Goal: Task Accomplishment & Management: Manage account settings

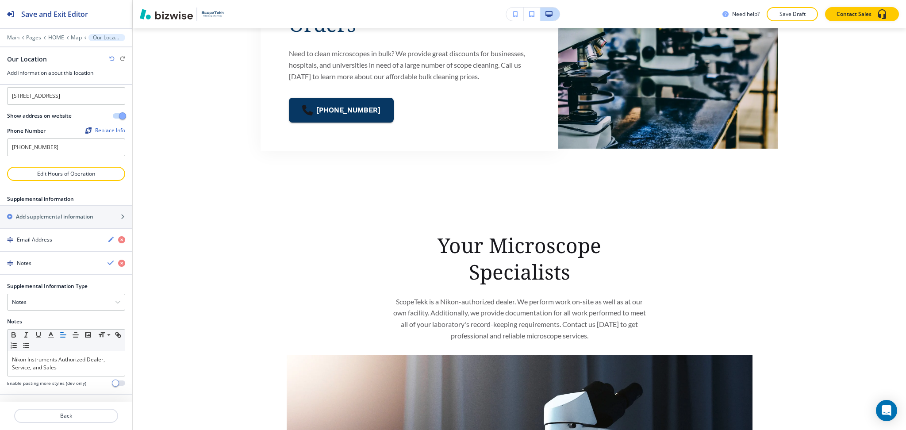
scroll to position [2107, 0]
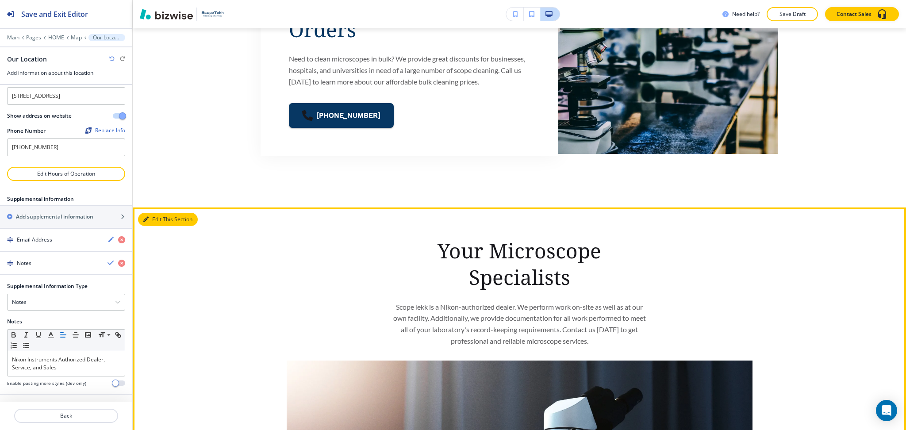
click at [153, 218] on button "Edit This Section" at bounding box center [168, 219] width 60 height 13
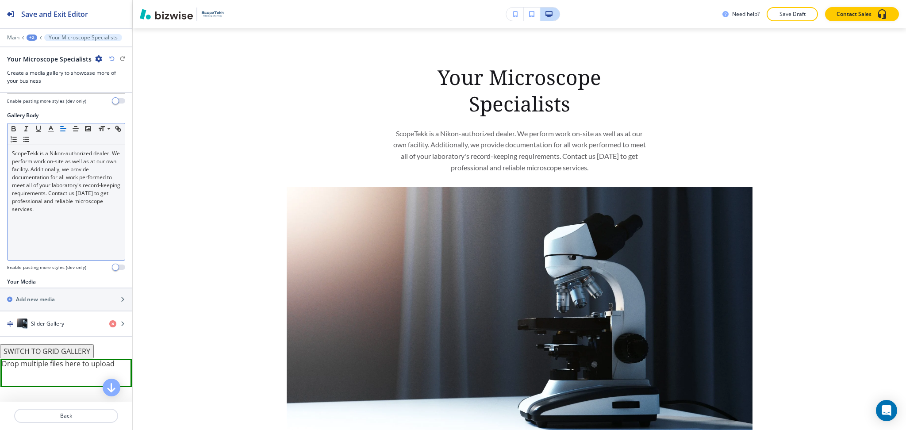
scroll to position [2287, 0]
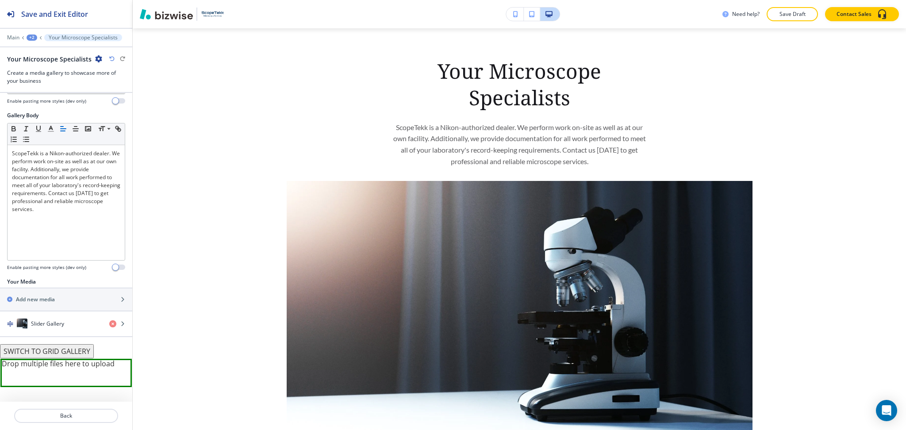
click at [84, 350] on button "SWITCH TO GRID GALLERY" at bounding box center [47, 351] width 94 height 14
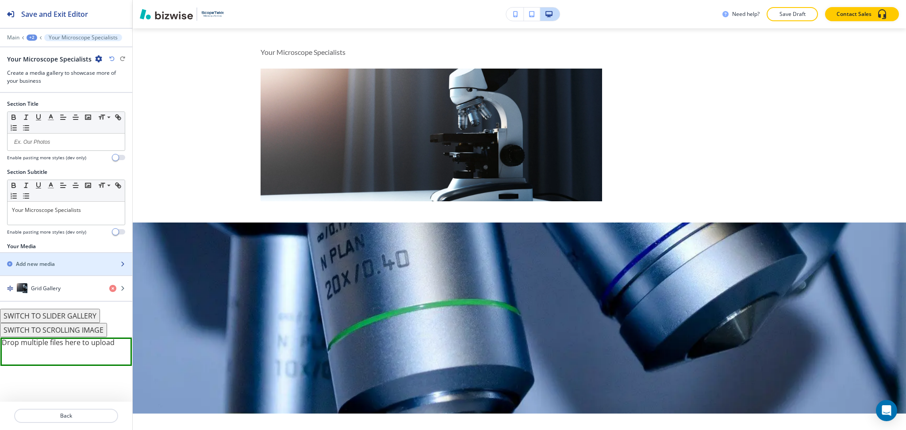
scroll to position [2290, 0]
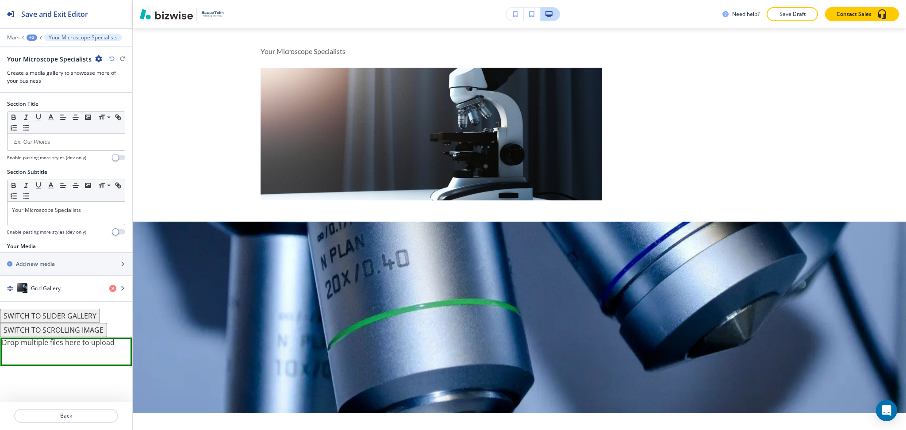
click at [71, 330] on button "SWITCH TO SCROLLING IMAGE" at bounding box center [53, 330] width 107 height 14
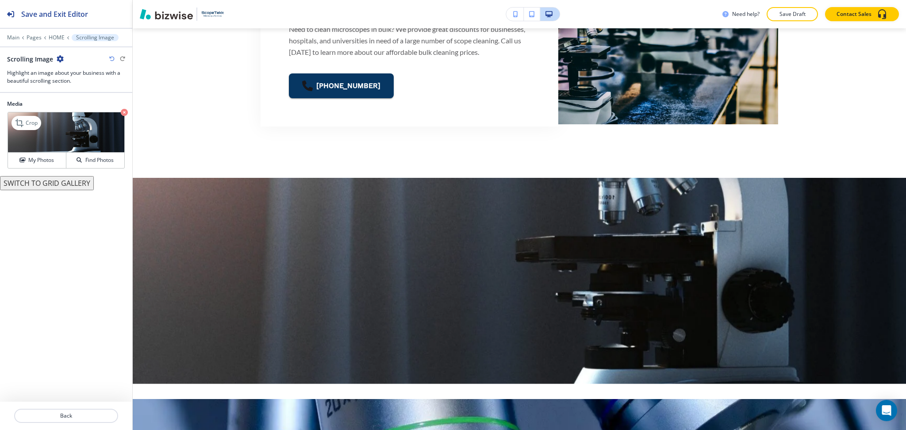
scroll to position [2136, 0]
click at [112, 59] on icon "button" at bounding box center [111, 58] width 5 height 5
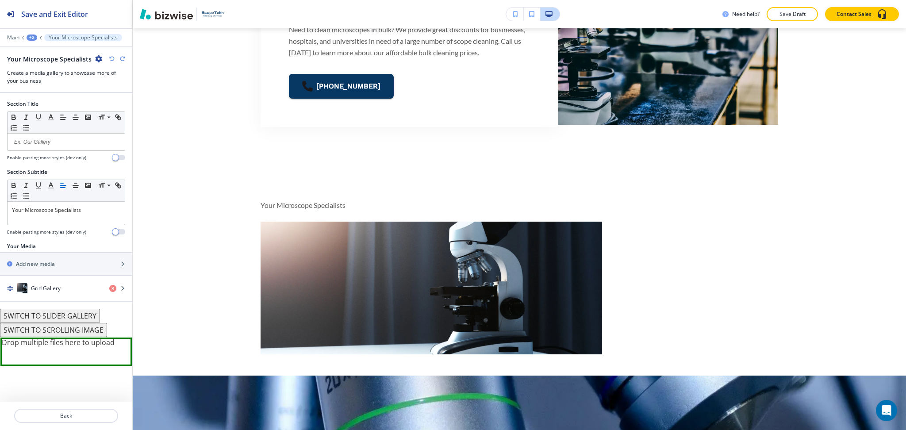
click at [112, 59] on icon "button" at bounding box center [111, 58] width 5 height 5
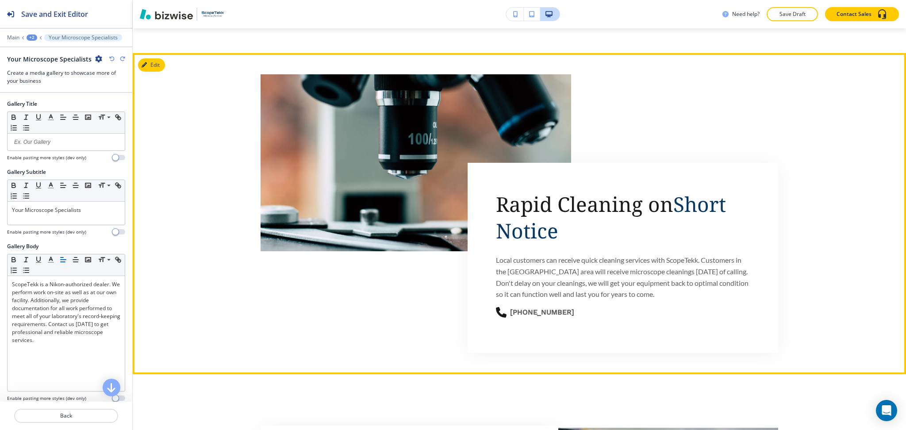
scroll to position [1640, 0]
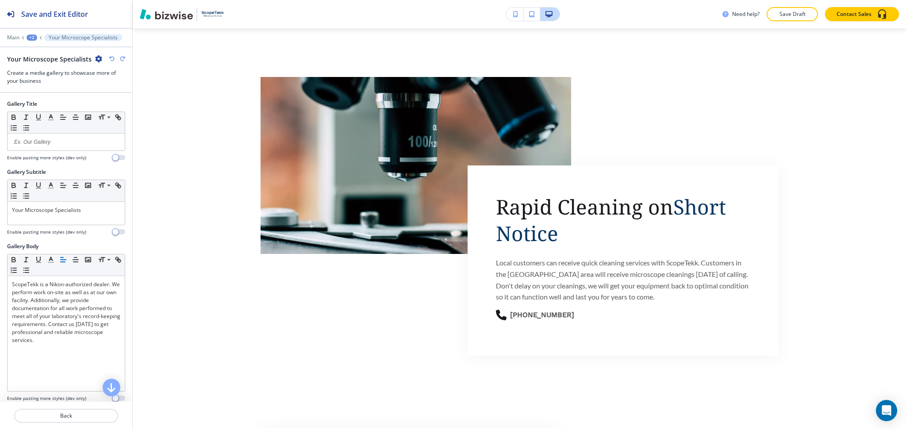
click at [33, 37] on div "+2" at bounding box center [32, 38] width 11 height 6
click at [46, 68] on p "HOME" at bounding box center [54, 68] width 45 height 8
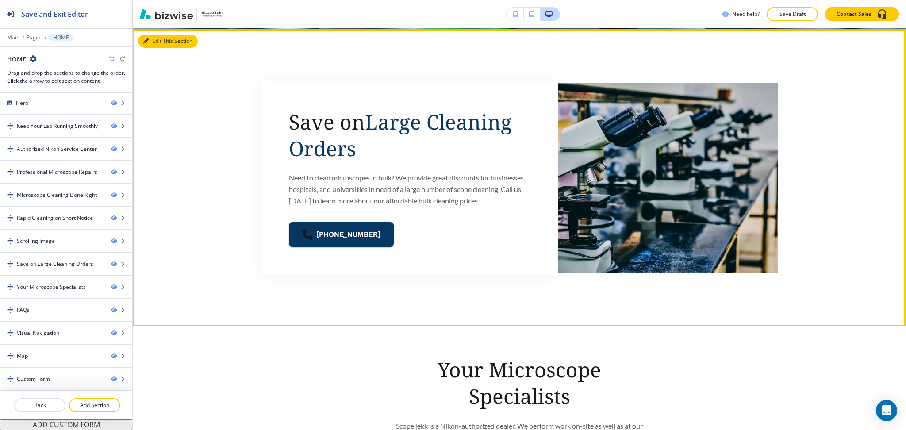
scroll to position [2210, 0]
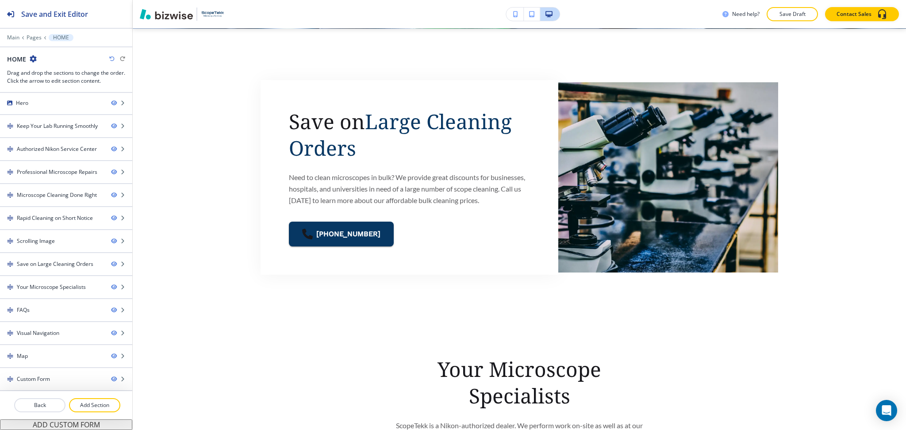
click at [112, 60] on icon "button" at bounding box center [111, 58] width 5 height 5
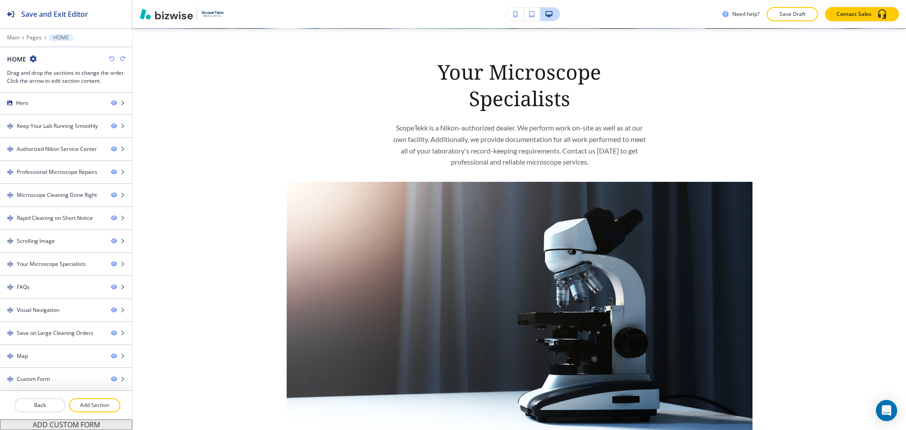
click at [112, 60] on icon "button" at bounding box center [111, 58] width 5 height 5
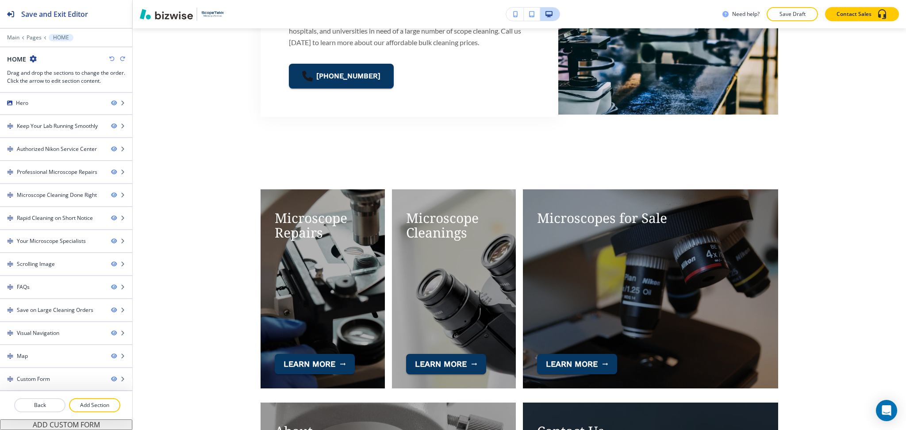
scroll to position [3111, 0]
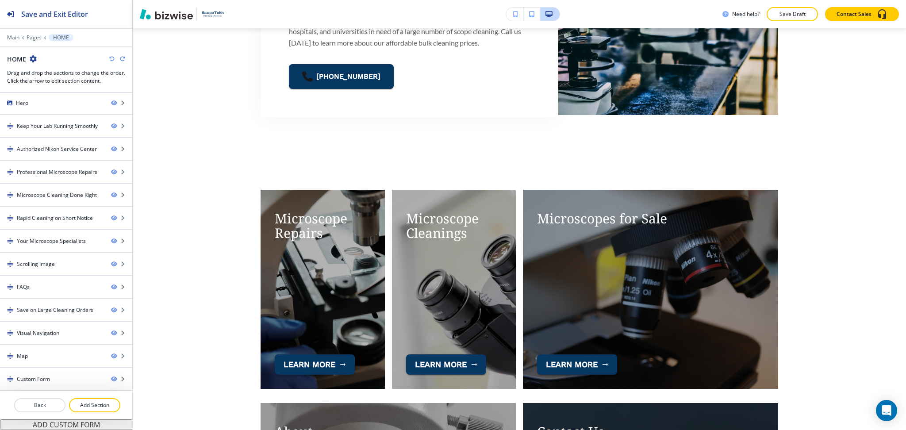
click at [108, 59] on div "HOME" at bounding box center [66, 58] width 118 height 9
click at [109, 59] on icon "button" at bounding box center [111, 58] width 5 height 5
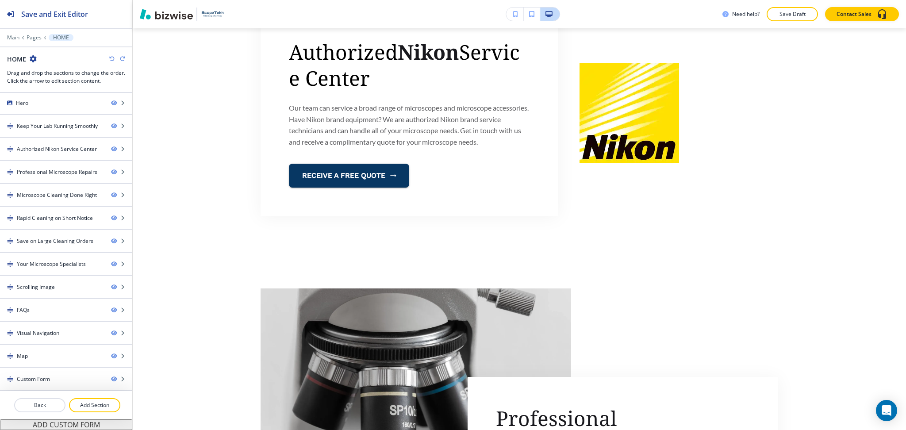
scroll to position [0, 0]
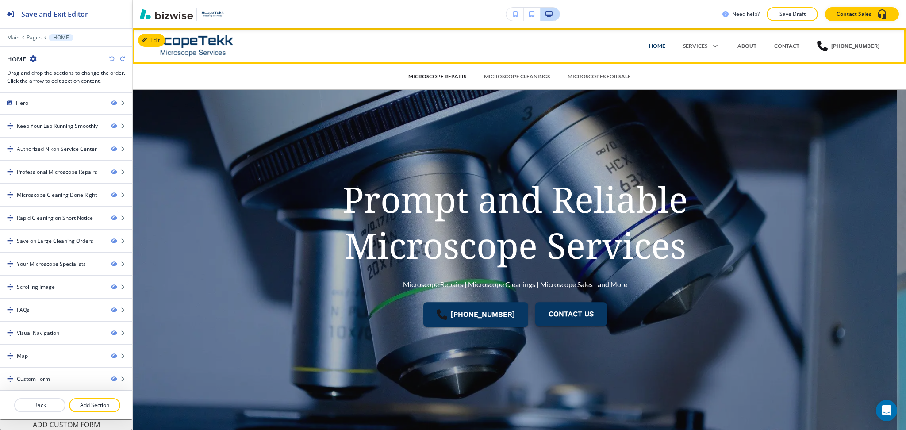
click at [434, 75] on p "MICROSCOPE REPAIRS" at bounding box center [437, 77] width 58 height 8
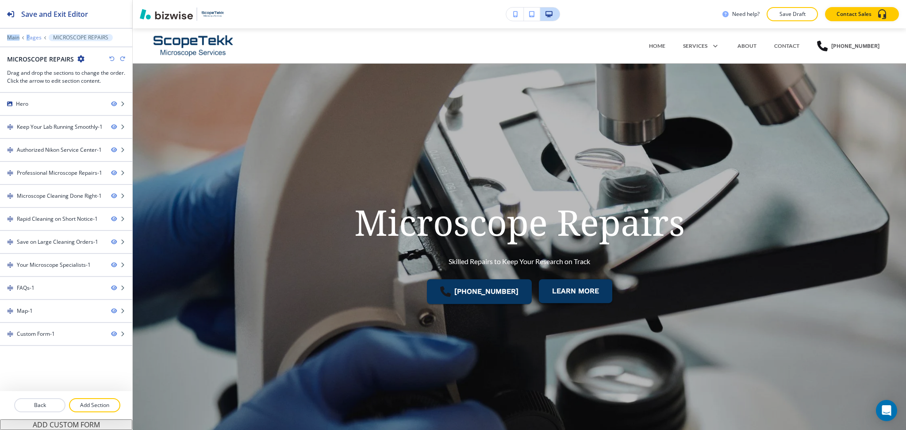
click at [31, 36] on div "Save and Exit Editor Main Pages MICROSCOPE REPAIRS MICROSCOPE REPAIRS Drag and …" at bounding box center [66, 46] width 132 height 93
click at [31, 36] on p "Pages" at bounding box center [34, 38] width 15 height 6
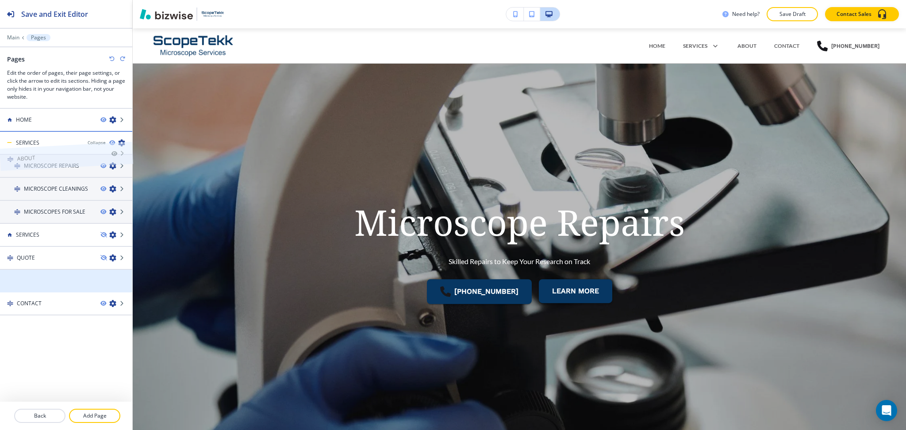
drag, startPoint x: 50, startPoint y: 265, endPoint x: 50, endPoint y: 137, distance: 128.7
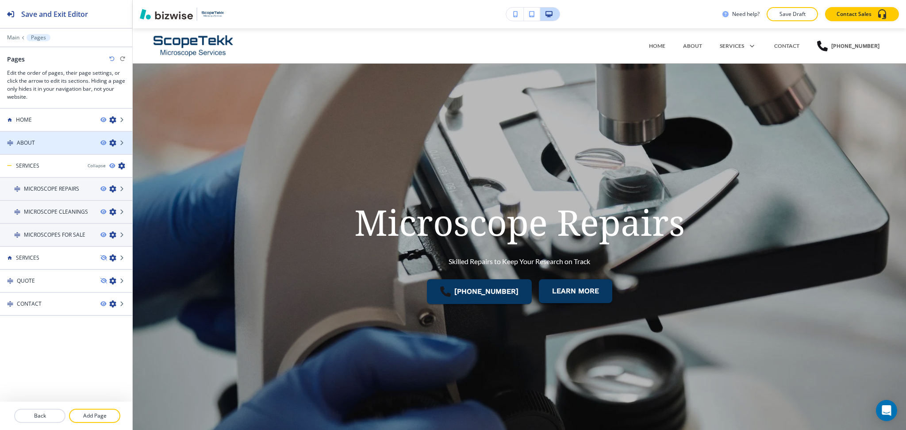
click at [52, 148] on div at bounding box center [66, 150] width 132 height 7
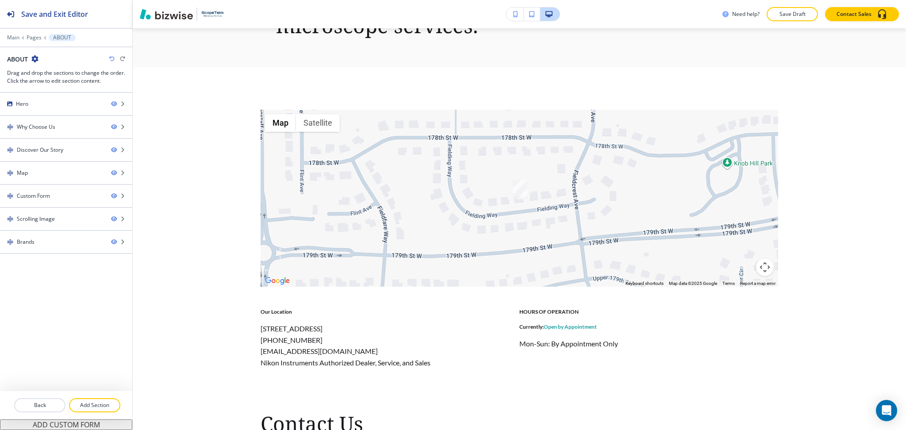
scroll to position [522, 0]
click at [35, 58] on icon "button" at bounding box center [34, 58] width 7 height 7
click at [47, 79] on button "Edit Page Settings" at bounding box center [59, 74] width 57 height 16
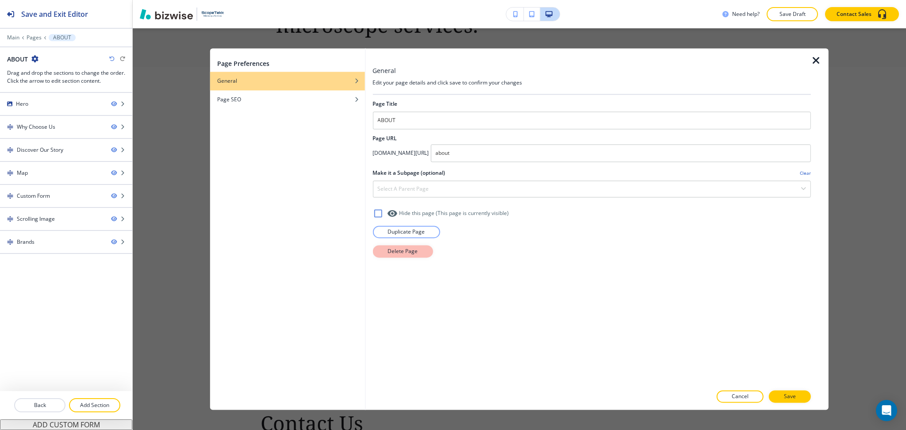
click at [387, 257] on button "Delete Page" at bounding box center [403, 251] width 60 height 12
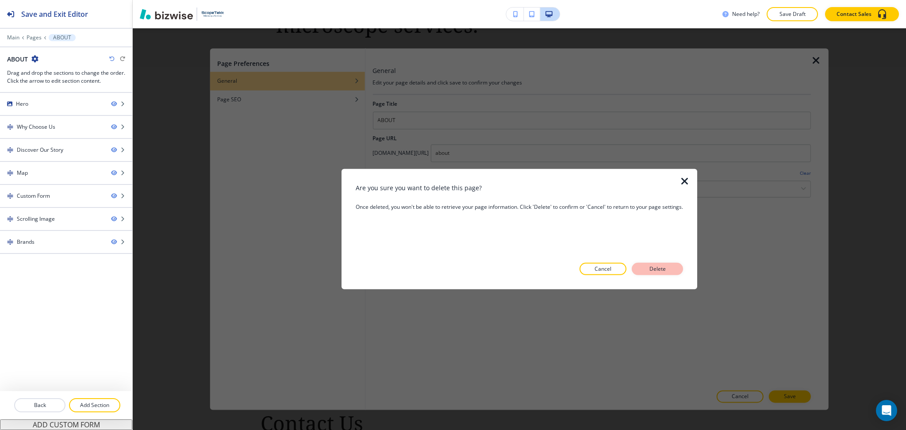
click at [657, 268] on p "Delete" at bounding box center [657, 269] width 21 height 8
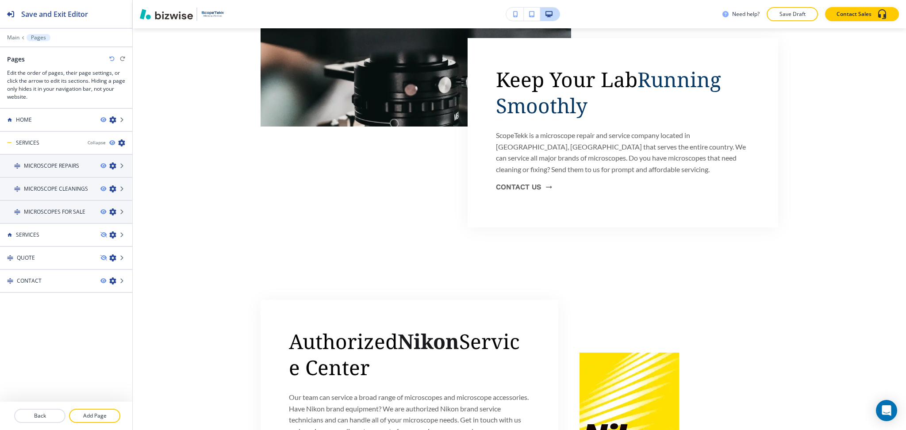
scroll to position [0, 0]
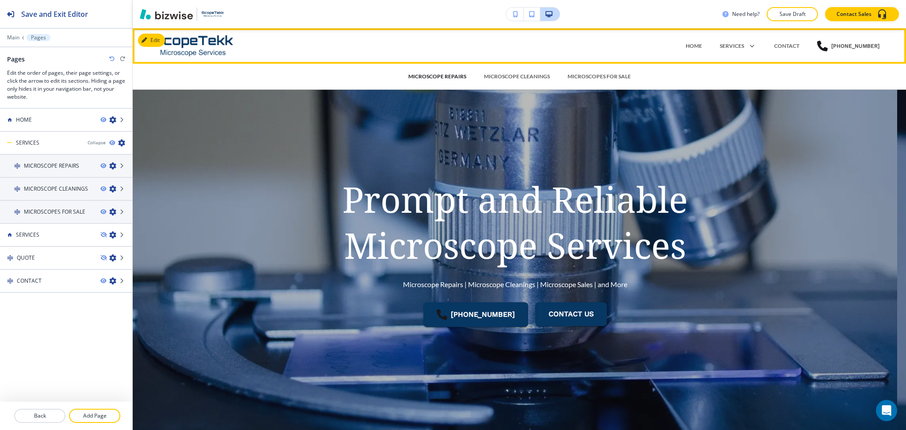
click at [425, 77] on p "MICROSCOPE REPAIRS" at bounding box center [437, 77] width 58 height 8
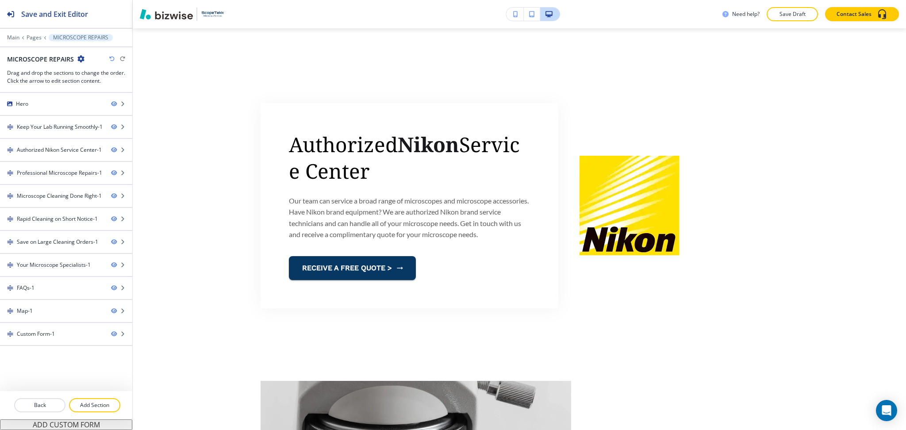
scroll to position [699, 0]
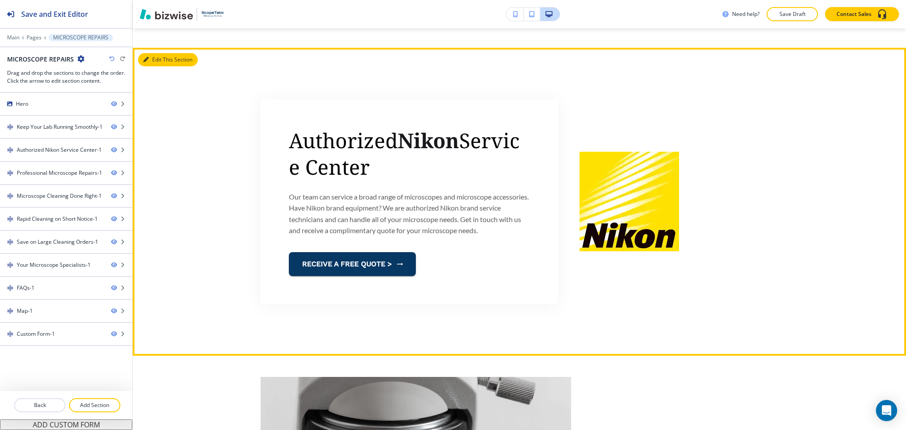
click at [149, 58] on button "Edit This Section" at bounding box center [168, 59] width 60 height 13
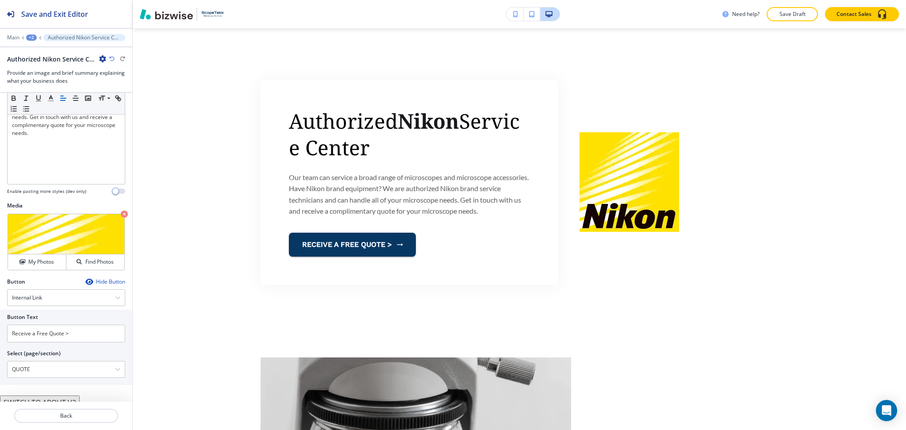
scroll to position [169, 0]
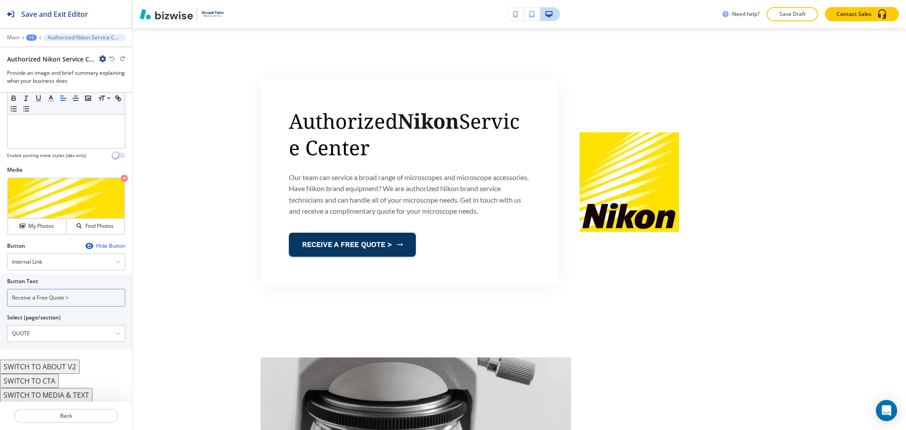
click at [81, 297] on input "Receive a Free Quote >" at bounding box center [66, 298] width 118 height 18
type input "Receive a Free Quote"
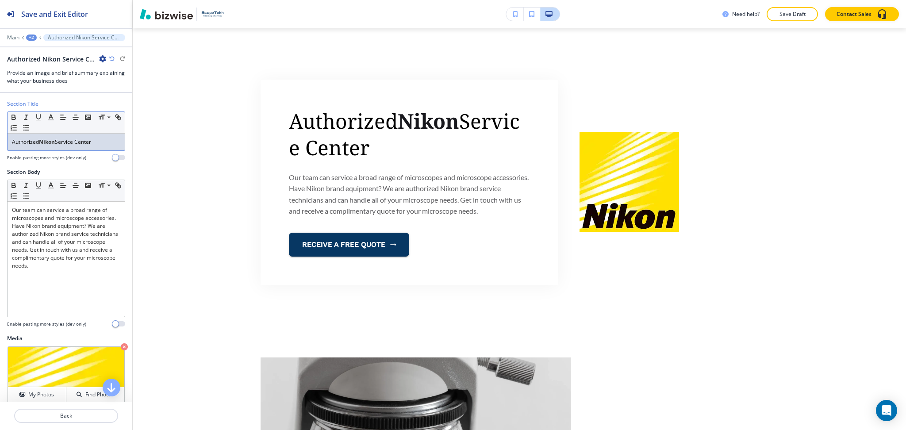
click at [46, 141] on strong "Nikon" at bounding box center [47, 142] width 16 height 8
click at [52, 118] on polyline "button" at bounding box center [51, 117] width 3 height 4
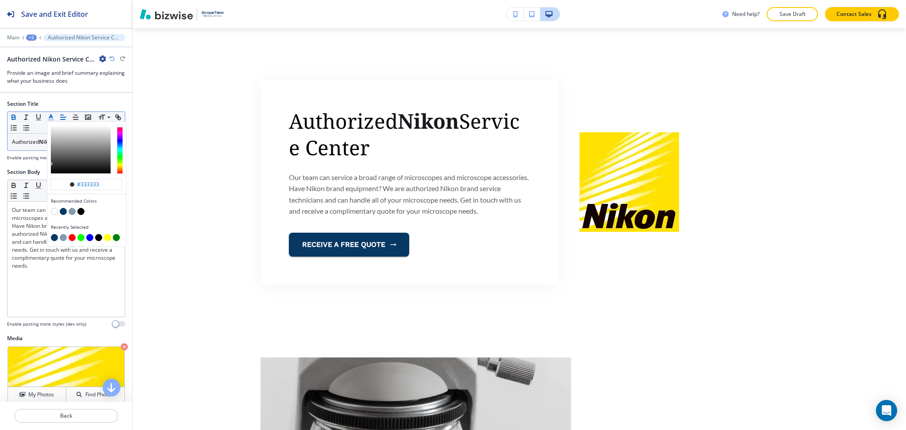
click at [65, 212] on button "button" at bounding box center [63, 211] width 7 height 7
type input "#073763"
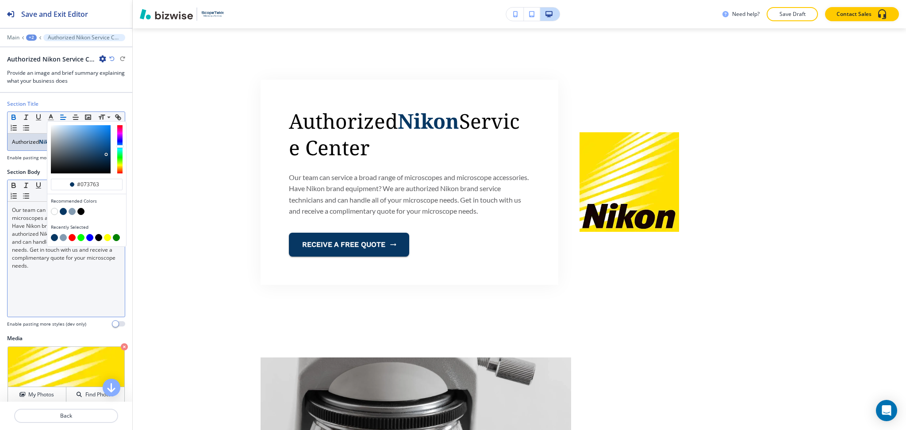
click at [69, 302] on div "Our team can service a broad range of microscopes and microscope accessories. H…" at bounding box center [66, 259] width 117 height 115
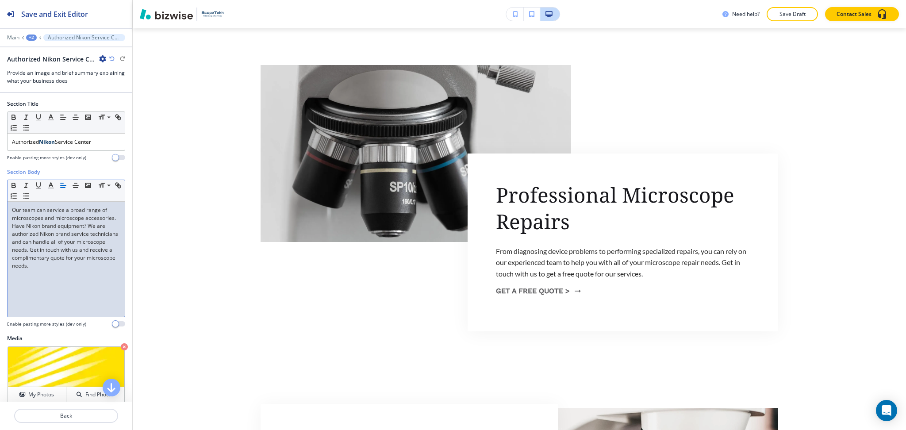
scroll to position [1013, 0]
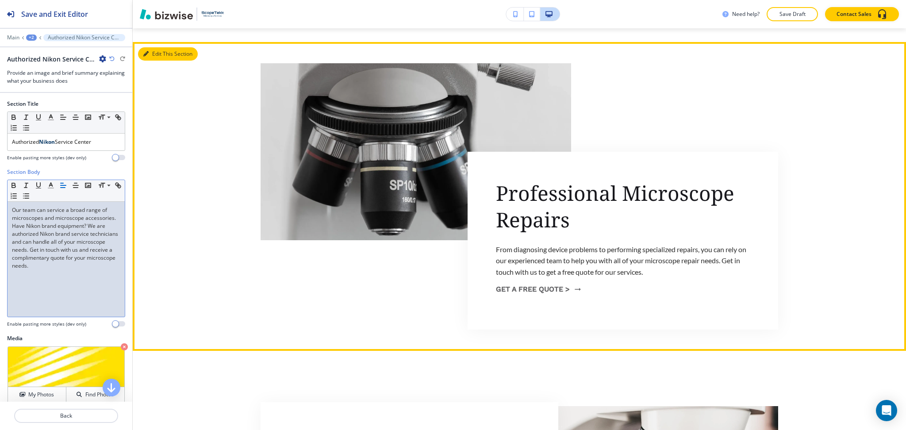
drag, startPoint x: 153, startPoint y: 53, endPoint x: 143, endPoint y: 76, distance: 25.4
click at [153, 53] on button "Edit This Section" at bounding box center [168, 53] width 60 height 13
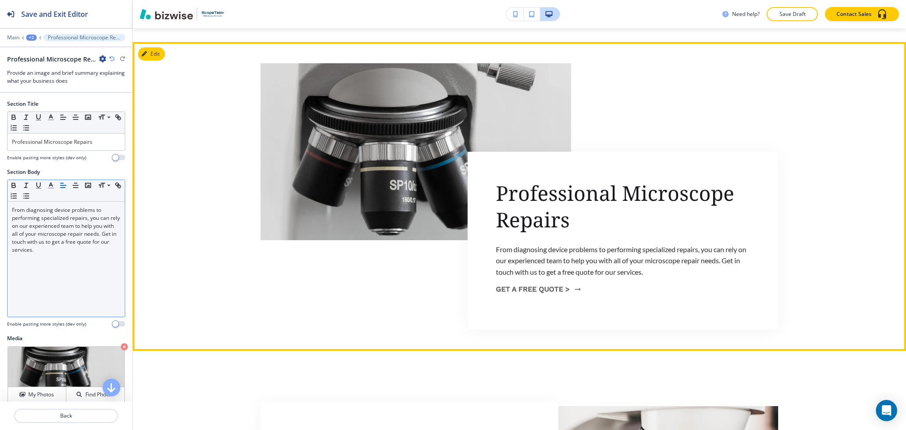
scroll to position [1027, 0]
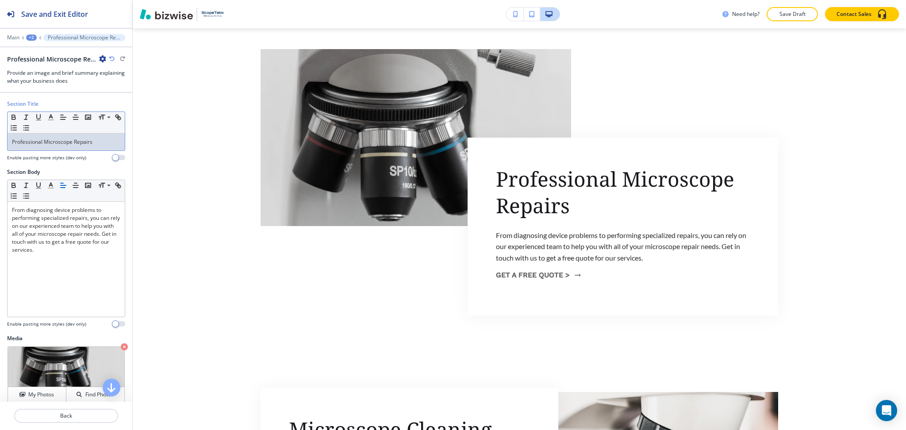
click at [81, 142] on p "Professional Microscope Repairs" at bounding box center [66, 142] width 108 height 8
click at [51, 119] on icon "button" at bounding box center [51, 117] width 8 height 8
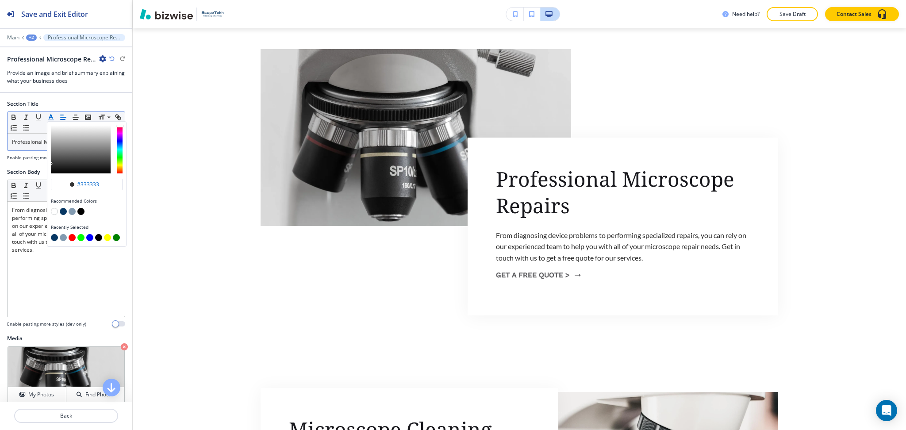
click at [64, 211] on button "button" at bounding box center [63, 211] width 7 height 7
type input "#073763"
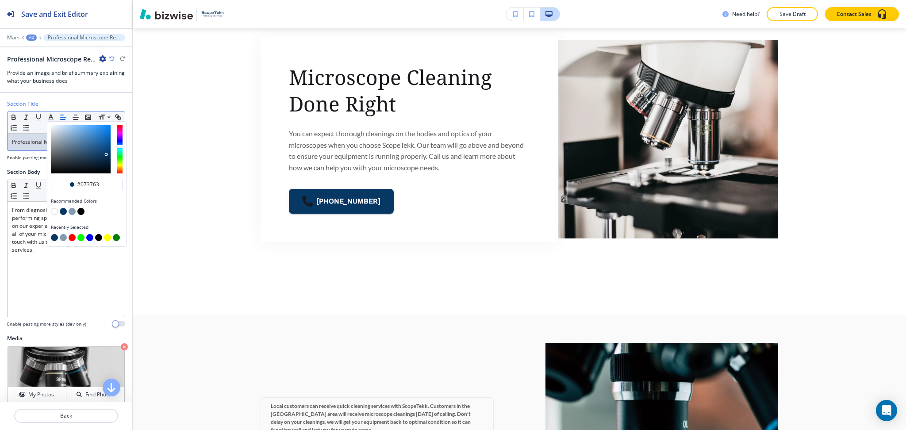
scroll to position [1380, 0]
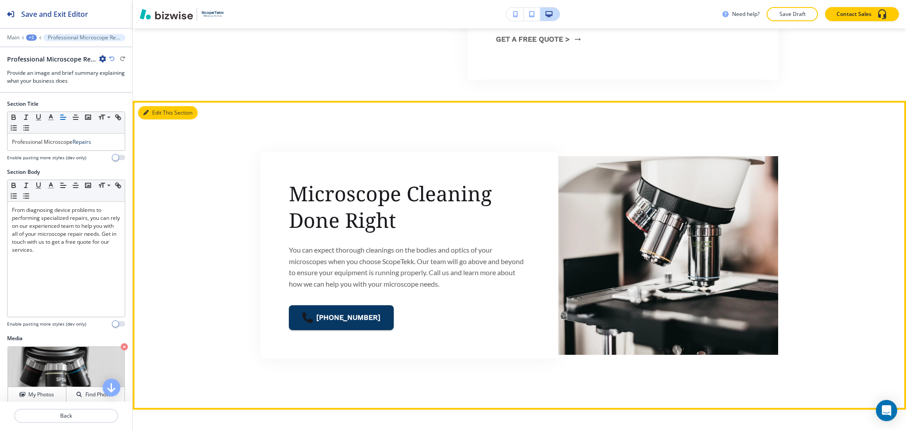
click at [160, 116] on button "Edit This Section" at bounding box center [168, 112] width 60 height 13
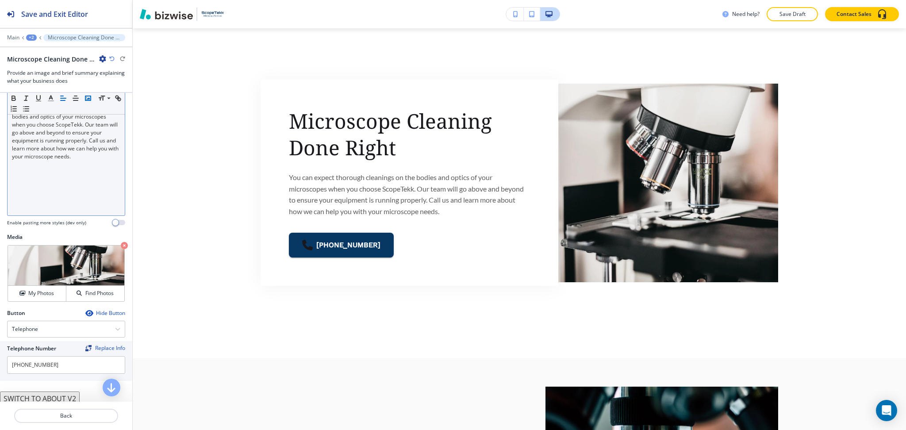
scroll to position [0, 0]
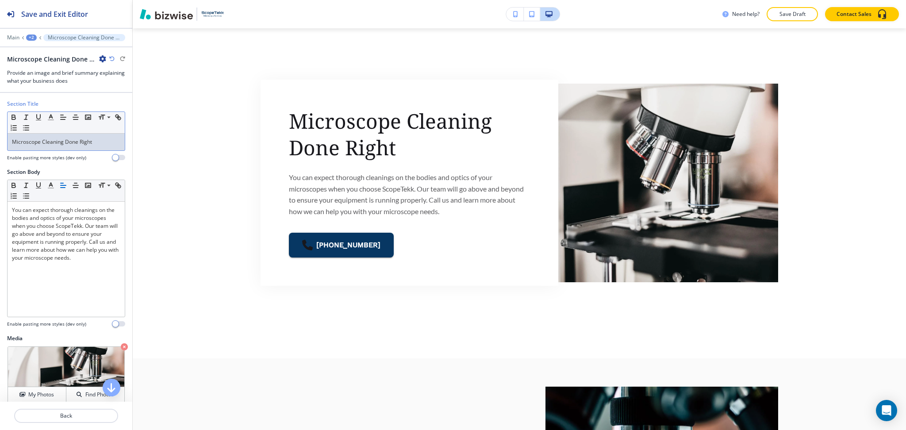
click at [86, 144] on p "Microscope Cleaning Done Right" at bounding box center [66, 142] width 108 height 8
click at [52, 119] on icon "button" at bounding box center [51, 117] width 8 height 8
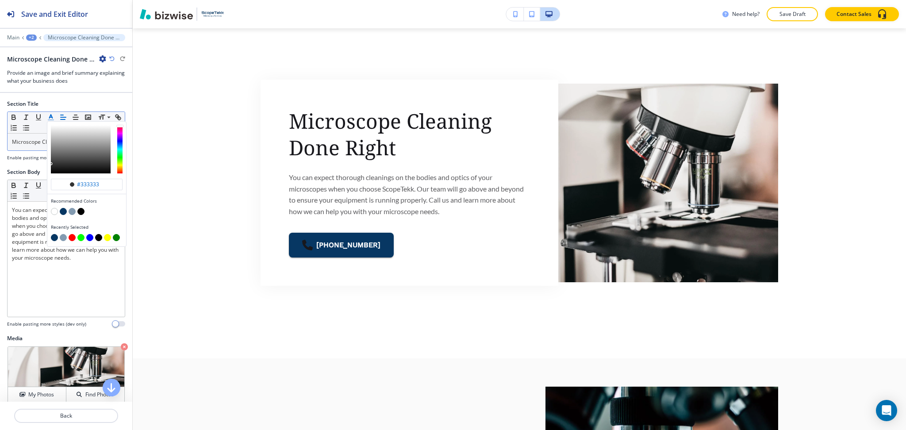
click at [61, 211] on button "button" at bounding box center [63, 211] width 7 height 7
type input "#073763"
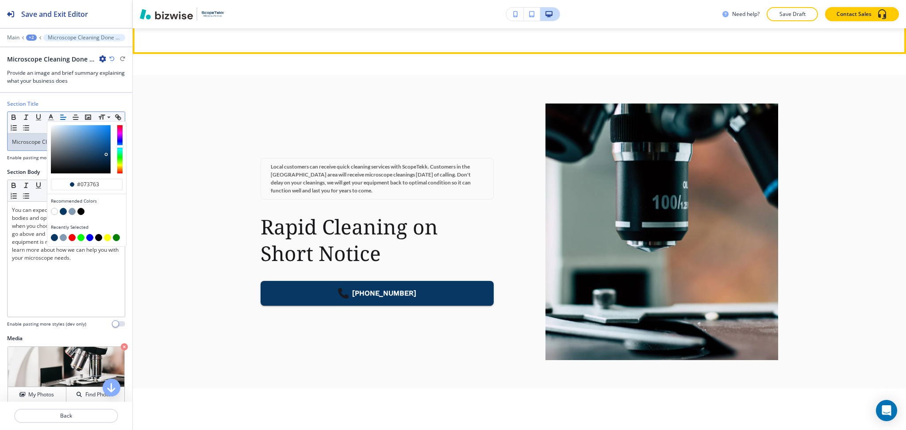
scroll to position [1620, 0]
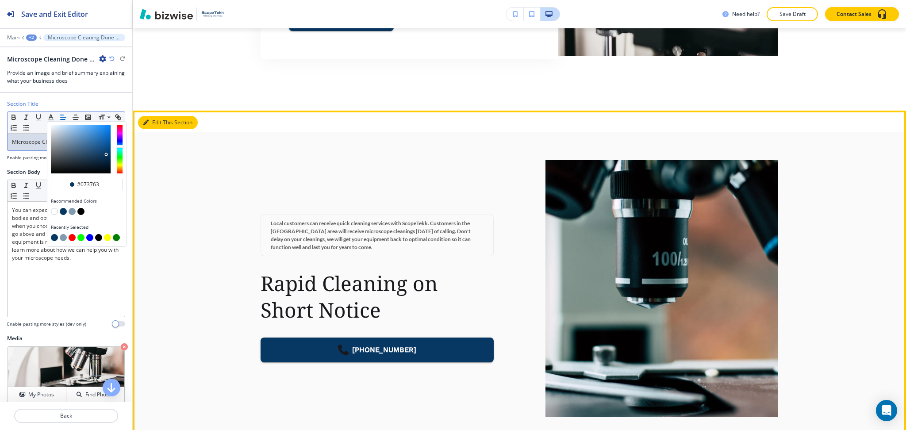
click at [155, 122] on button "Edit This Section" at bounding box center [168, 122] width 60 height 13
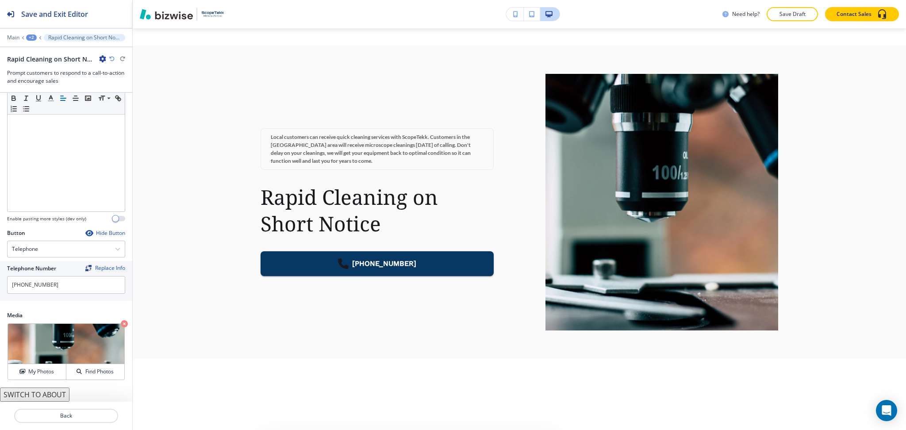
scroll to position [1649, 0]
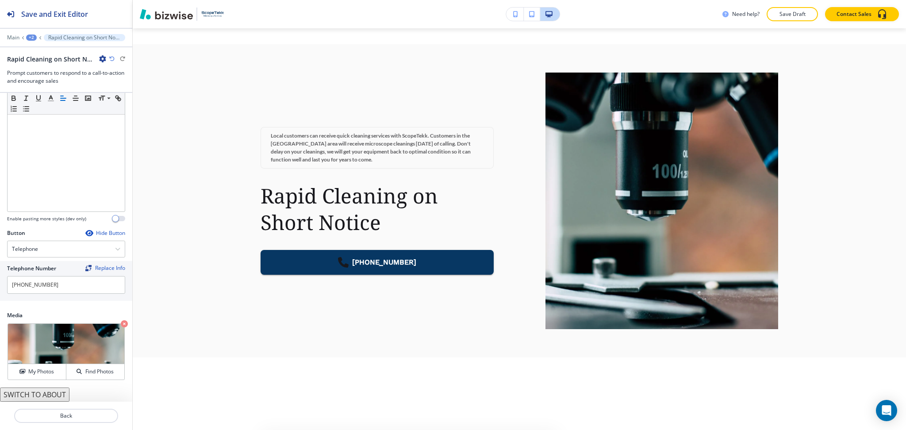
click at [52, 398] on button "SWITCH TO ABOUT" at bounding box center [34, 395] width 69 height 14
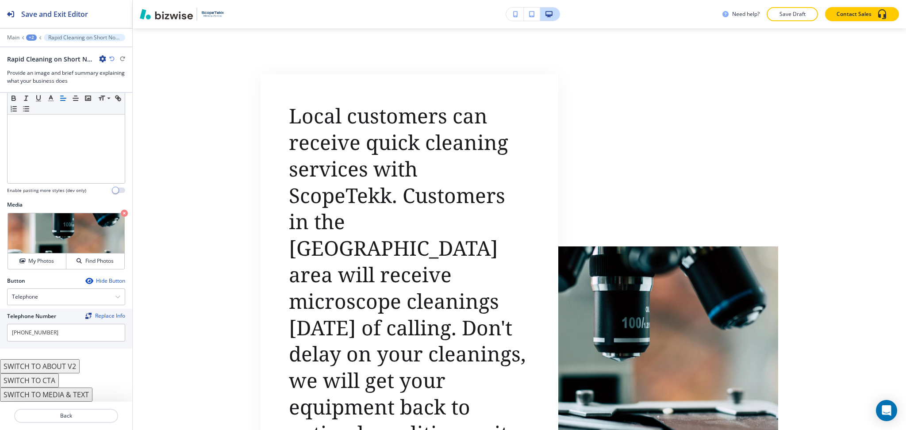
click at [65, 365] on button "SWITCH TO ABOUT V2" at bounding box center [40, 366] width 80 height 14
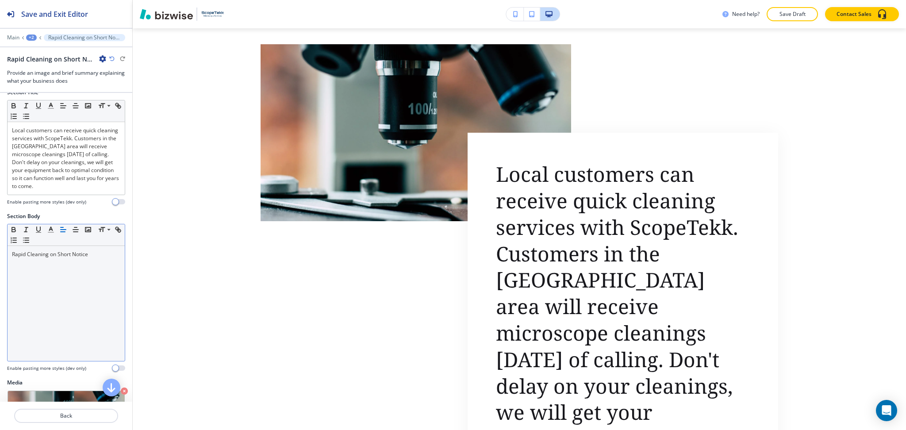
scroll to position [0, 0]
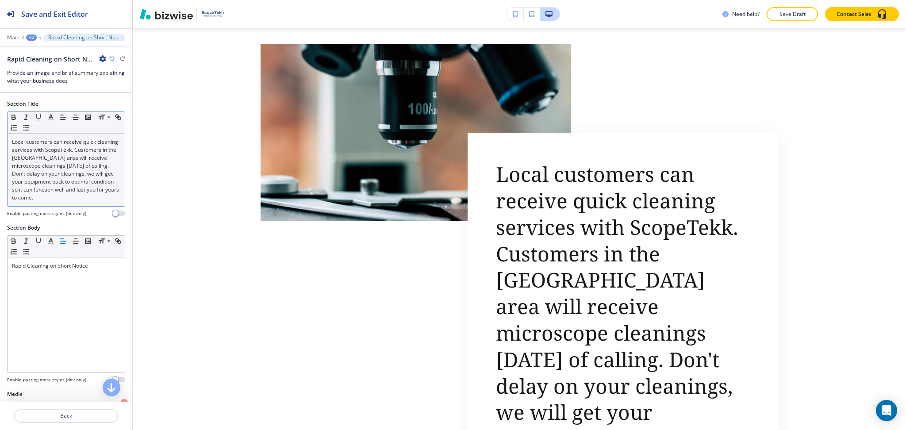
click at [63, 174] on p "Local customers can receive quick cleaning services with ScopeTekk. Customers i…" at bounding box center [66, 170] width 108 height 64
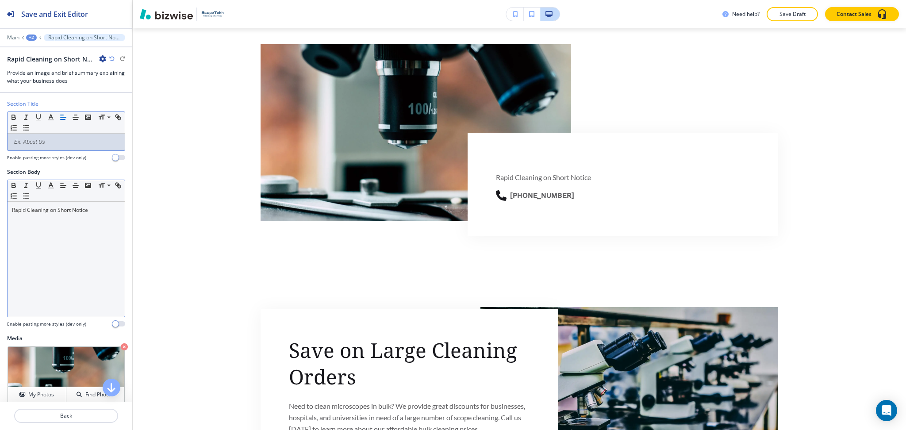
click at [96, 241] on div "Rapid Cleaning on Short Notice" at bounding box center [66, 259] width 117 height 115
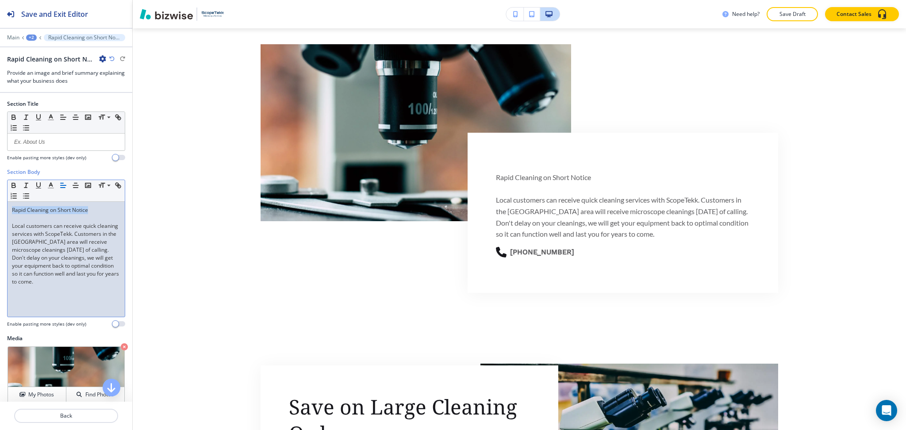
drag, startPoint x: 96, startPoint y: 207, endPoint x: 0, endPoint y: 208, distance: 96.0
click at [0, 208] on div "Section Body Small Normal Large Huge Rapid Cleaning on Short Notice Local custo…" at bounding box center [66, 251] width 132 height 166
click at [50, 139] on p at bounding box center [66, 142] width 108 height 8
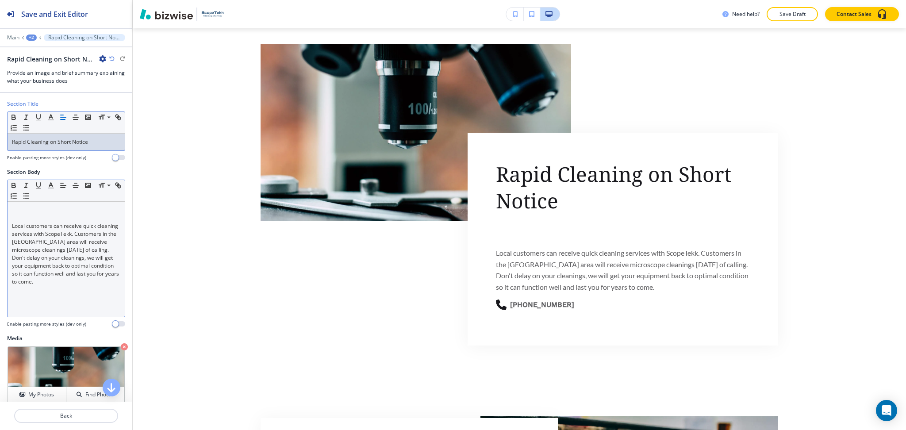
click at [12, 226] on p "Local customers can receive quick cleaning services with ScopeTekk. Customers i…" at bounding box center [66, 254] width 108 height 64
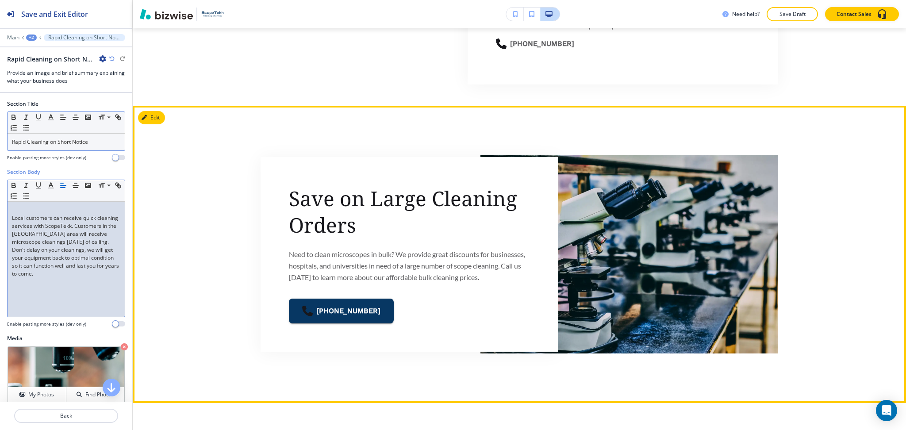
scroll to position [1900, 0]
click at [158, 114] on button "Edit This Section" at bounding box center [168, 117] width 60 height 13
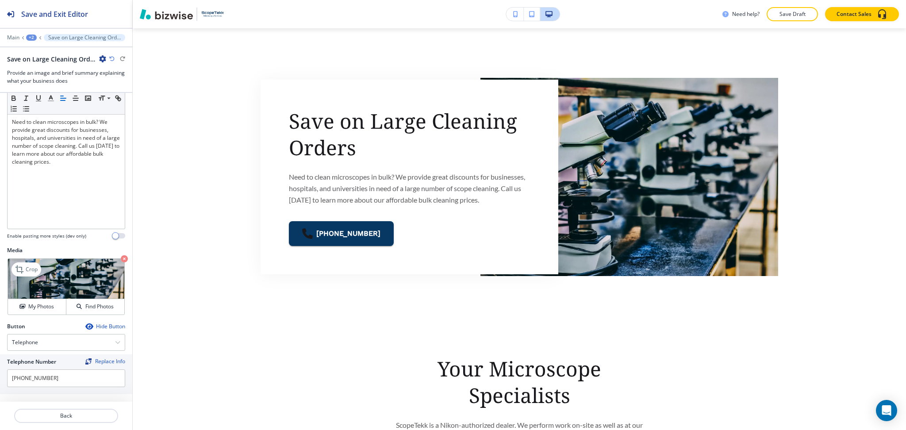
scroll to position [133, 0]
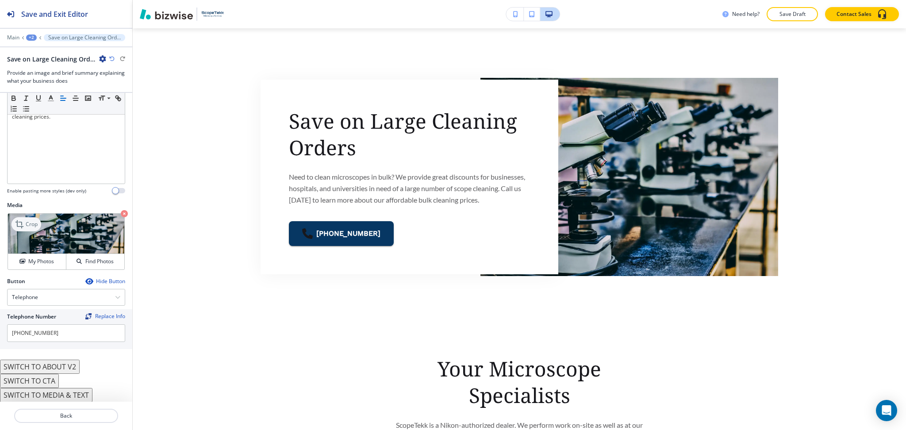
click at [25, 220] on icon at bounding box center [20, 224] width 11 height 11
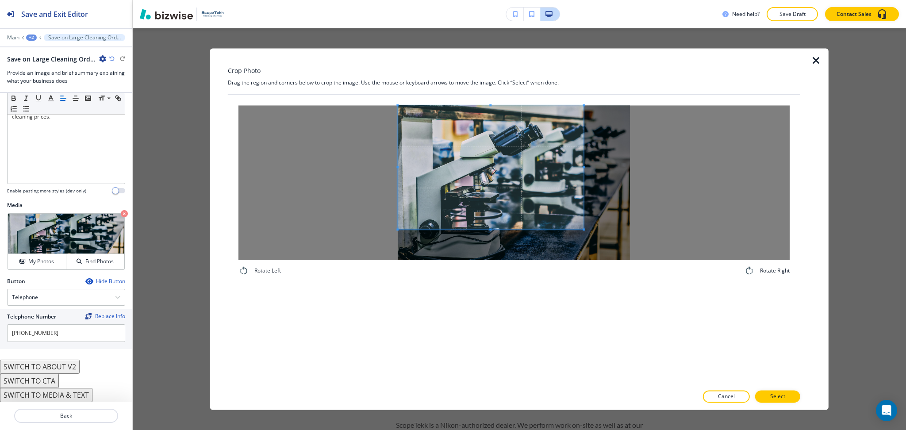
click at [507, 173] on span at bounding box center [491, 167] width 186 height 124
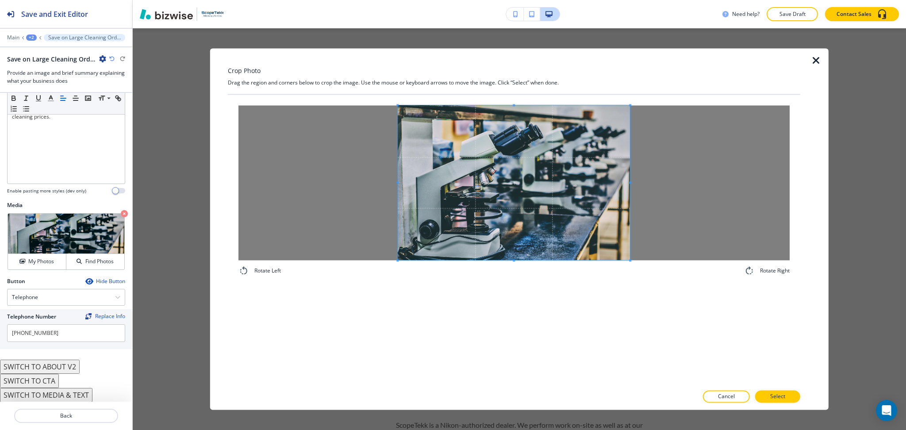
click at [705, 284] on div "Rotate Left Rotate Right" at bounding box center [514, 191] width 572 height 192
click at [515, 110] on div at bounding box center [514, 185] width 232 height 150
click at [515, 111] on span at bounding box center [514, 110] width 232 height 2
click at [772, 393] on p "Select" at bounding box center [777, 397] width 15 height 8
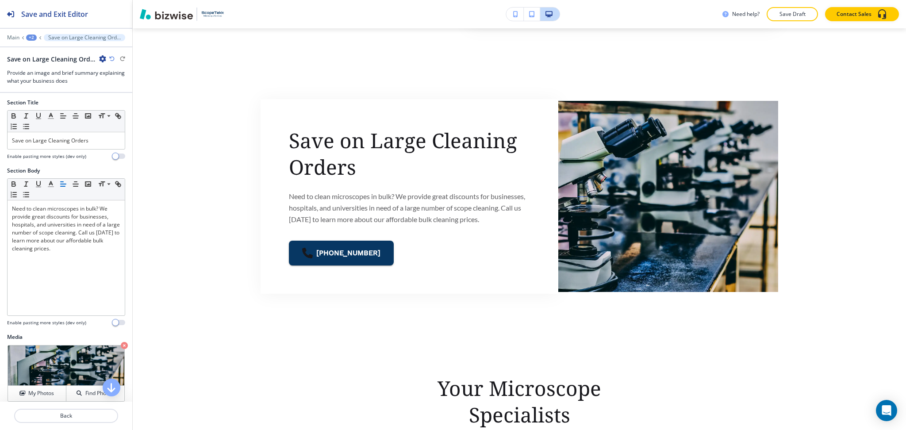
scroll to position [0, 0]
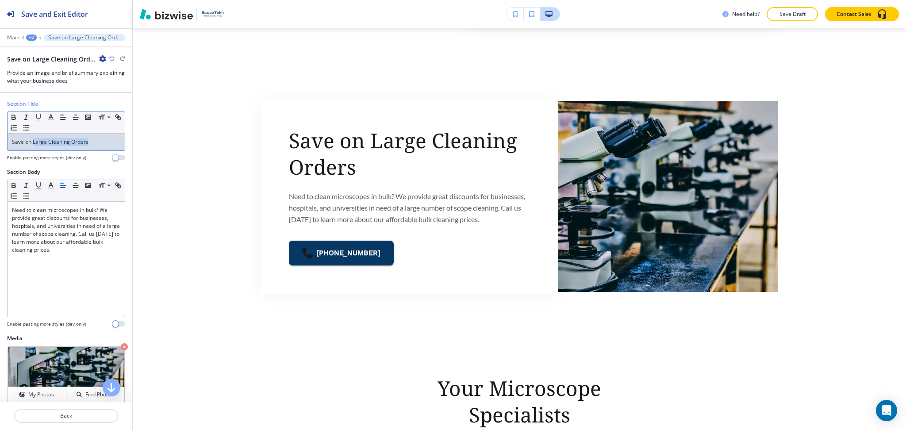
drag, startPoint x: 101, startPoint y: 141, endPoint x: 32, endPoint y: 136, distance: 69.2
click at [32, 136] on div "Save on Large Cleaning Orders" at bounding box center [66, 142] width 117 height 17
click at [47, 116] on icon "button" at bounding box center [51, 117] width 8 height 8
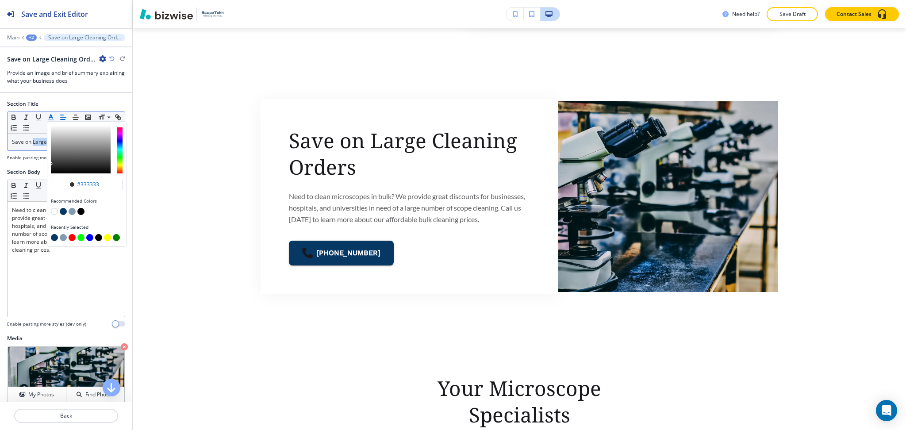
click at [62, 212] on button "button" at bounding box center [63, 211] width 7 height 7
type input "#073763"
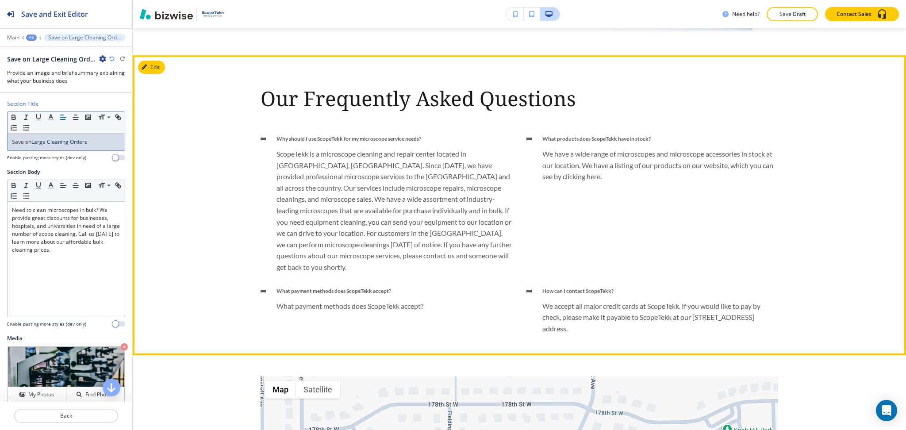
scroll to position [2691, 0]
click at [157, 66] on button "Edit This Section" at bounding box center [168, 66] width 60 height 13
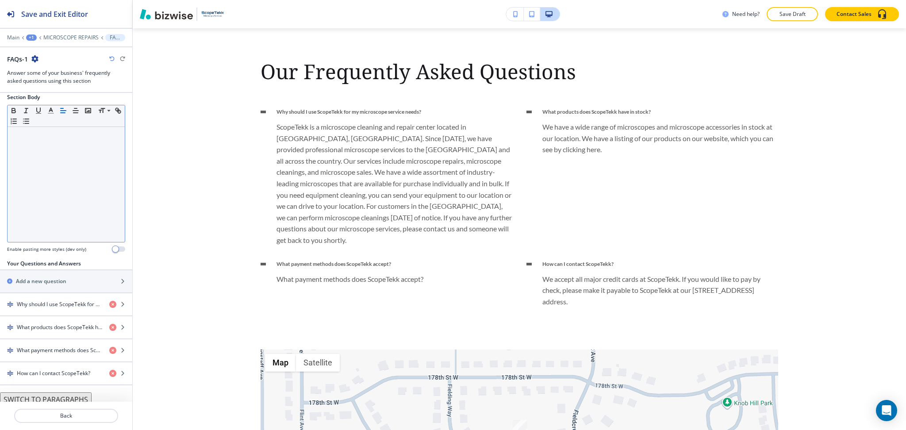
scroll to position [154, 0]
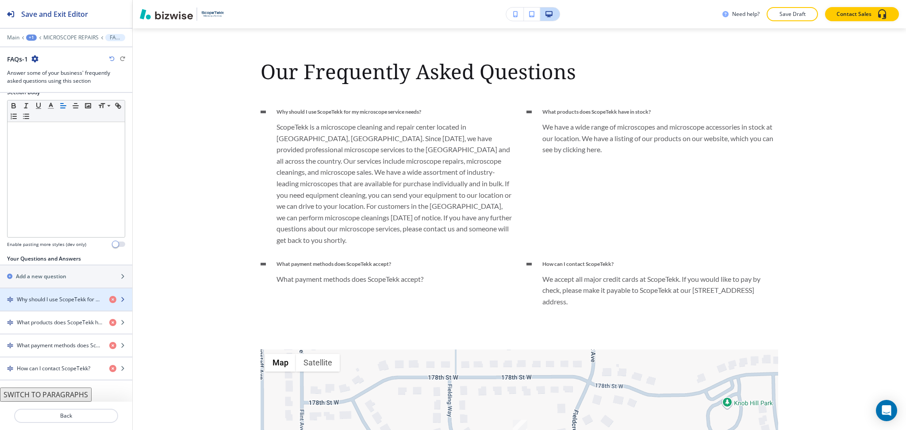
click at [55, 298] on h4 "Why should I use ScopeTekk for my microscope service needs?" at bounding box center [59, 300] width 85 height 8
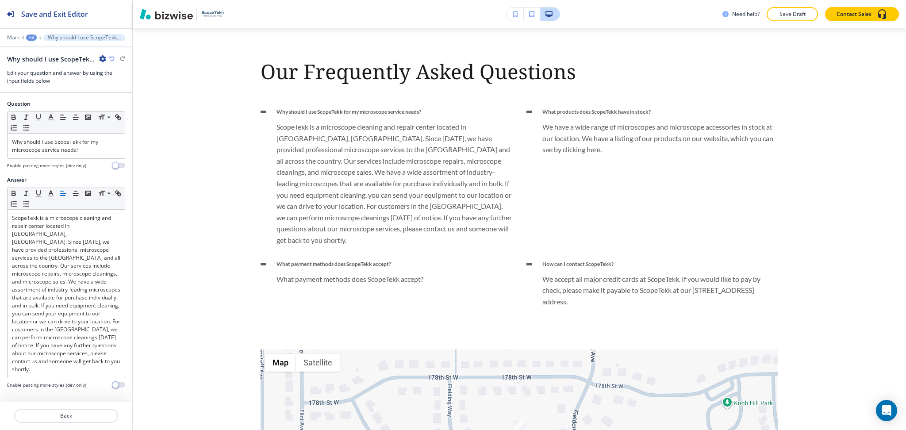
scroll to position [2797, 0]
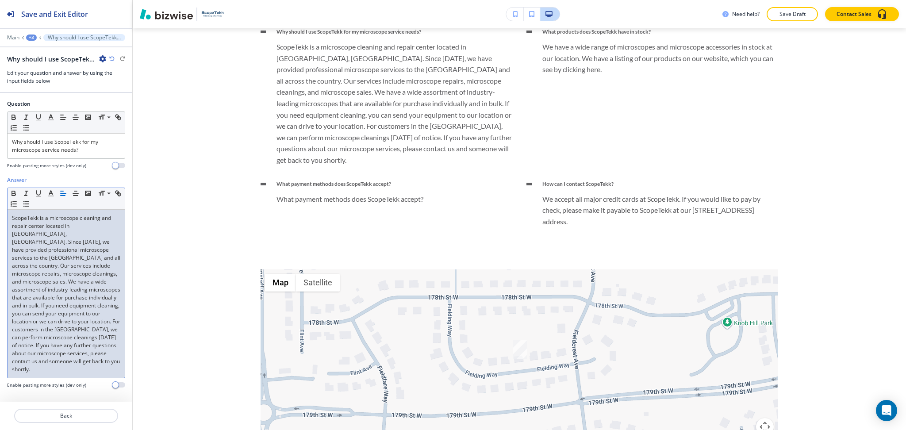
click at [58, 254] on p "ScopeTekk is a microscope cleaning and repair center located in [GEOGRAPHIC_DAT…" at bounding box center [66, 293] width 108 height 159
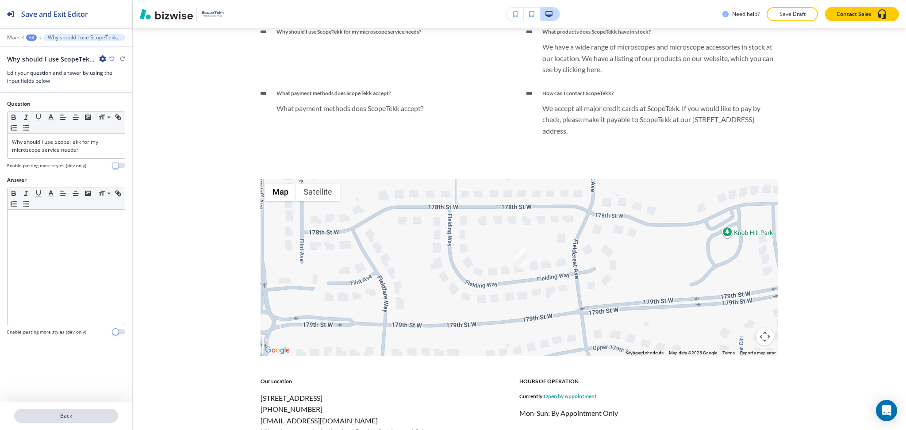
click at [69, 419] on p "Back" at bounding box center [66, 416] width 102 height 8
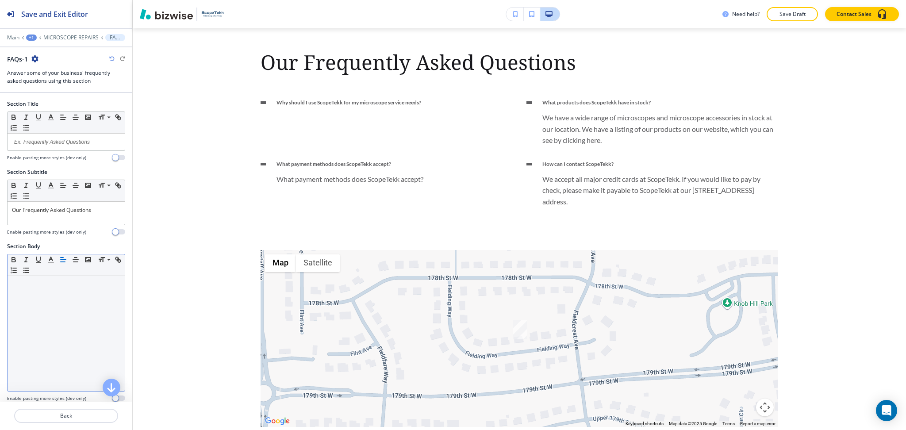
scroll to position [2717, 0]
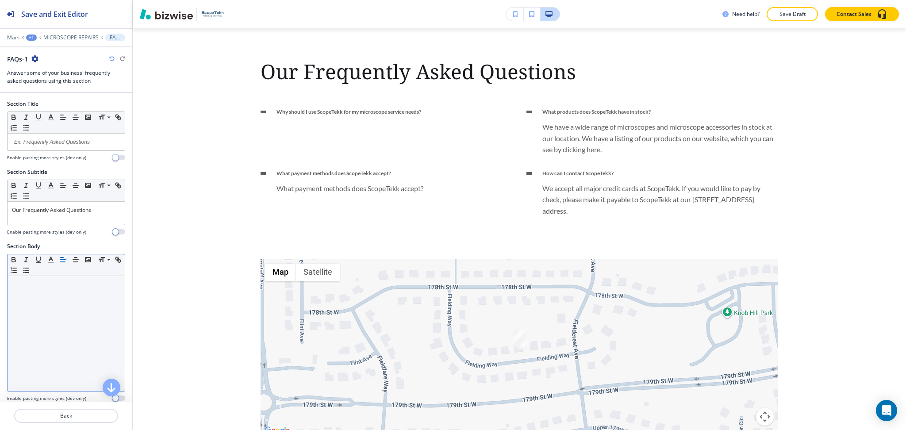
click at [74, 315] on div at bounding box center [66, 333] width 117 height 115
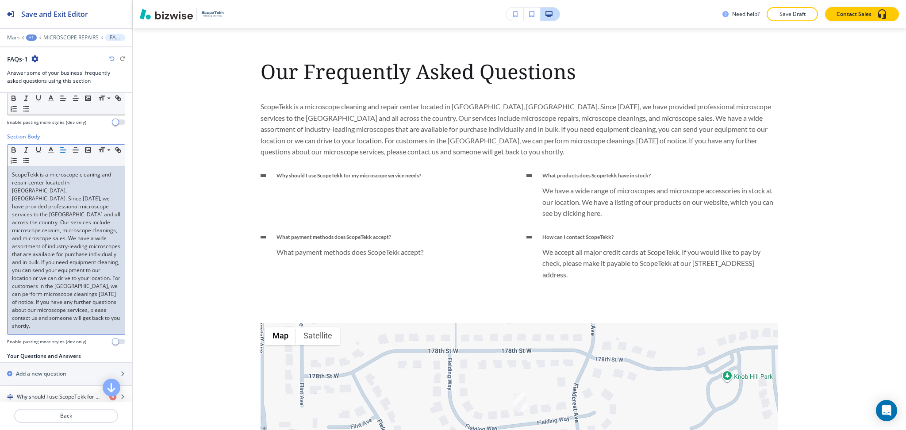
scroll to position [207, 0]
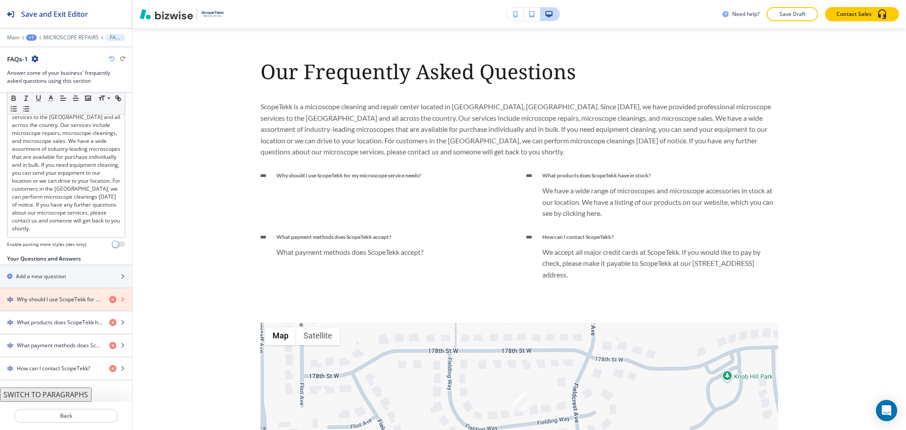
click at [109, 299] on icon "button" at bounding box center [112, 299] width 7 height 7
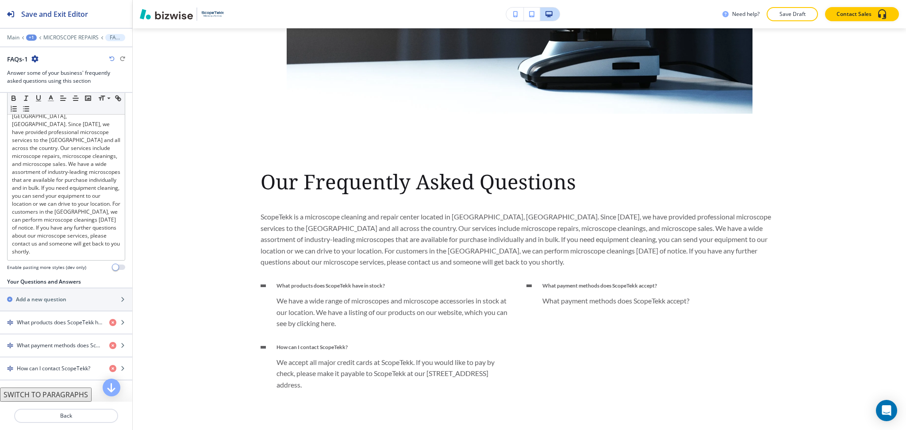
scroll to position [0, 0]
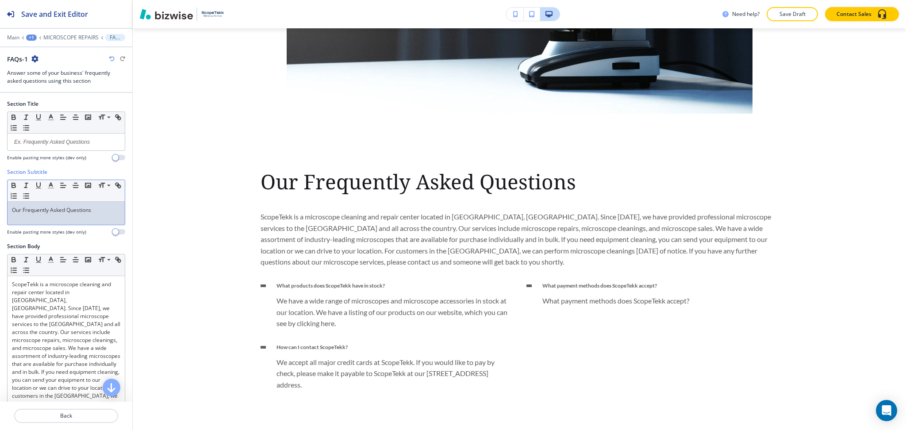
click at [96, 210] on p "Our Frequently Asked Questions" at bounding box center [66, 210] width 108 height 8
click at [81, 209] on p "Our Frequently Asked Questions" at bounding box center [66, 210] width 108 height 8
click at [52, 184] on polyline "button" at bounding box center [51, 185] width 3 height 4
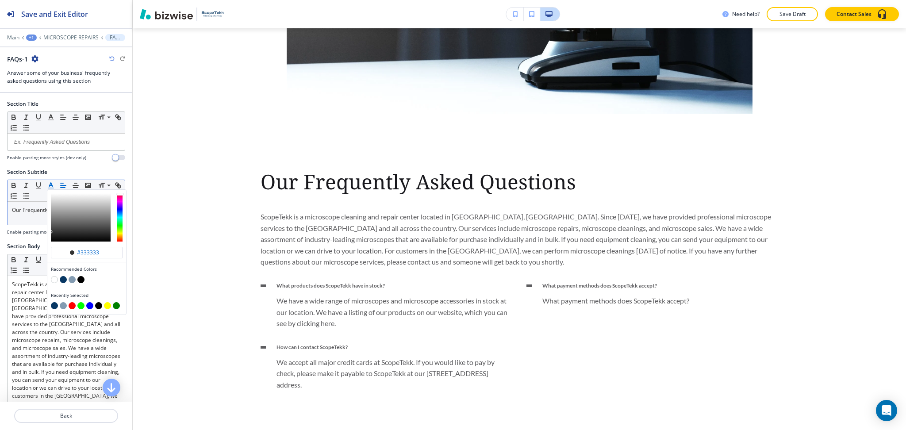
click at [64, 278] on button "button" at bounding box center [63, 279] width 7 height 7
type input "#073763"
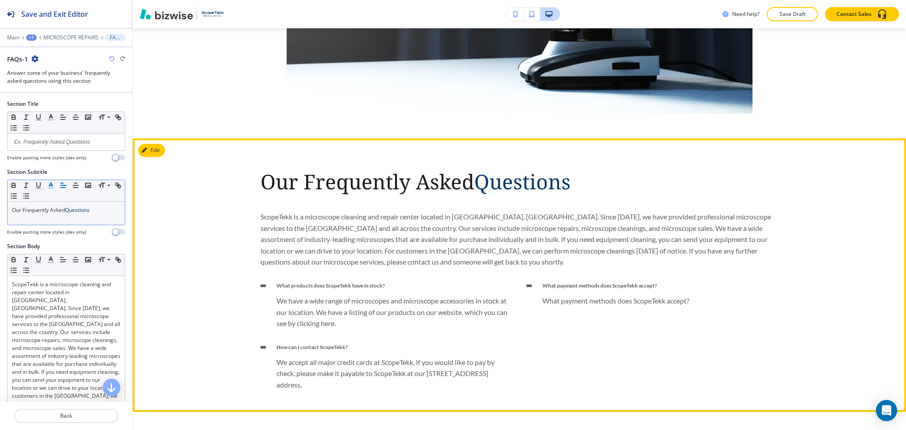
click at [479, 250] on p "ScopeTekk is a microscope cleaning and repair center located in [GEOGRAPHIC_DAT…" at bounding box center [520, 239] width 518 height 57
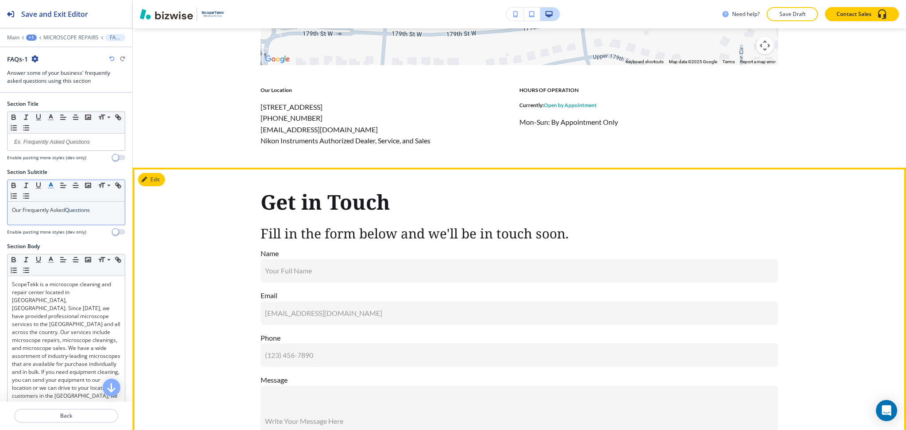
click at [150, 179] on button "Edit" at bounding box center [151, 179] width 27 height 13
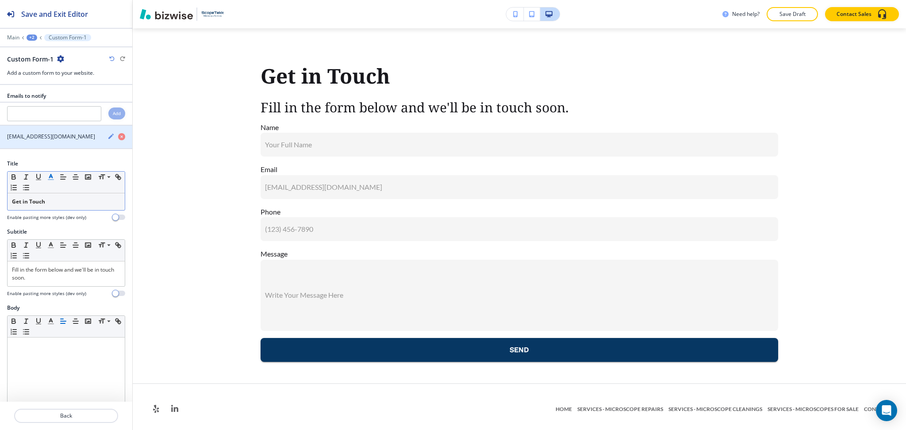
scroll to position [3282, 0]
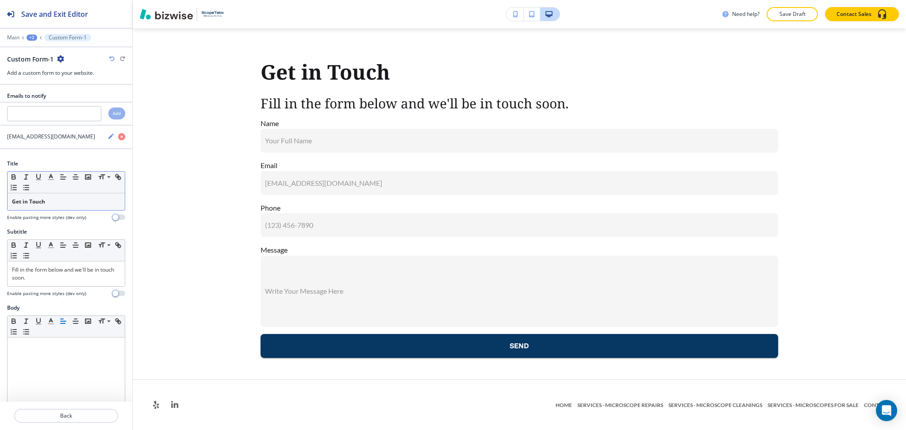
click at [34, 204] on strong "Get in Touch" at bounding box center [28, 202] width 33 height 8
click at [51, 176] on icon "button" at bounding box center [51, 177] width 8 height 8
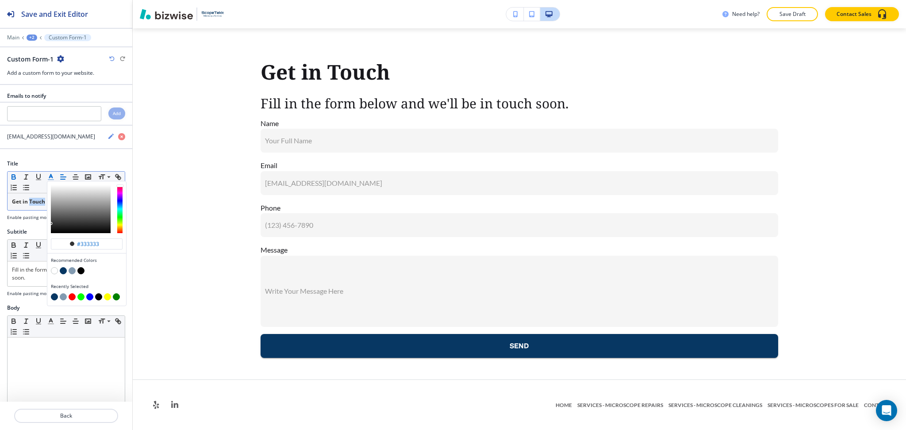
click at [62, 271] on button "button" at bounding box center [63, 270] width 7 height 7
type input "#073763"
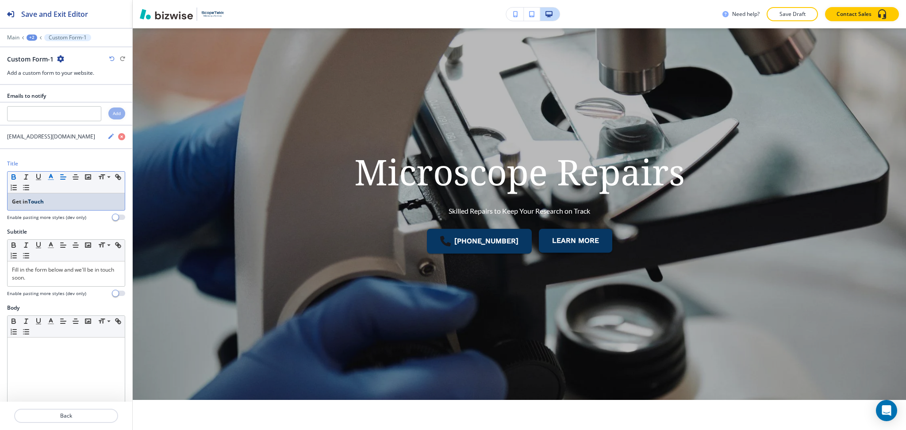
scroll to position [0, 0]
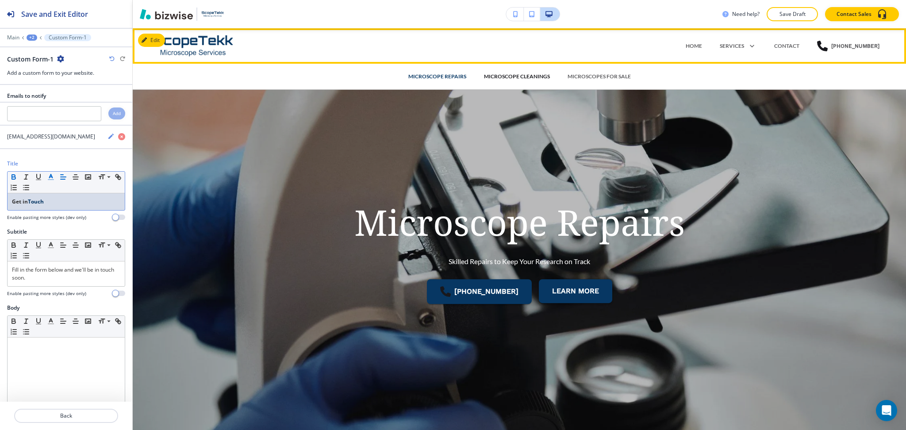
click at [515, 74] on p "MICROSCOPE CLEANINGS" at bounding box center [517, 77] width 66 height 8
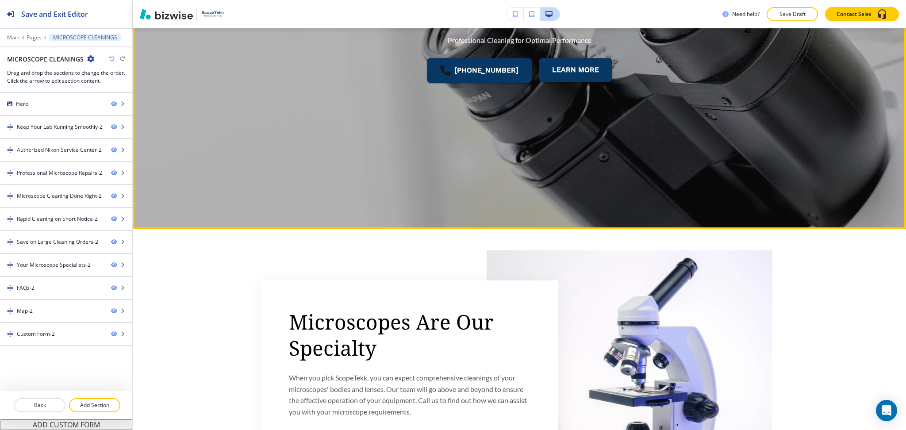
click at [412, 162] on div "Microscope Cleanings Professional Cleaning for Optimal Performance [PHONE_NUMBE…" at bounding box center [520, 36] width 518 height 344
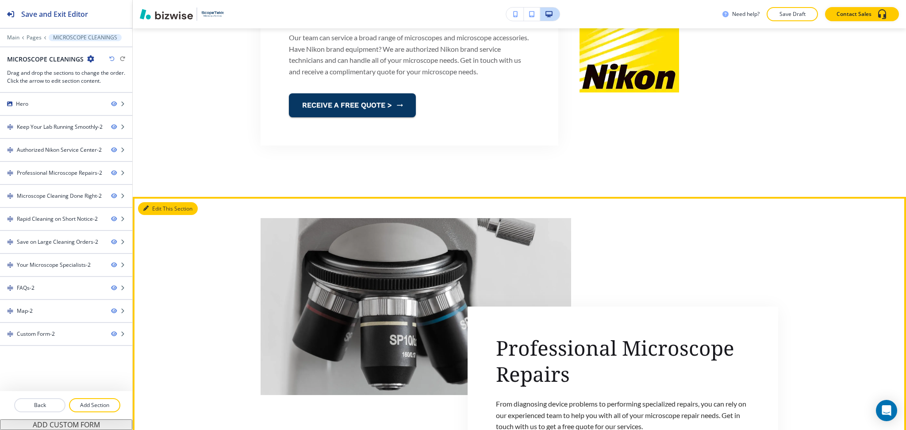
click at [153, 206] on button "Edit This Section" at bounding box center [168, 208] width 60 height 13
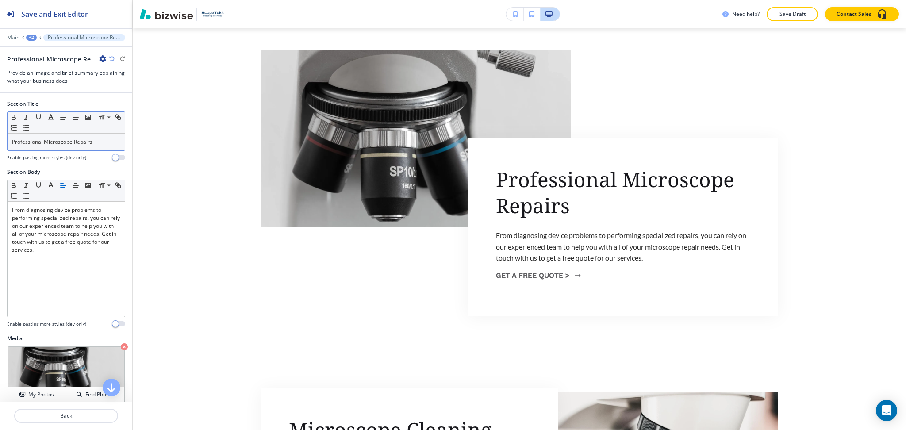
click at [83, 142] on p "Professional Microscope Repairs" at bounding box center [66, 142] width 108 height 8
click at [52, 116] on icon "button" at bounding box center [51, 117] width 8 height 8
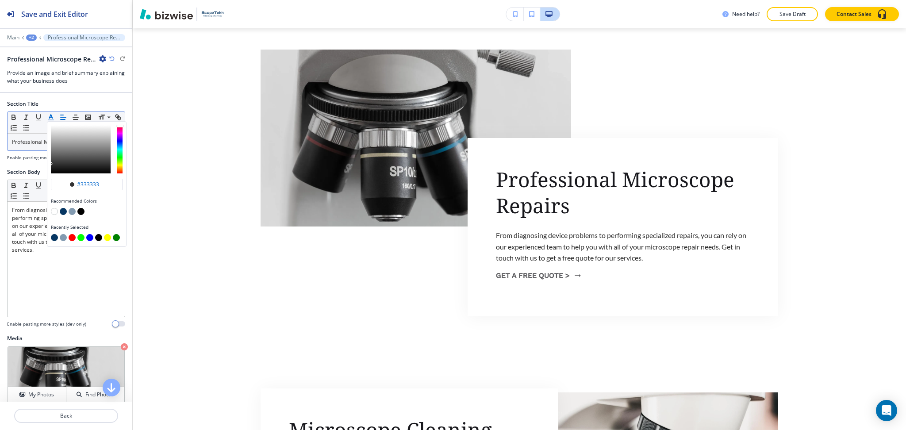
click at [62, 212] on button "button" at bounding box center [63, 211] width 7 height 7
type input "#073763"
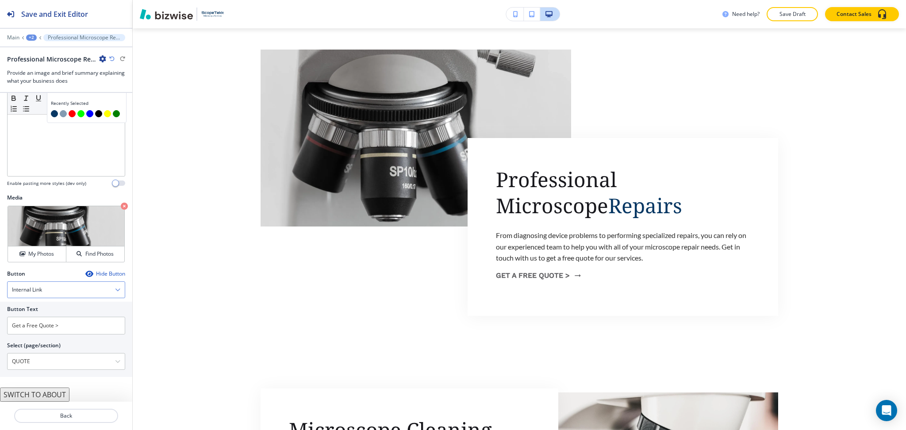
scroll to position [150, 0]
drag, startPoint x: 72, startPoint y: 322, endPoint x: 76, endPoint y: 314, distance: 8.7
click at [72, 318] on input "Get a Free Quote >" at bounding box center [66, 326] width 118 height 18
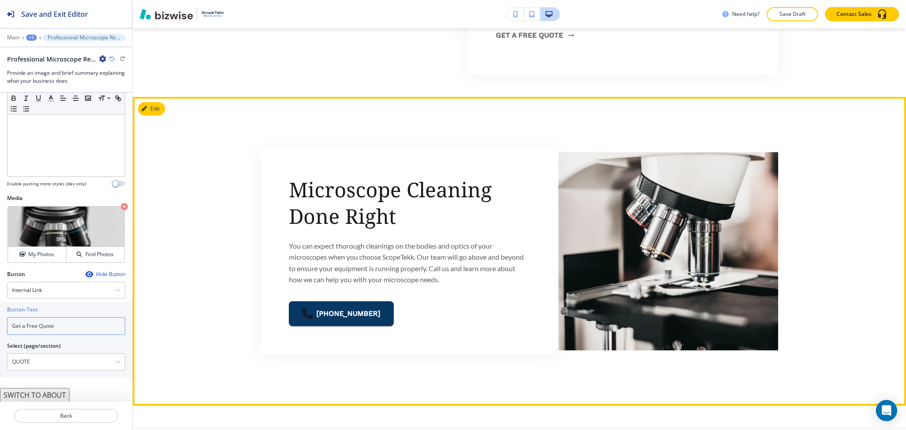
scroll to position [1277, 0]
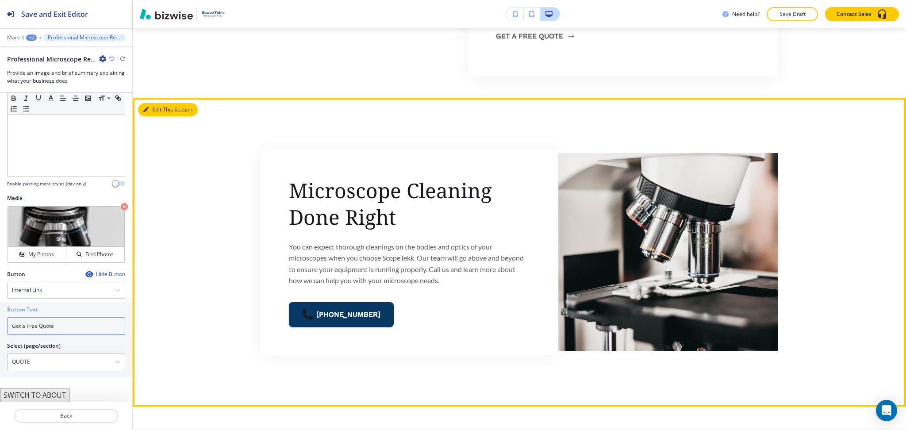
type input "Get a Free Quote"
click at [154, 110] on button "Edit This Section" at bounding box center [168, 109] width 60 height 13
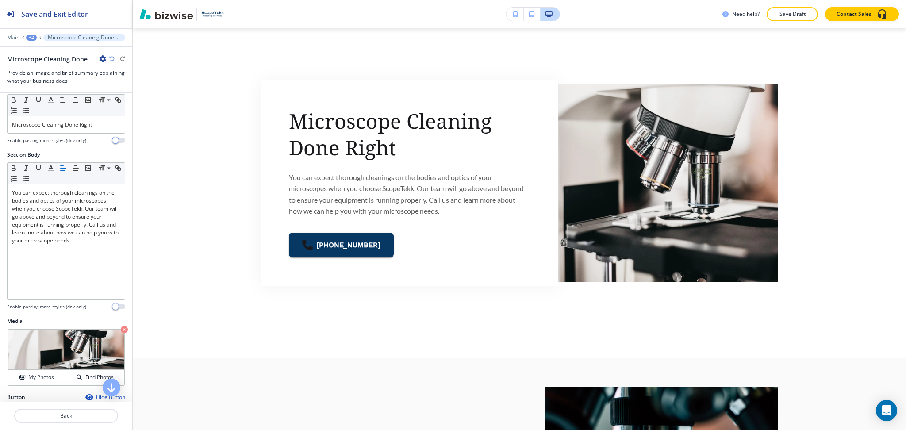
scroll to position [0, 0]
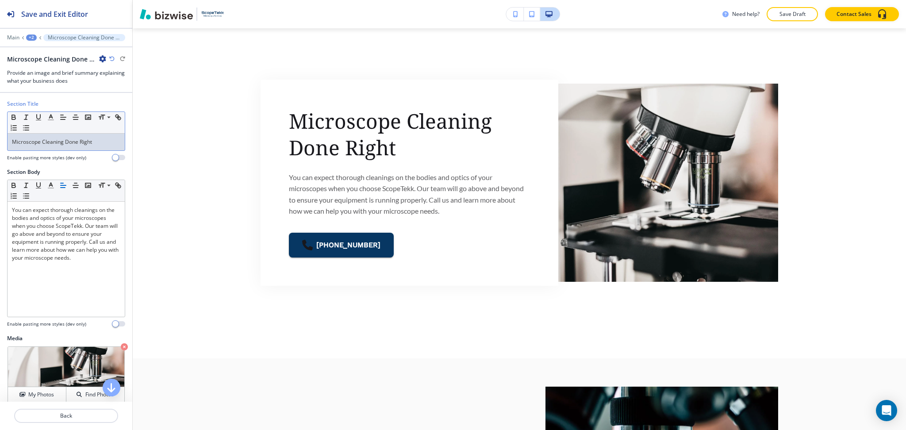
click at [88, 143] on p "Microscope Cleaning Done Right" at bounding box center [66, 142] width 108 height 8
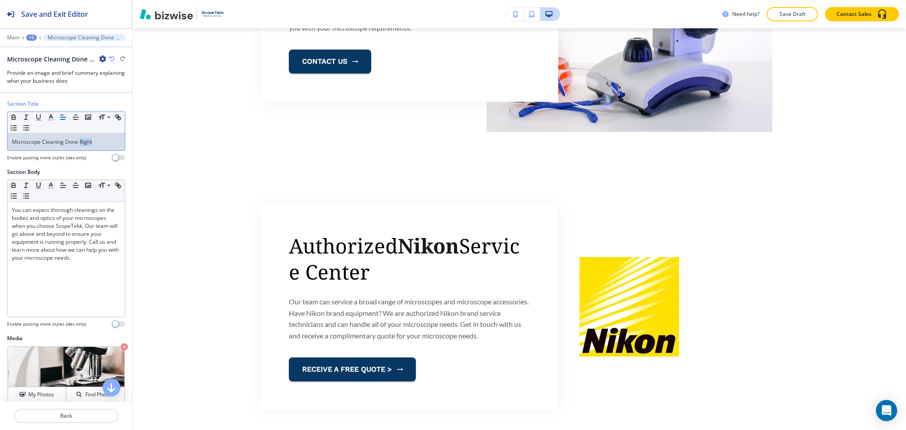
scroll to position [623, 0]
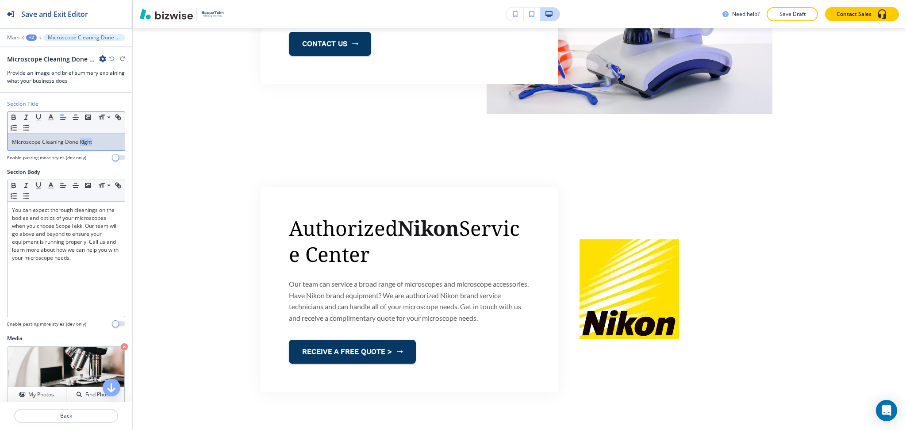
drag, startPoint x: 89, startPoint y: 149, endPoint x: 95, endPoint y: 148, distance: 5.8
click at [90, 149] on div "Microscope Cleaning Done Right" at bounding box center [66, 142] width 117 height 17
click at [94, 141] on p "Microscope Cleaning Done Right" at bounding box center [66, 142] width 108 height 8
drag, startPoint x: 94, startPoint y: 141, endPoint x: 64, endPoint y: 140, distance: 30.1
click at [64, 140] on p "Microscope Cleaning Done Right" at bounding box center [66, 142] width 108 height 8
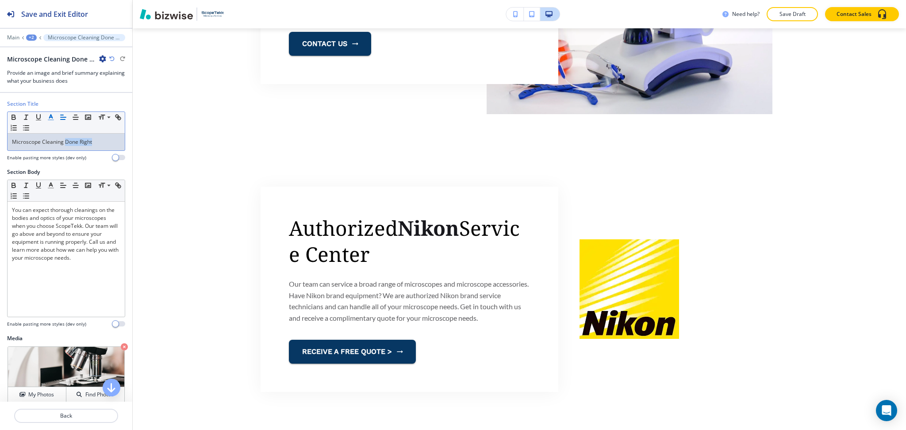
click at [54, 117] on icon "button" at bounding box center [51, 117] width 8 height 8
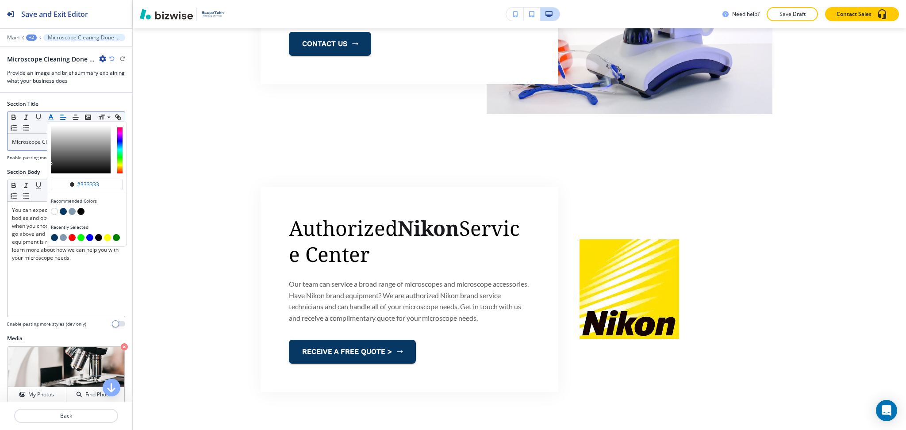
click at [62, 211] on button "button" at bounding box center [63, 211] width 7 height 7
type input "#073763"
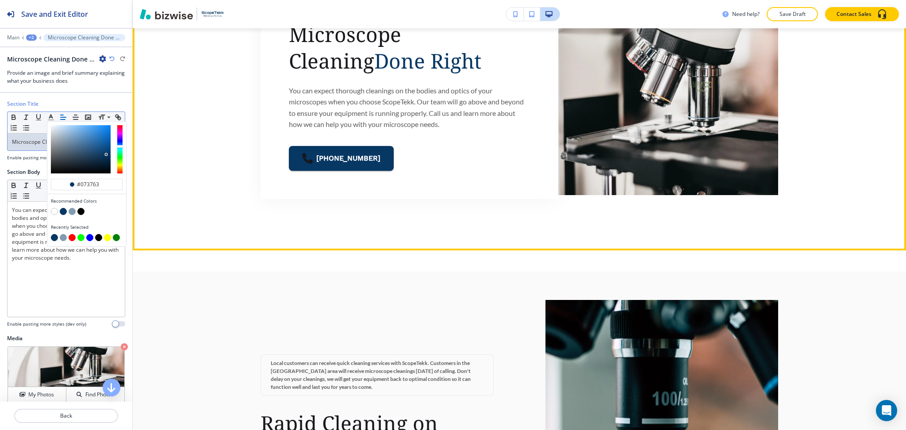
scroll to position [1434, 0]
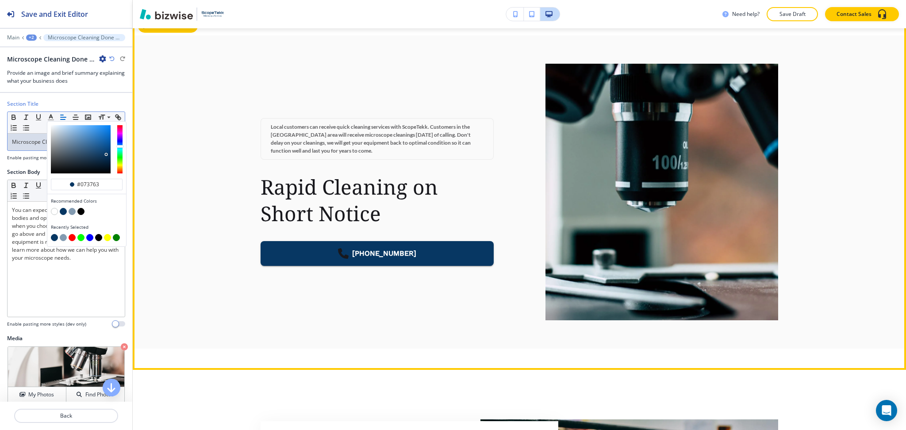
click at [161, 28] on button "Edit This Section" at bounding box center [168, 25] width 60 height 13
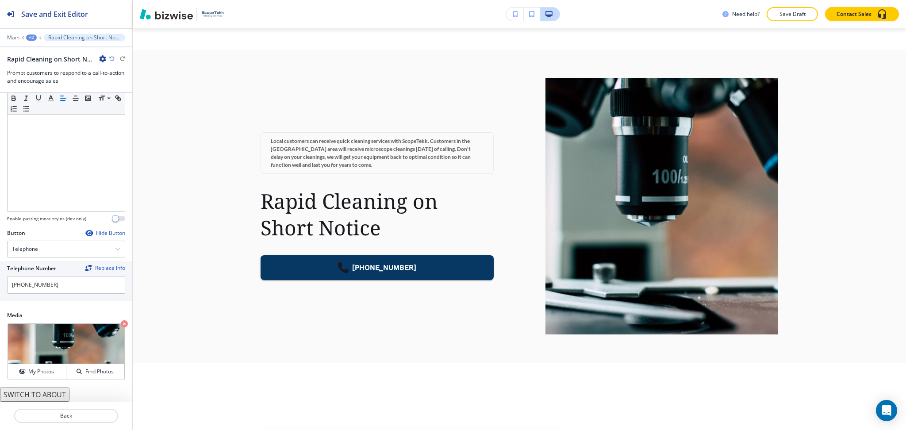
scroll to position [169, 0]
click at [58, 396] on button "SWITCH TO ABOUT" at bounding box center [34, 395] width 69 height 14
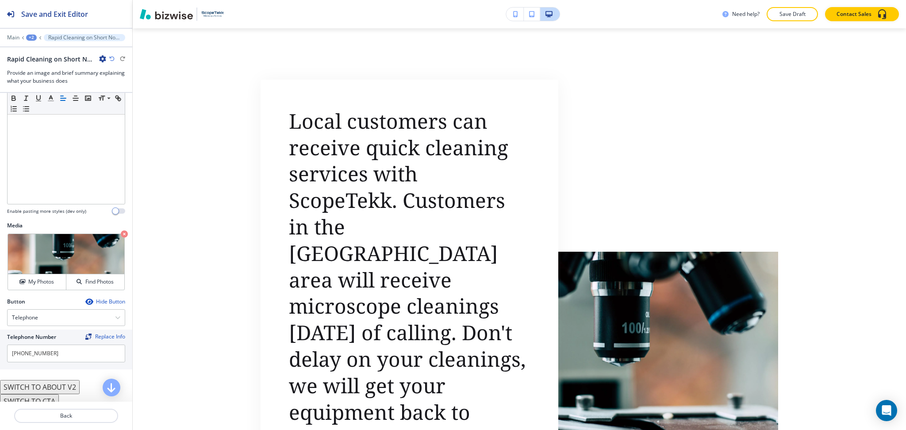
click at [54, 394] on button "SWITCH TO ABOUT V2" at bounding box center [40, 387] width 80 height 14
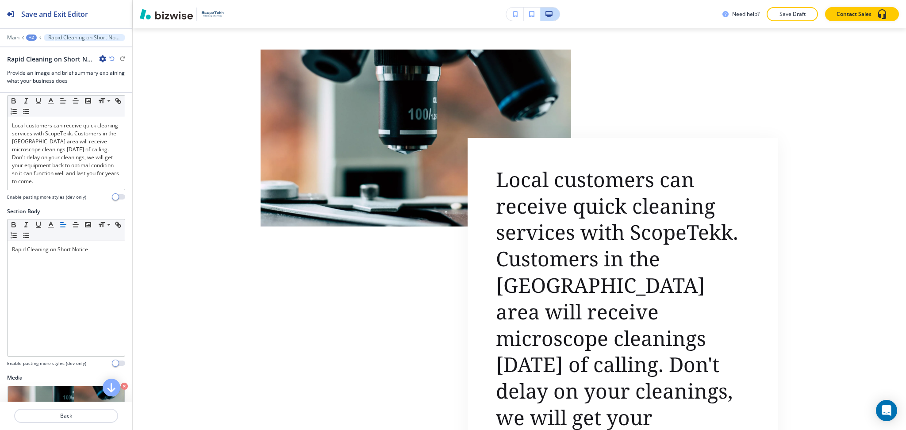
scroll to position [0, 0]
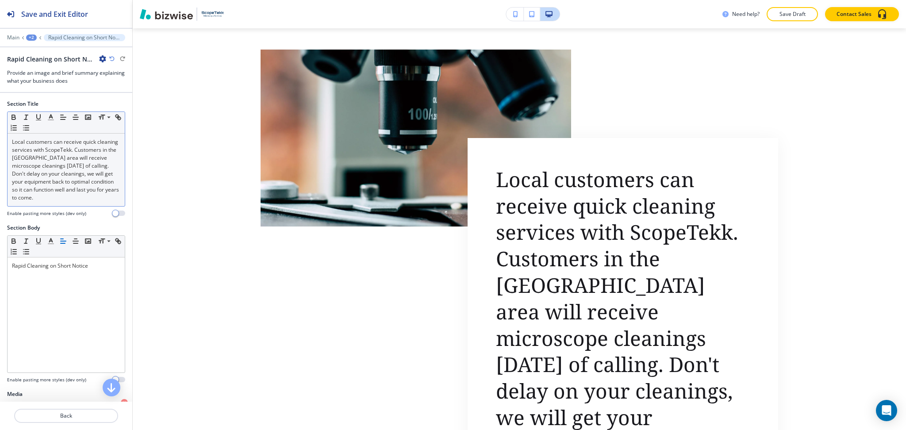
click at [88, 187] on p "Local customers can receive quick cleaning services with ScopeTekk. Customers i…" at bounding box center [66, 170] width 108 height 64
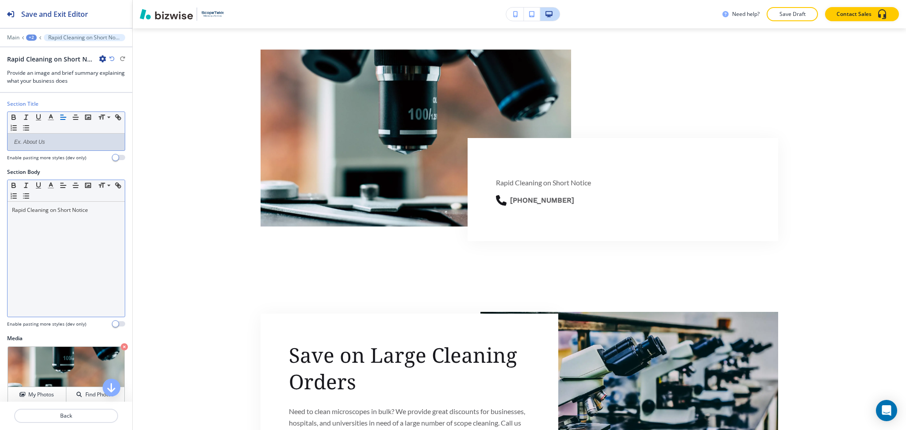
click at [100, 252] on div "Rapid Cleaning on Short Notice" at bounding box center [66, 259] width 117 height 115
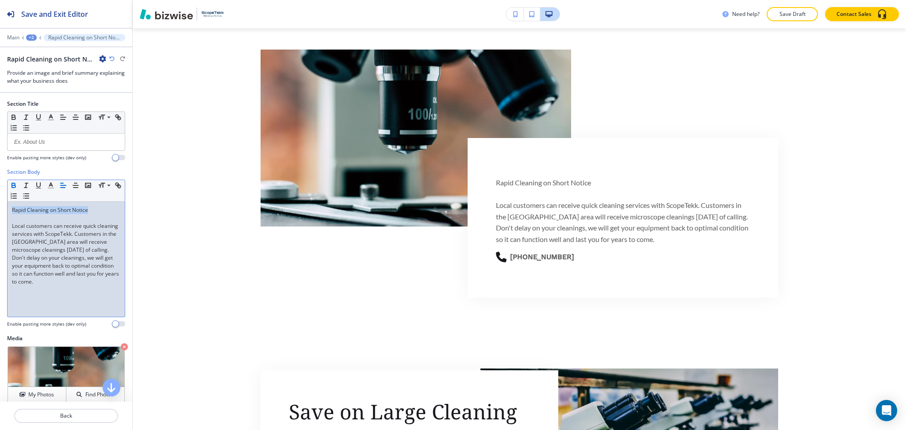
drag, startPoint x: 98, startPoint y: 207, endPoint x: 9, endPoint y: 184, distance: 92.3
click at [0, 192] on div "Section Body Small Normal Large Huge Rapid Cleaning on Short Notice Local custo…" at bounding box center [66, 251] width 132 height 166
click at [31, 141] on p at bounding box center [66, 142] width 108 height 8
paste div
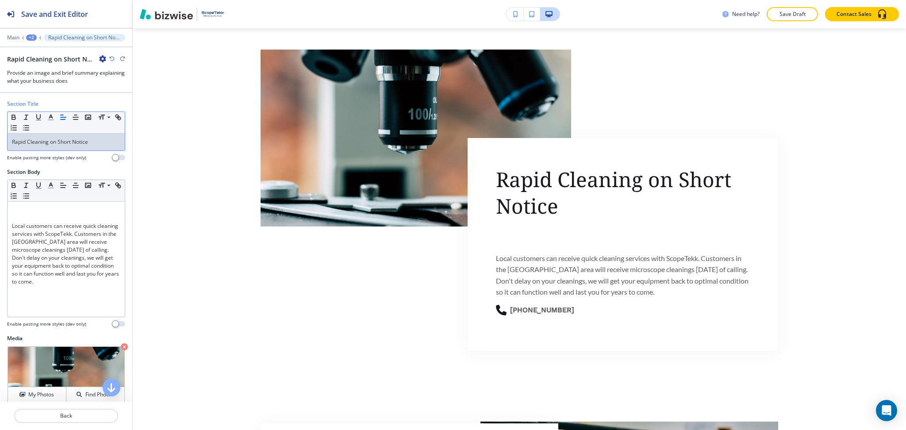
click at [6, 227] on div "Section Body Small Normal Large Huge Local customers can receive quick cleaning…" at bounding box center [66, 251] width 132 height 166
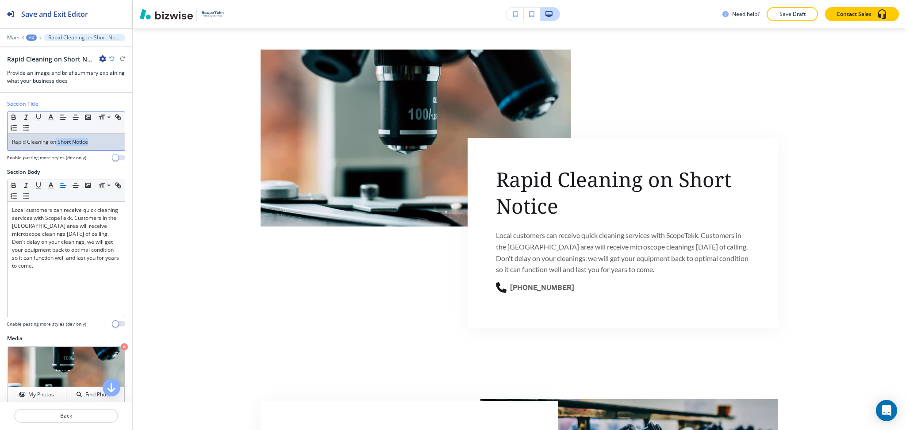
drag, startPoint x: 57, startPoint y: 143, endPoint x: 109, endPoint y: 143, distance: 51.8
click at [109, 143] on p "Rapid Cleaning on Short Notice" at bounding box center [66, 142] width 108 height 8
click at [50, 117] on line "button" at bounding box center [51, 117] width 2 height 0
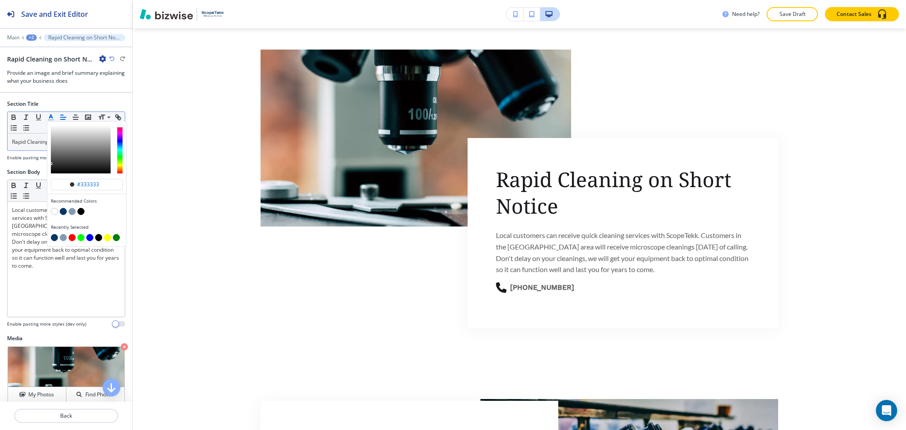
click at [65, 208] on button "button" at bounding box center [63, 211] width 7 height 7
type input "#073763"
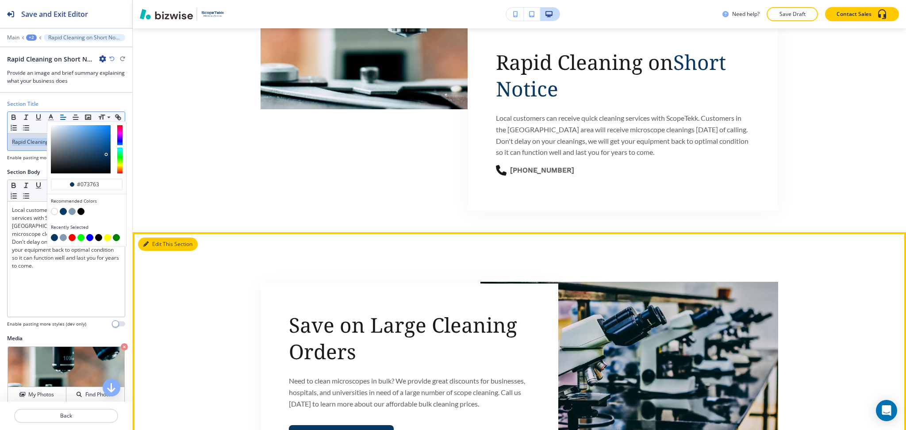
click at [152, 243] on button "Edit This Section" at bounding box center [168, 244] width 60 height 13
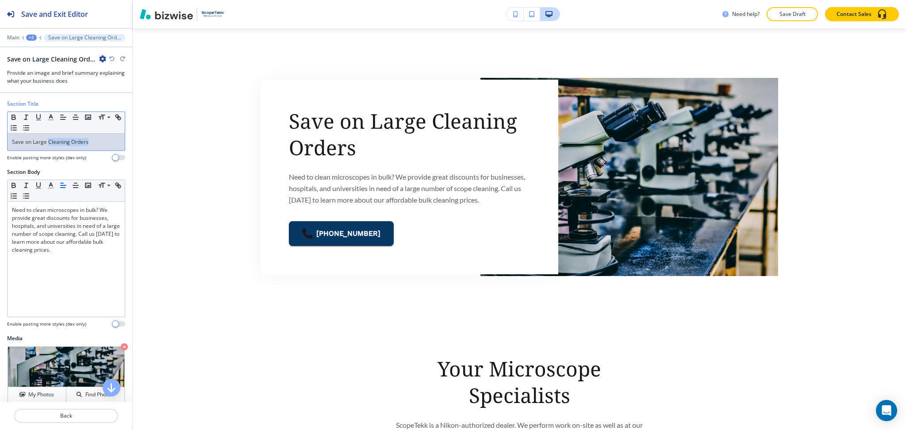
drag, startPoint x: 97, startPoint y: 144, endPoint x: 49, endPoint y: 143, distance: 48.7
click at [49, 143] on p "Save on Large Cleaning Orders" at bounding box center [66, 142] width 108 height 8
click at [50, 114] on icon "button" at bounding box center [51, 117] width 8 height 8
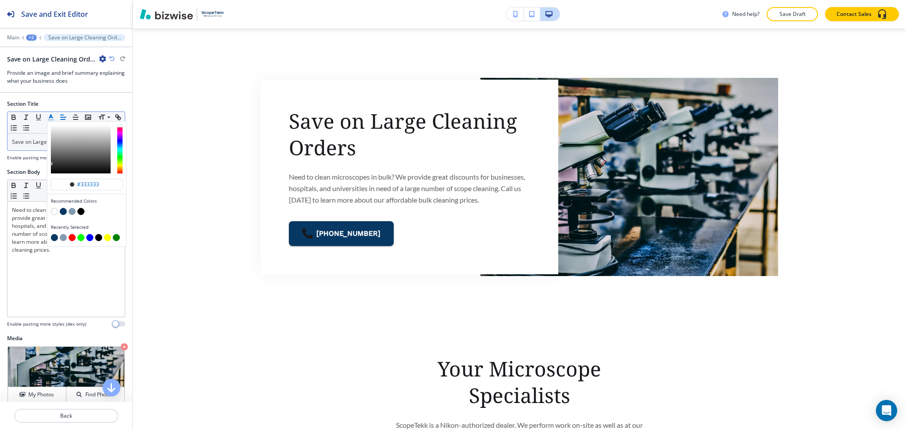
click at [62, 209] on button "button" at bounding box center [63, 211] width 7 height 7
type input "#073763"
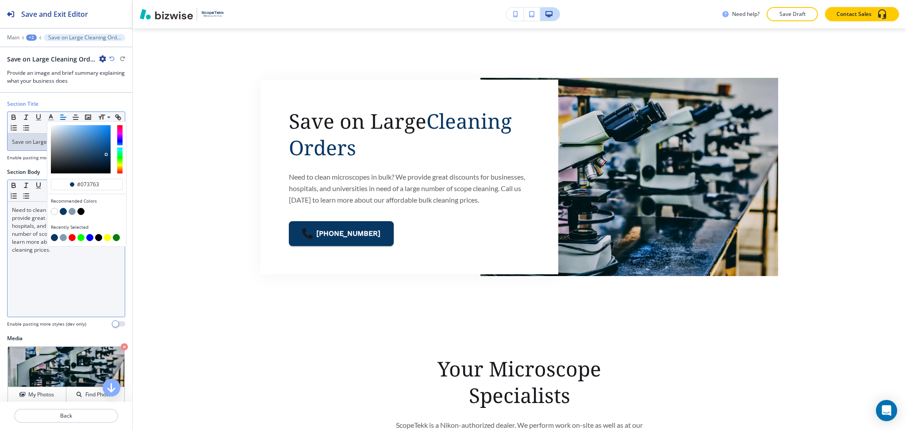
click at [76, 304] on div "Need to clean microscopes in bulk? We provide great discounts for businesses, h…" at bounding box center [66, 259] width 117 height 115
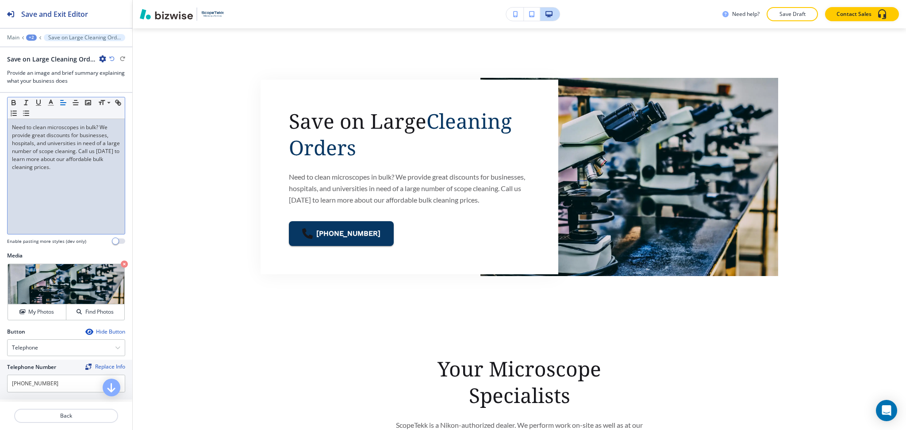
scroll to position [133, 0]
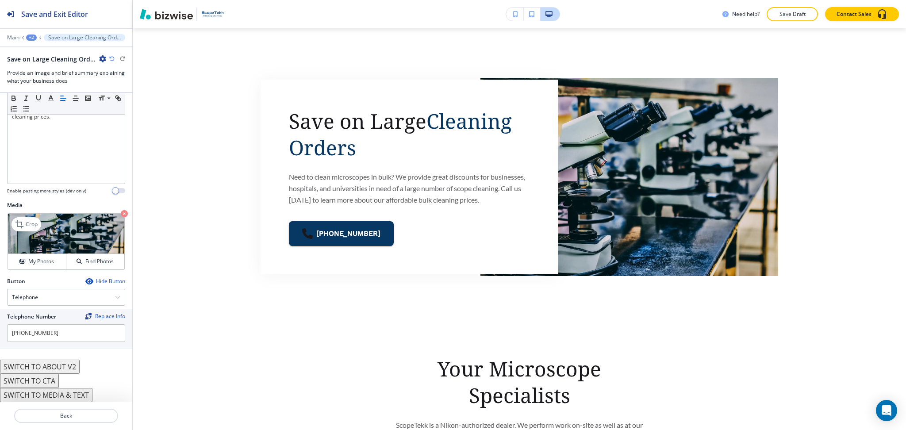
drag, startPoint x: 24, startPoint y: 225, endPoint x: 96, endPoint y: 246, distance: 74.9
click at [26, 224] on div "Crop" at bounding box center [27, 224] width 30 height 14
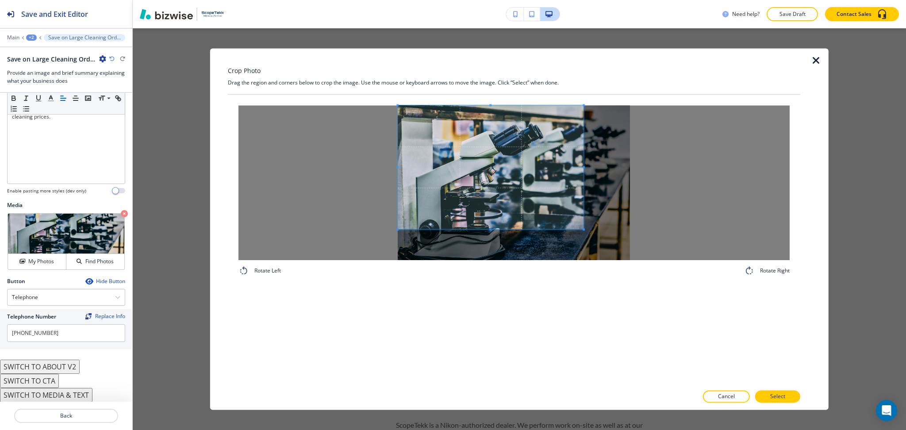
click at [450, 142] on span at bounding box center [491, 167] width 186 height 124
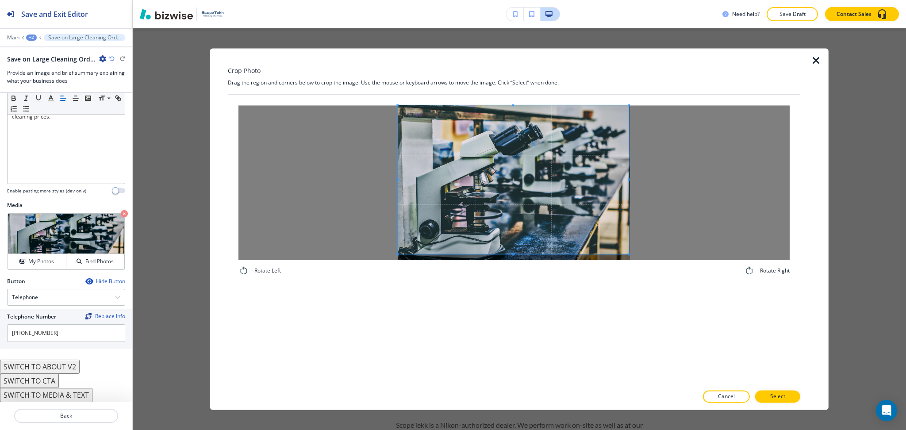
click at [654, 259] on div at bounding box center [513, 182] width 551 height 155
click at [791, 399] on button "Select" at bounding box center [777, 397] width 45 height 12
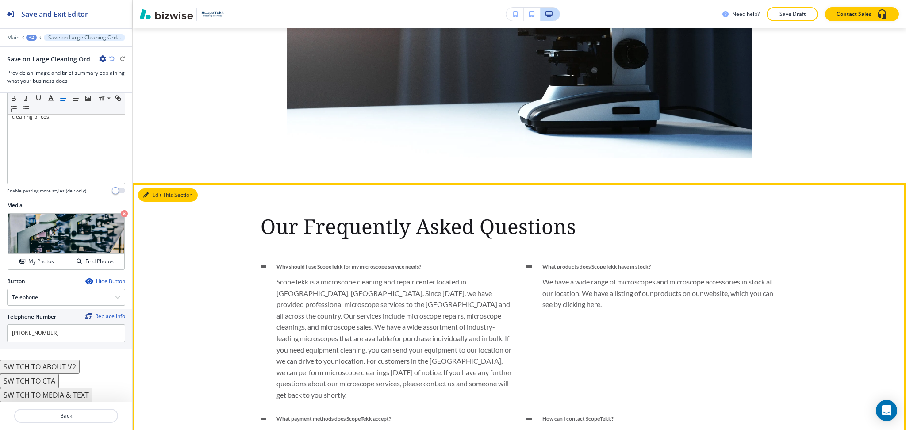
click at [151, 193] on button "Edit This Section" at bounding box center [168, 194] width 60 height 13
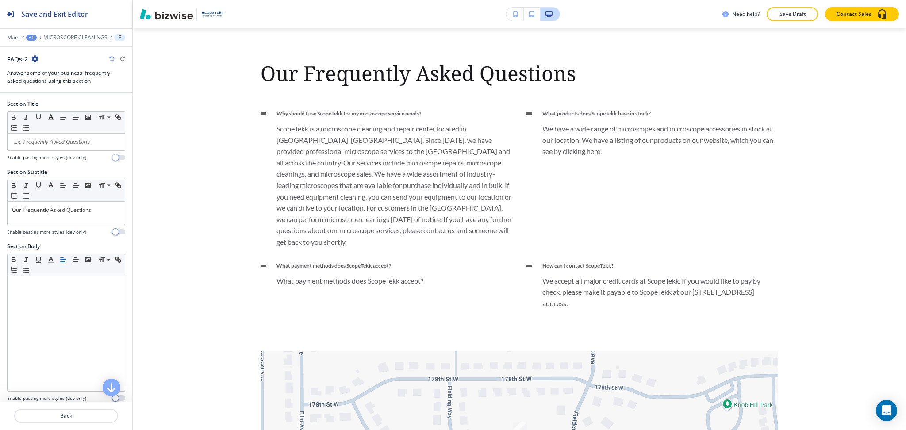
scroll to position [2717, 0]
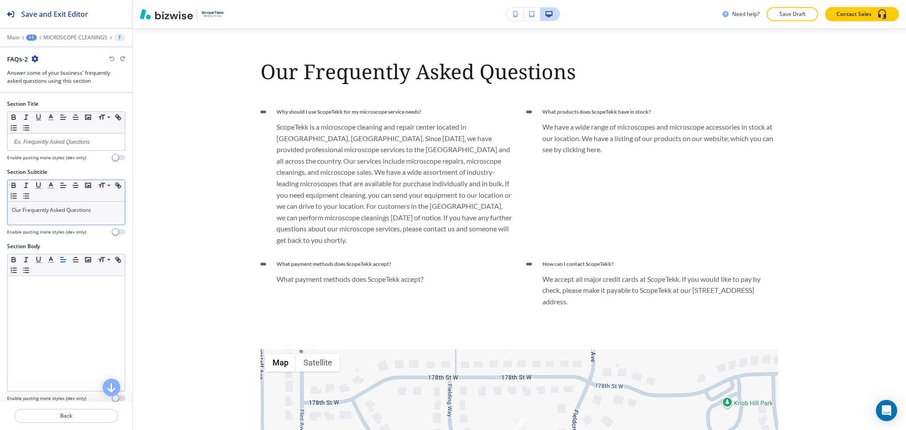
click at [75, 211] on p "Our Frequently Asked Questions" at bounding box center [66, 210] width 108 height 8
click at [50, 181] on icon "button" at bounding box center [51, 185] width 8 height 8
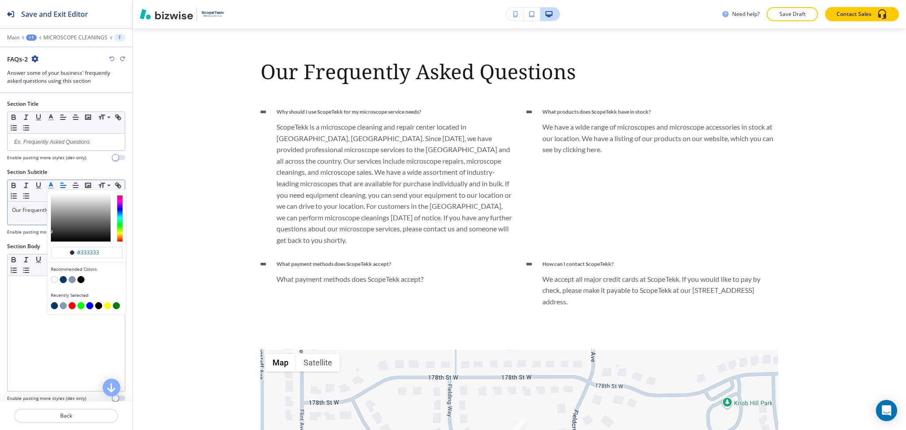
click at [62, 278] on button "button" at bounding box center [63, 279] width 7 height 7
type input "#073763"
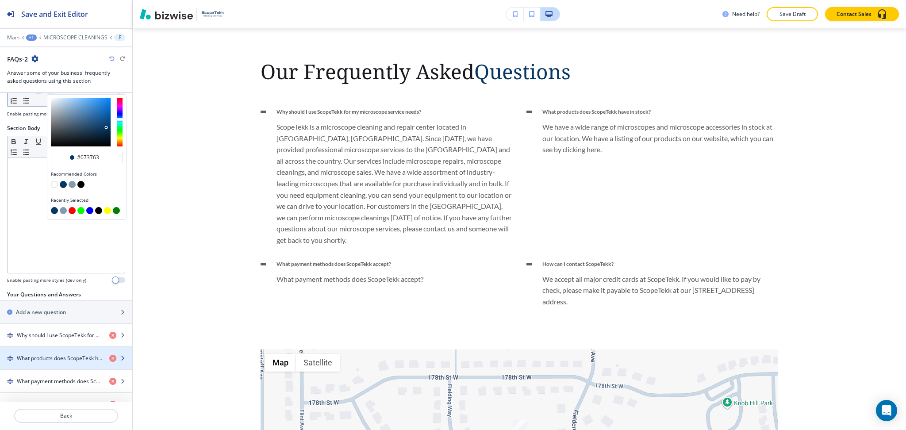
scroll to position [163, 0]
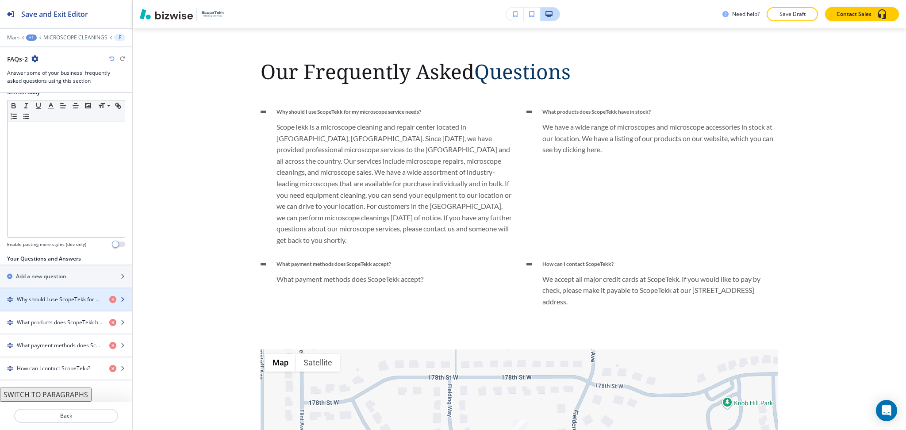
click at [54, 291] on div "Why should I use ScopeTekk for my microscope service needs?" at bounding box center [66, 299] width 132 height 22
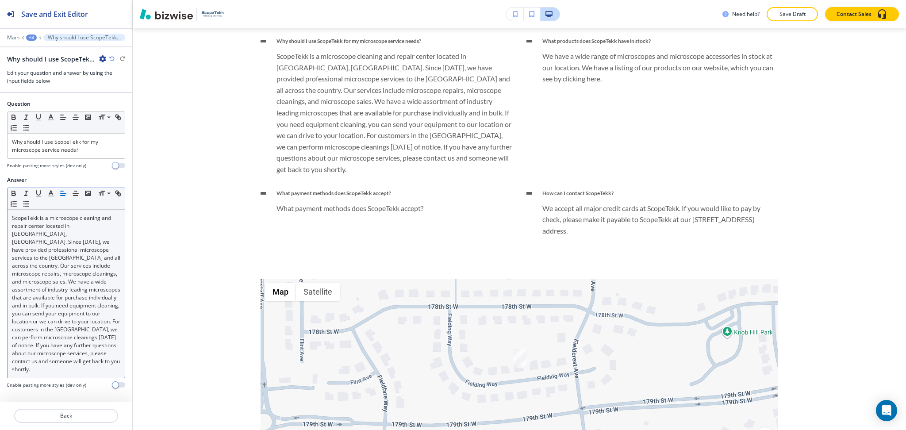
scroll to position [2797, 0]
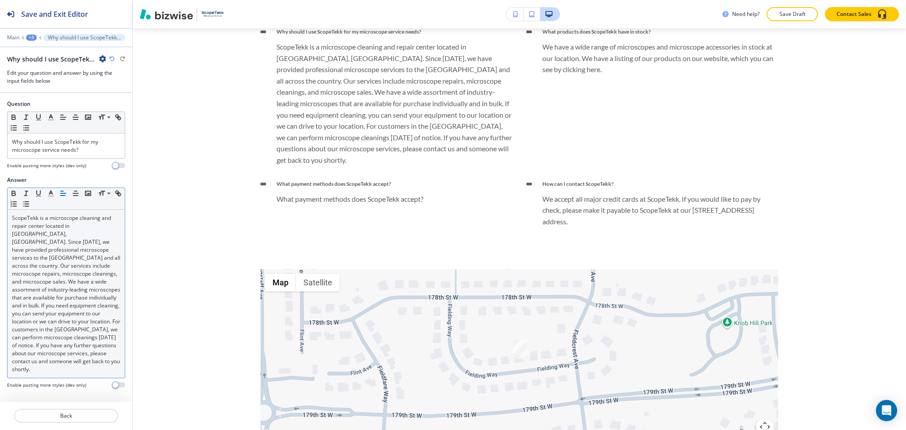
click at [57, 276] on p "ScopeTekk is a microscope cleaning and repair center located in [GEOGRAPHIC_DAT…" at bounding box center [66, 293] width 108 height 159
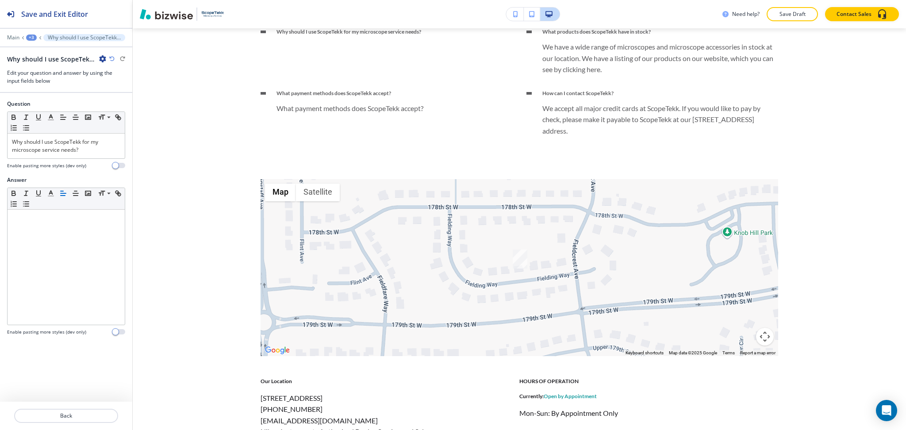
click at [103, 60] on icon "button" at bounding box center [102, 58] width 7 height 7
click at [110, 104] on p "Delete Why should I use ScopeTekk for my microscope service needs?" at bounding box center [127, 105] width 45 height 8
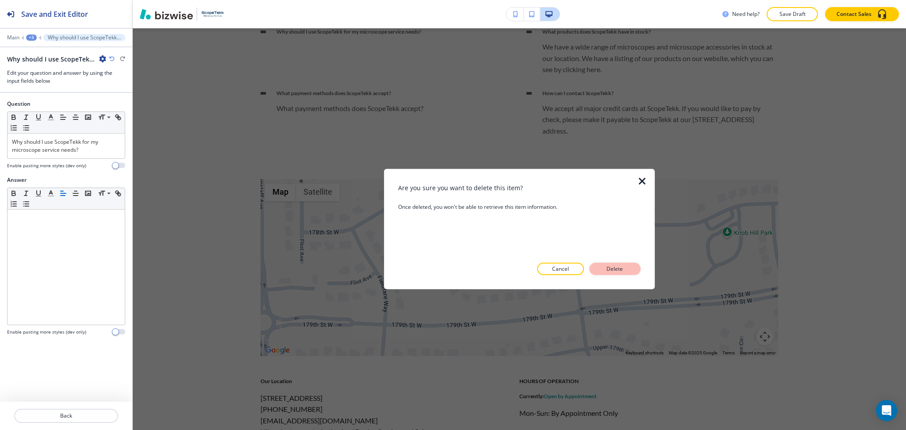
click at [618, 268] on p "Delete" at bounding box center [614, 269] width 21 height 8
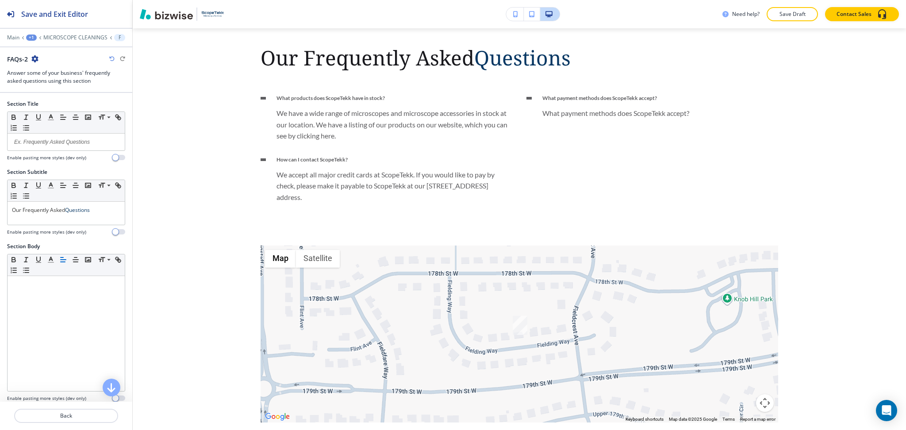
scroll to position [2717, 0]
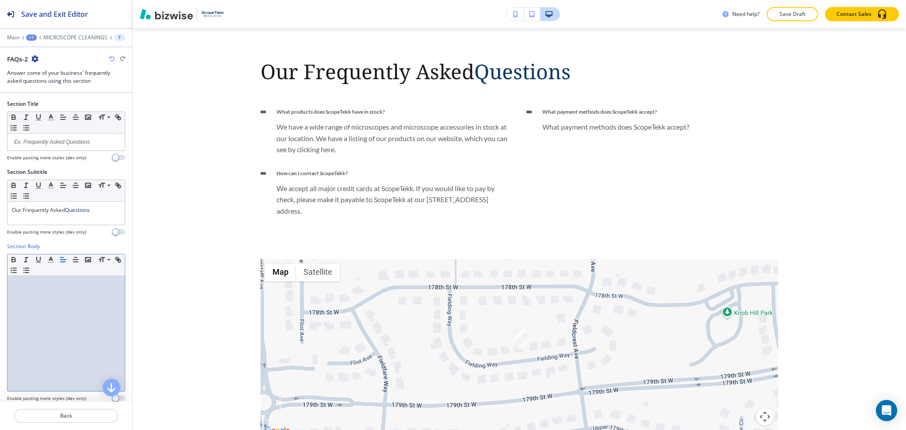
click at [61, 297] on div at bounding box center [66, 333] width 117 height 115
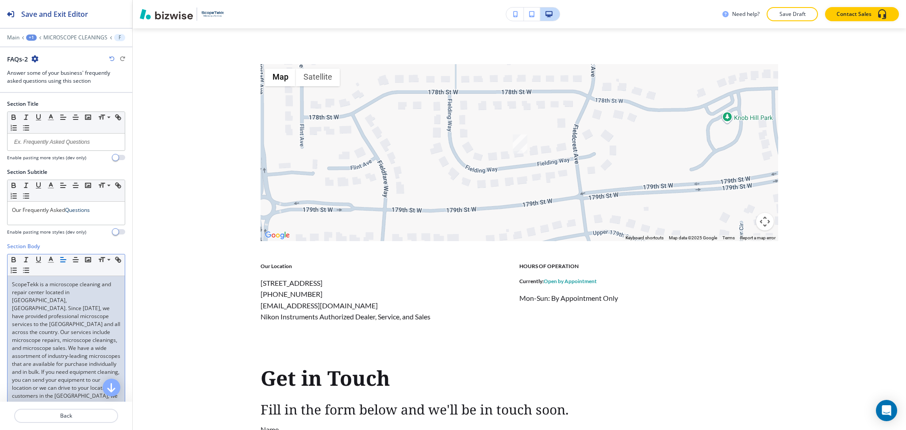
scroll to position [2977, 0]
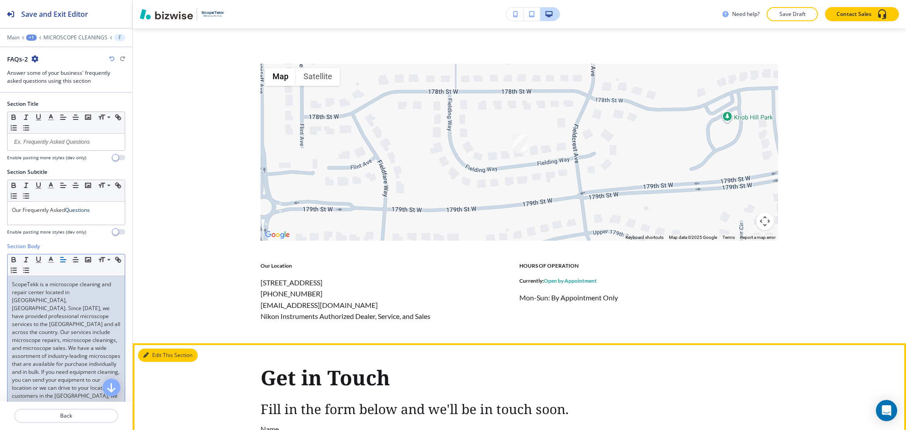
click at [153, 354] on button "Edit This Section" at bounding box center [168, 355] width 60 height 13
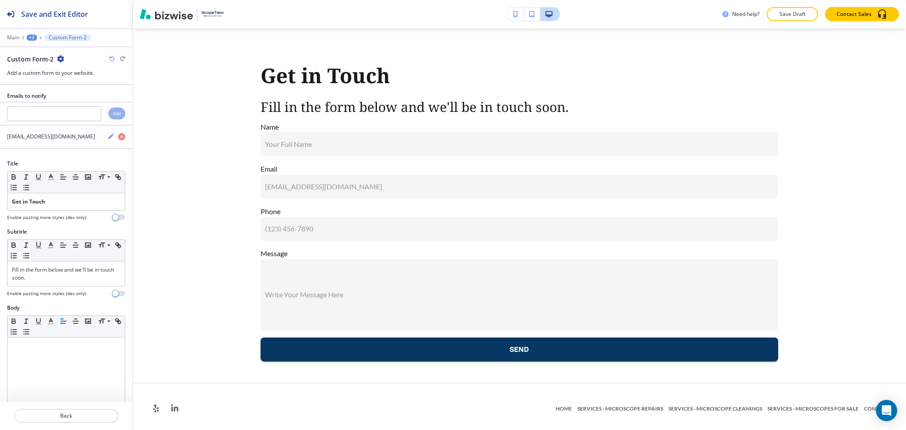
scroll to position [3282, 0]
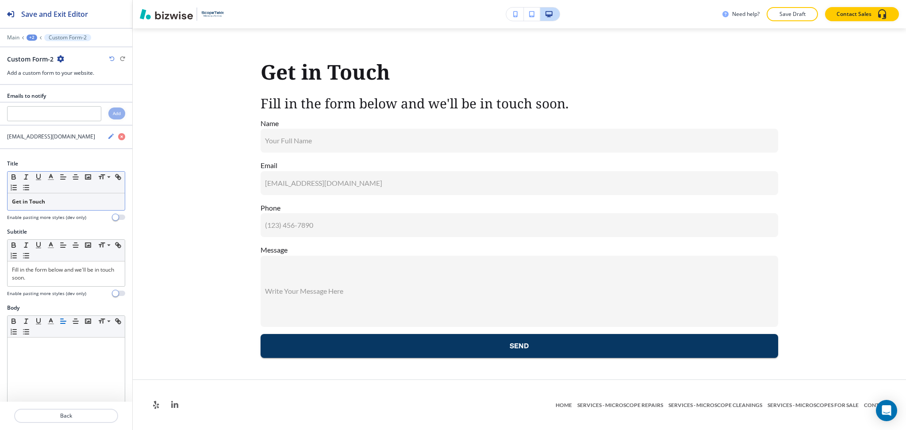
click at [31, 205] on p "Get in Touch" at bounding box center [66, 202] width 108 height 8
click at [50, 178] on polyline "button" at bounding box center [51, 176] width 3 height 4
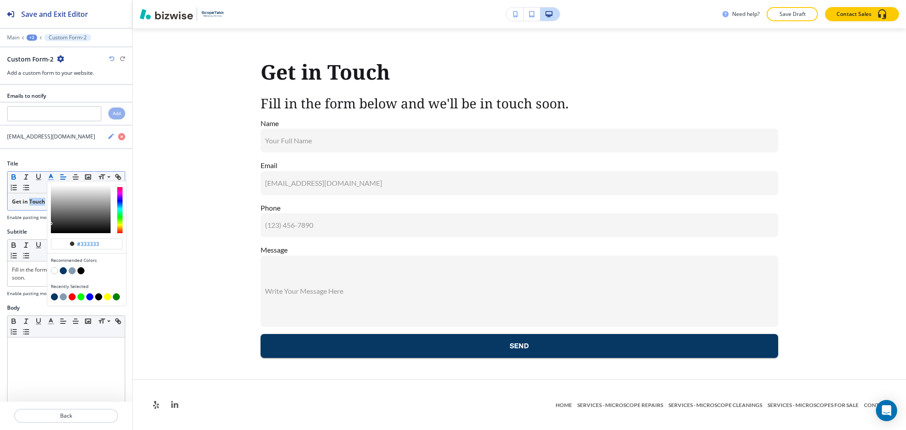
click at [63, 271] on button "button" at bounding box center [63, 270] width 7 height 7
type input "#073763"
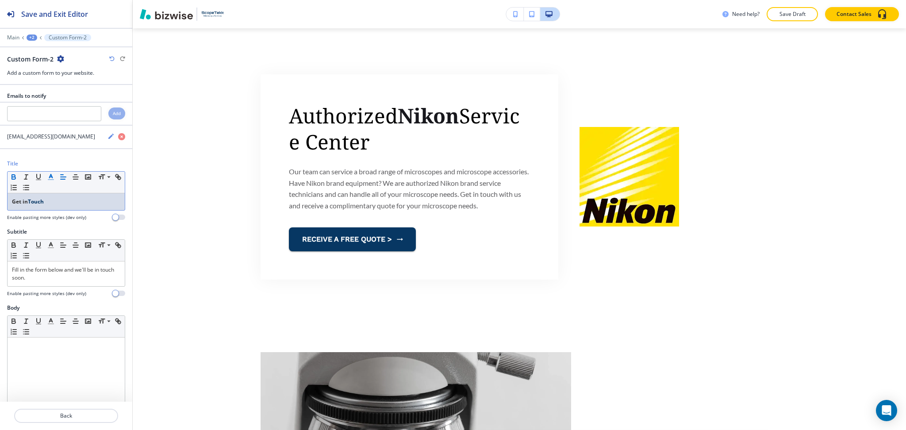
scroll to position [0, 0]
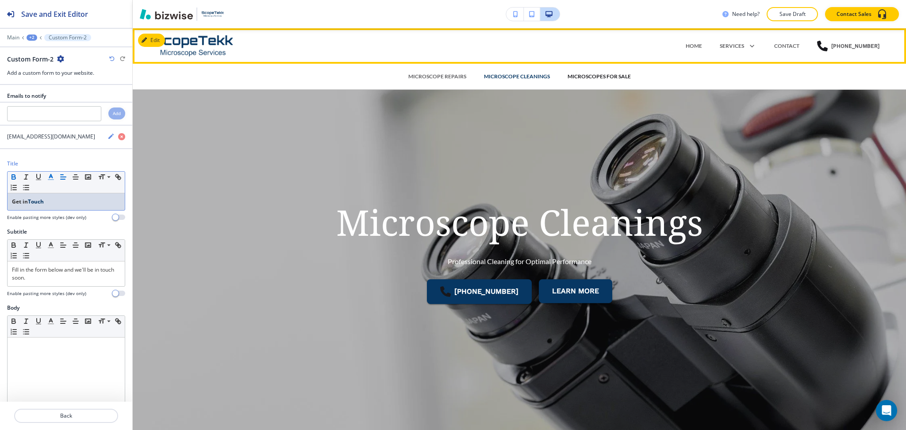
click at [602, 78] on p "MICROSCOPES FOR SALE" at bounding box center [599, 77] width 63 height 8
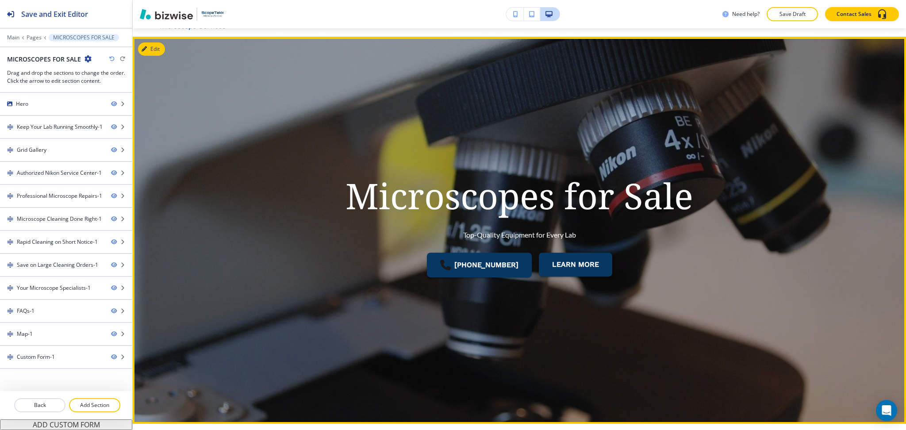
click at [158, 48] on button "Edit" at bounding box center [151, 48] width 27 height 13
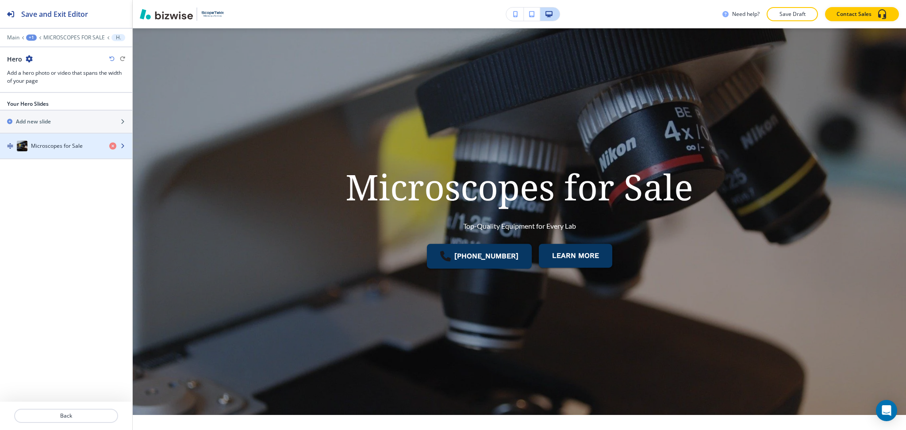
click at [49, 149] on h4 "Microscopes for Sale" at bounding box center [57, 146] width 52 height 8
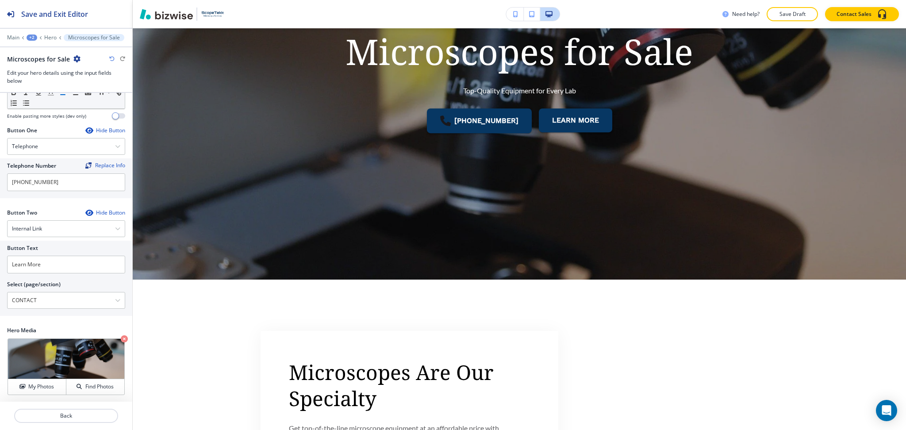
scroll to position [117, 0]
drag, startPoint x: 61, startPoint y: 262, endPoint x: 0, endPoint y: 230, distance: 69.1
click at [0, 242] on div "Button Text Learn More Select (page/section) CONTACT HOME HOME | Hero HOME | Ke…" at bounding box center [66, 277] width 132 height 75
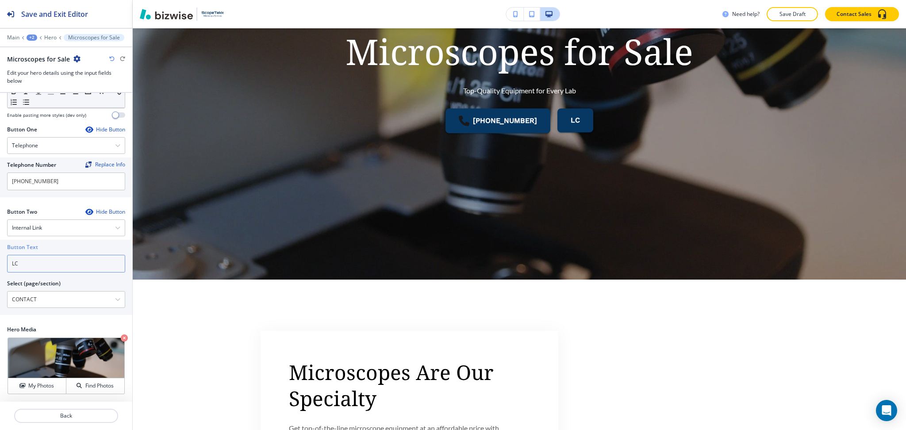
type input "L"
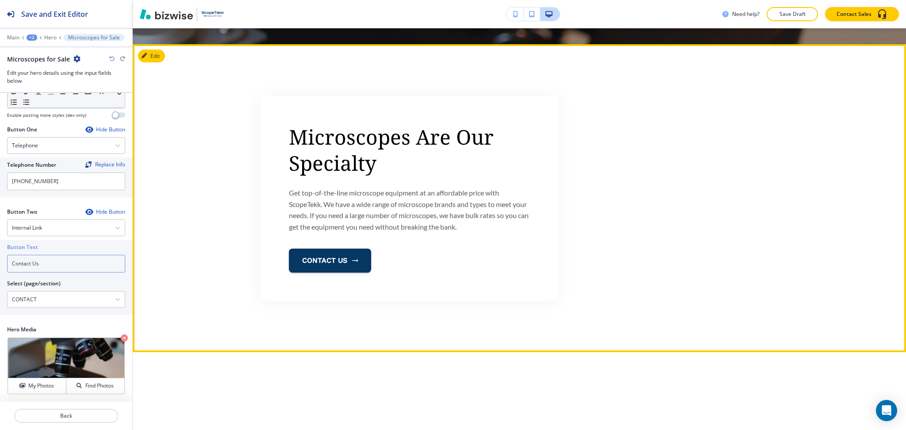
type input "Contact Us"
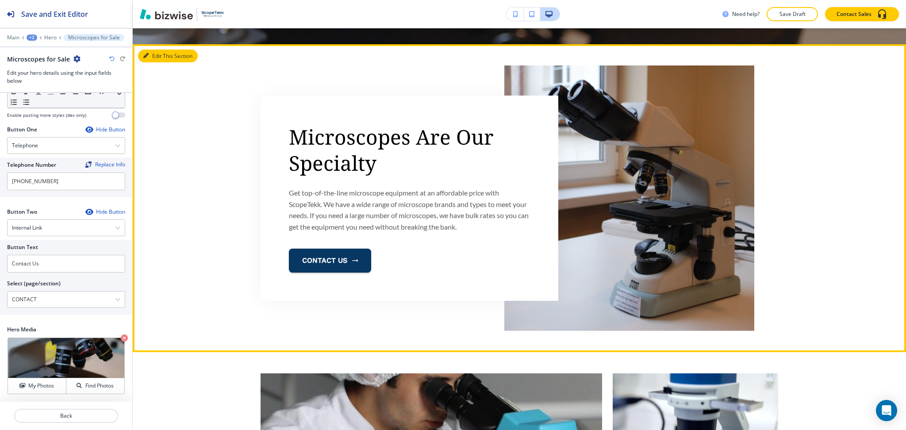
click at [154, 58] on button "Edit This Section" at bounding box center [168, 56] width 60 height 13
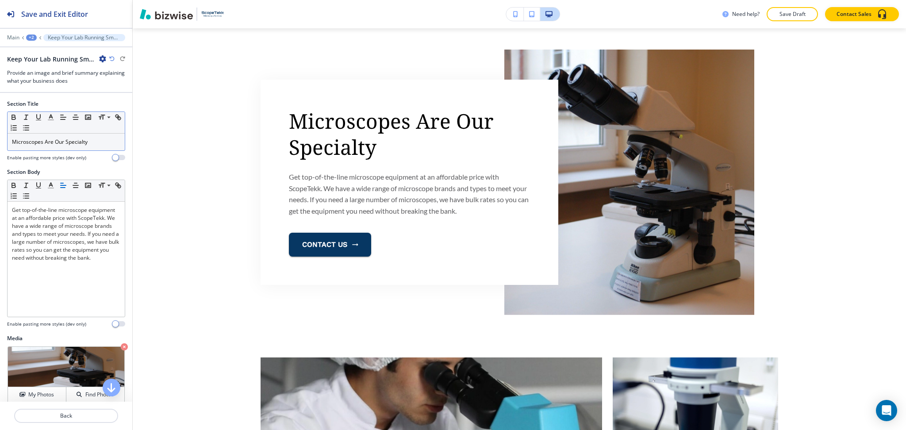
click at [73, 143] on span "Microscopes Are Our Specialty" at bounding box center [50, 142] width 76 height 8
click at [52, 117] on line "button" at bounding box center [51, 117] width 2 height 0
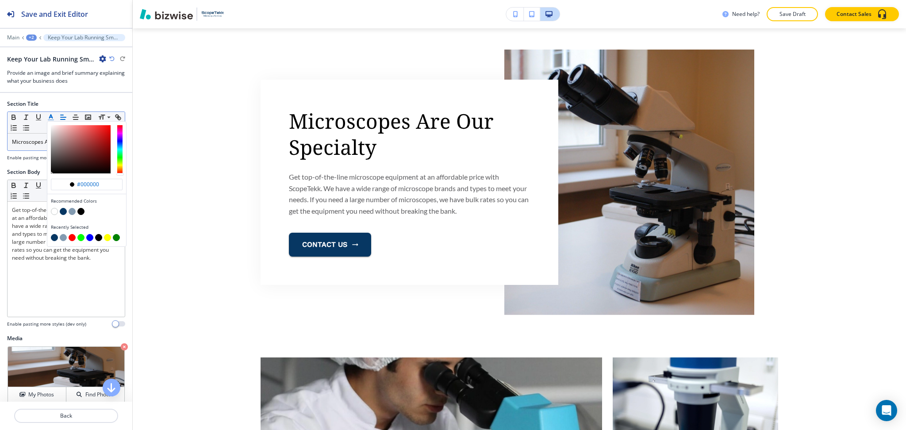
click at [66, 209] on button "button" at bounding box center [63, 211] width 7 height 7
type input "#073763"
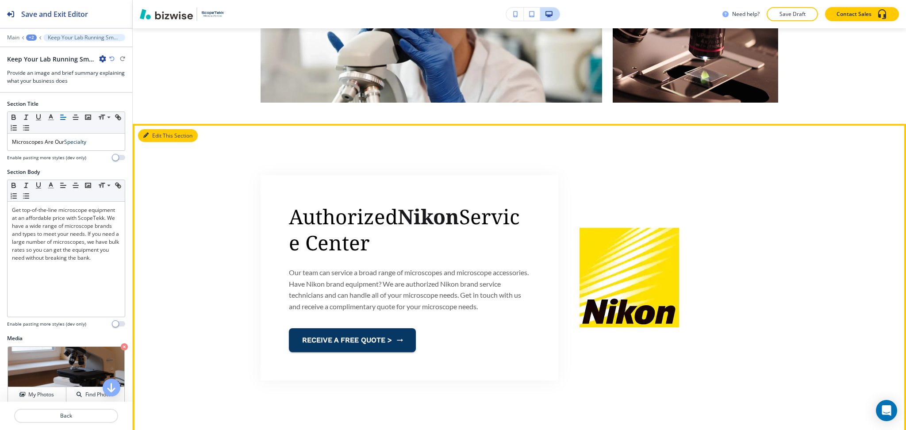
click at [150, 132] on button "Edit This Section" at bounding box center [168, 135] width 60 height 13
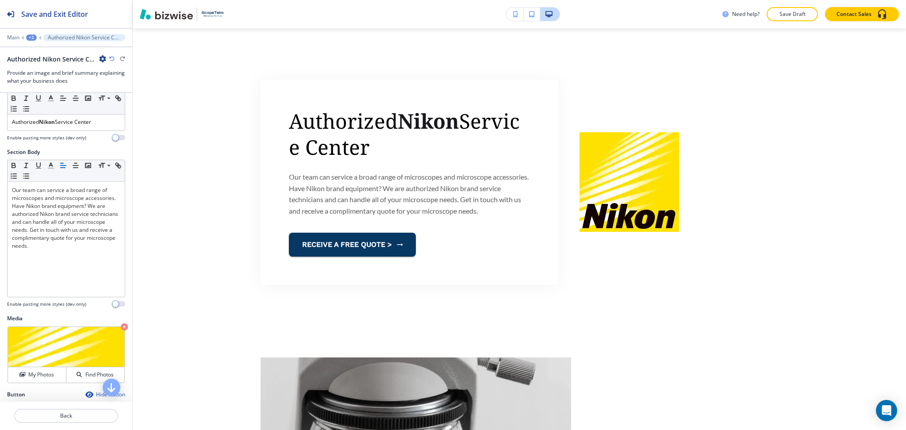
scroll to position [0, 0]
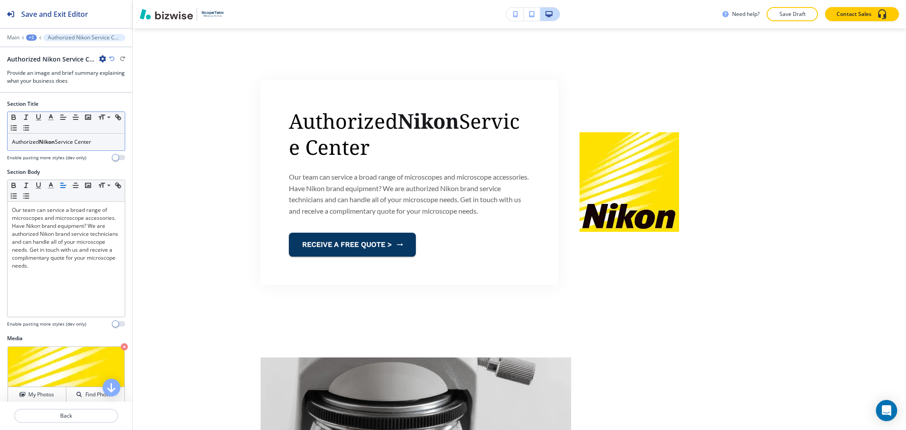
click at [45, 142] on strong "Nikon" at bounding box center [47, 142] width 16 height 8
click at [50, 119] on icon "button" at bounding box center [51, 117] width 8 height 8
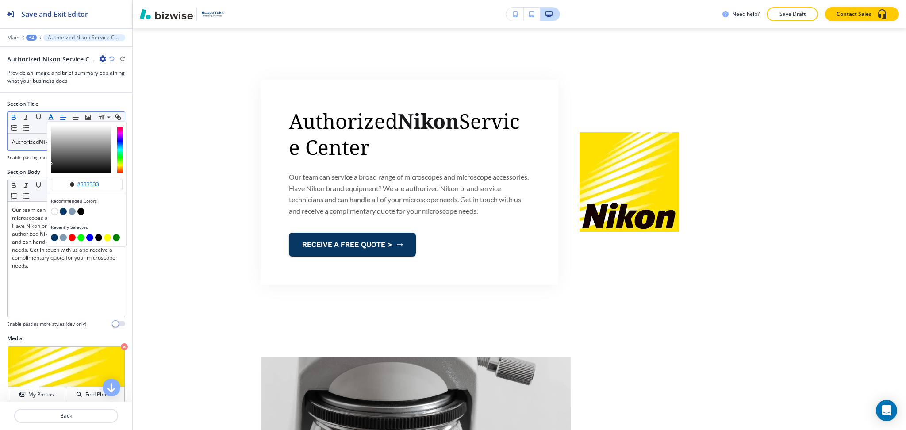
click at [60, 208] on div "button" at bounding box center [87, 212] width 72 height 9
click at [62, 211] on button "button" at bounding box center [63, 211] width 7 height 7
type input "#073763"
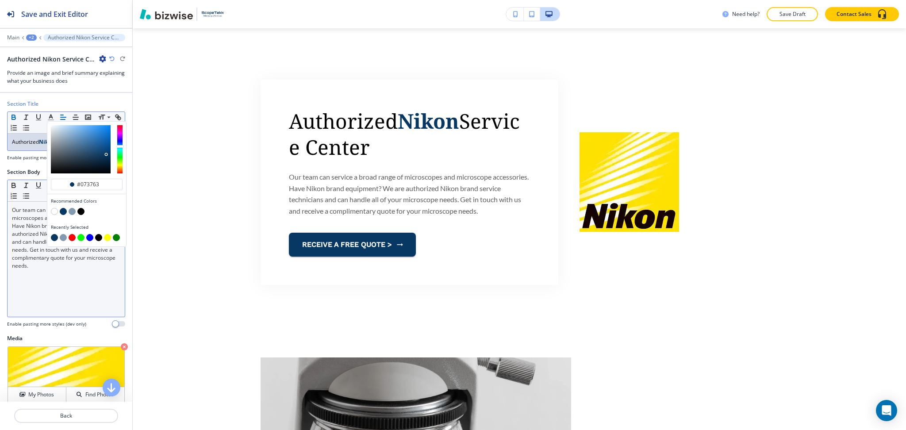
click at [49, 288] on div "Our team can service a broad range of microscopes and microscope accessories. H…" at bounding box center [66, 259] width 117 height 115
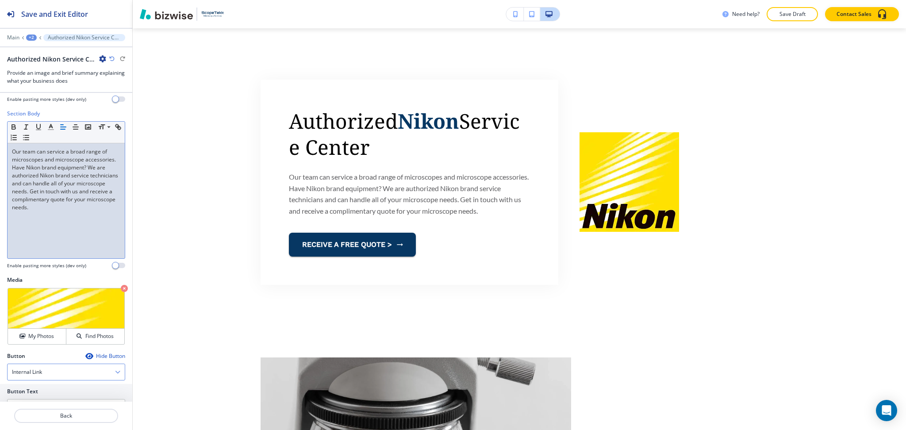
scroll to position [169, 0]
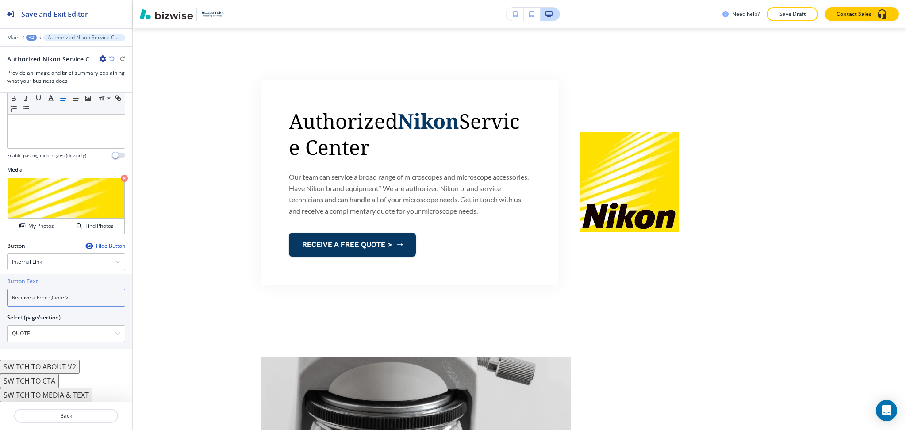
click at [77, 292] on input "Receive a Free Quote >" at bounding box center [66, 298] width 118 height 18
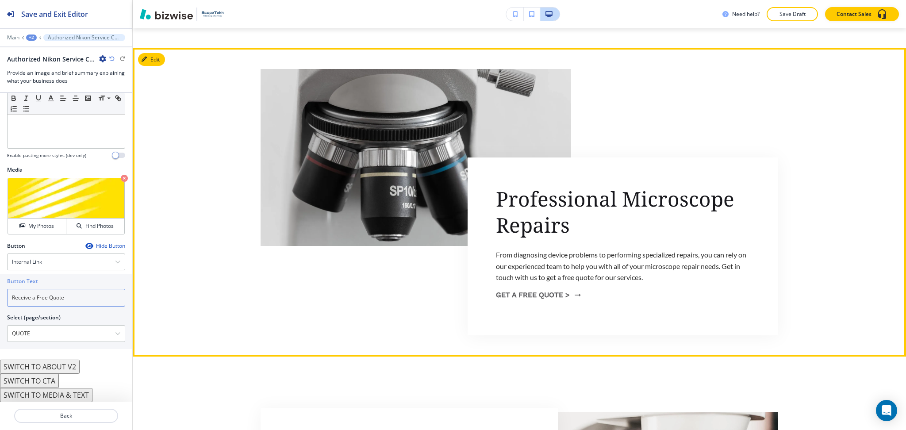
scroll to position [1339, 0]
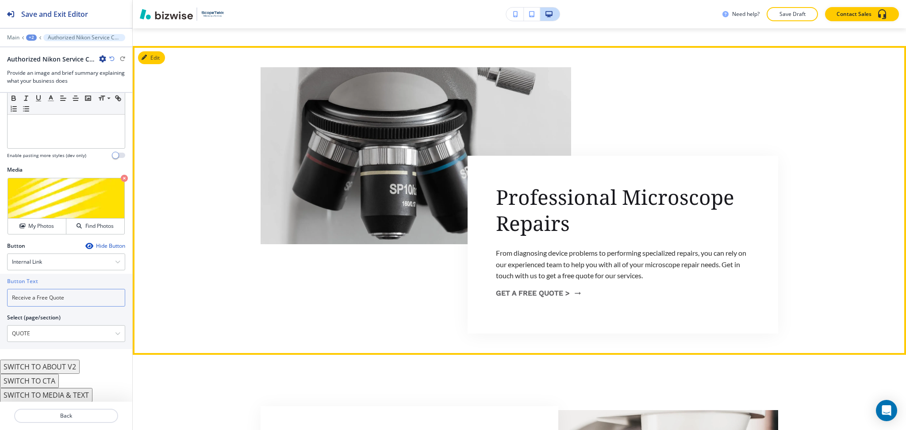
type input "Receive a Free Quote"
click at [152, 60] on button "Edit This Section" at bounding box center [168, 57] width 60 height 13
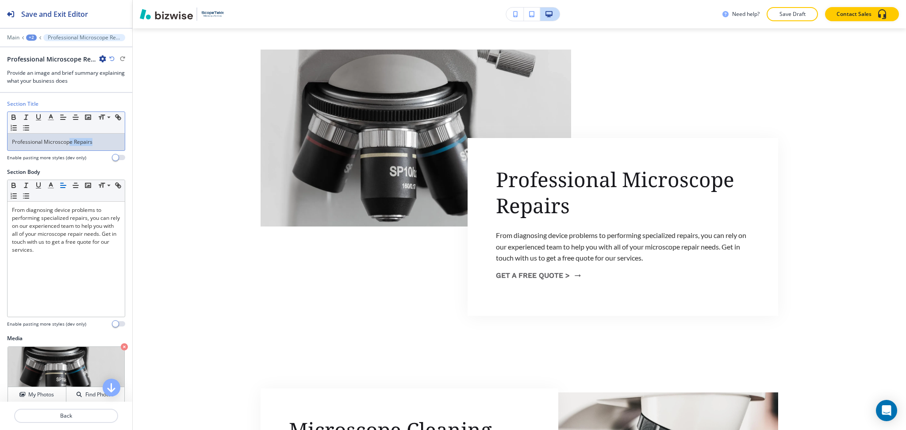
drag, startPoint x: 95, startPoint y: 143, endPoint x: 70, endPoint y: 145, distance: 25.3
click at [70, 145] on p "Professional Microscope Repairs" at bounding box center [66, 142] width 108 height 8
click at [78, 143] on p "Professional Microscope Repairs" at bounding box center [66, 142] width 108 height 8
click at [54, 116] on icon "button" at bounding box center [51, 117] width 8 height 8
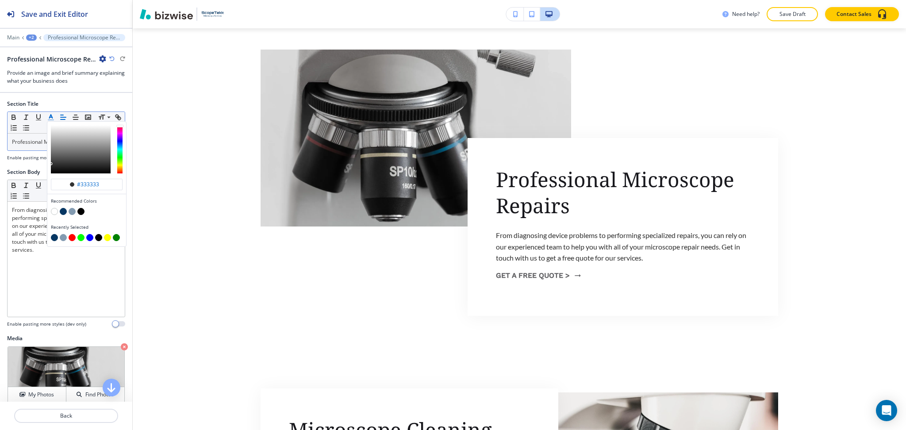
click at [64, 209] on button "button" at bounding box center [63, 211] width 7 height 7
type input "#073763"
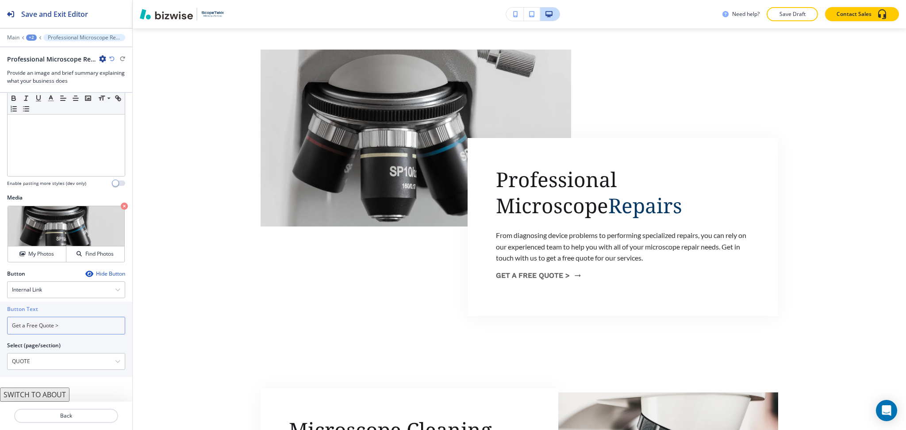
click at [69, 315] on div "Button Text Get a Free Quote >" at bounding box center [66, 319] width 118 height 29
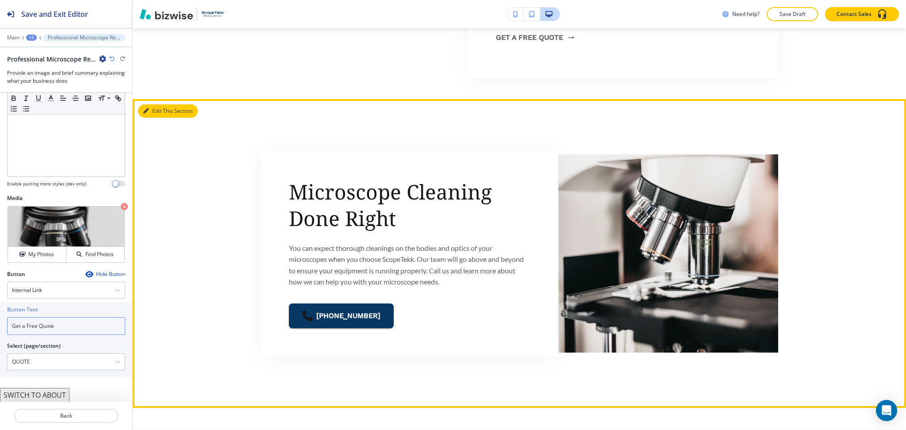
type input "Get a Free Quote"
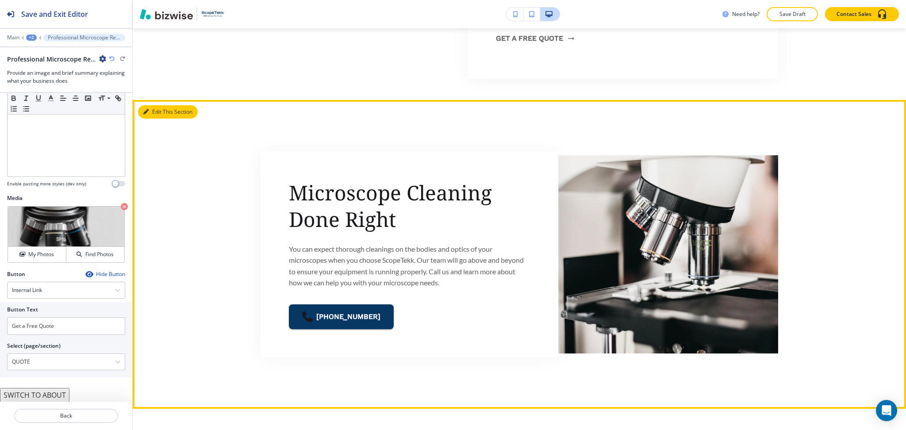
click at [145, 115] on button "Edit This Section" at bounding box center [168, 111] width 60 height 13
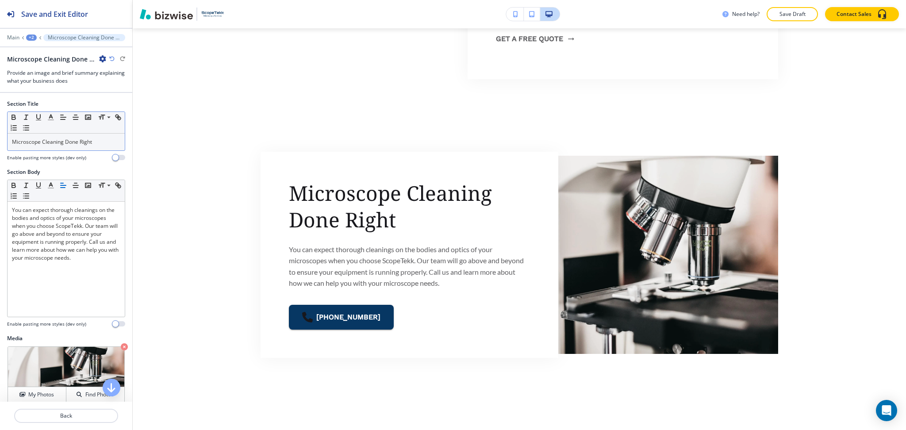
scroll to position [1665, 0]
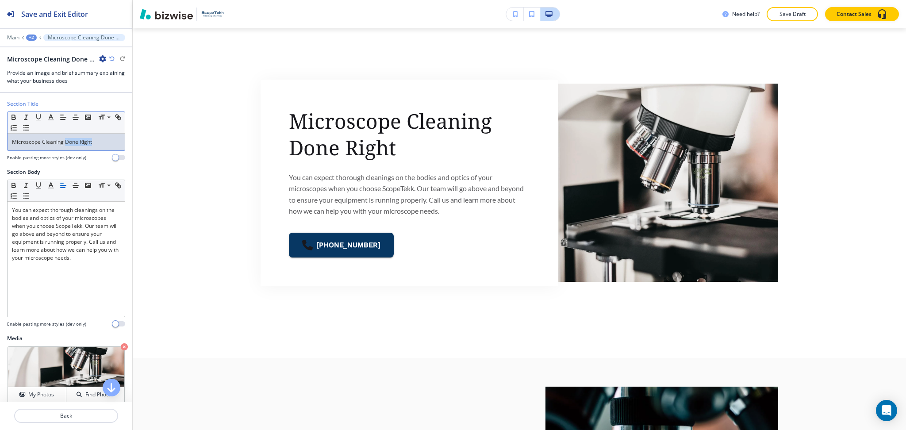
drag, startPoint x: 91, startPoint y: 144, endPoint x: 65, endPoint y: 144, distance: 25.7
click at [65, 144] on p "Microscope Cleaning Done Right" at bounding box center [66, 142] width 108 height 8
click at [50, 116] on polyline "button" at bounding box center [51, 117] width 3 height 4
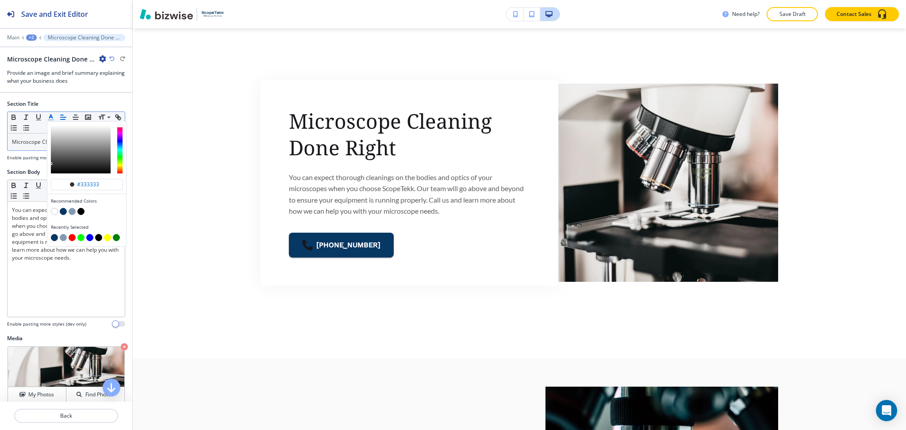
click at [62, 215] on button "button" at bounding box center [63, 211] width 7 height 7
type input "#073763"
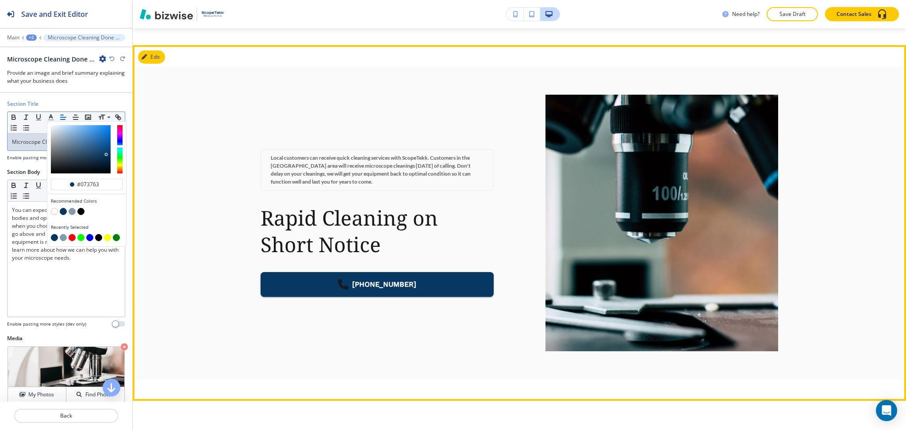
click at [153, 60] on button "Edit" at bounding box center [151, 56] width 27 height 13
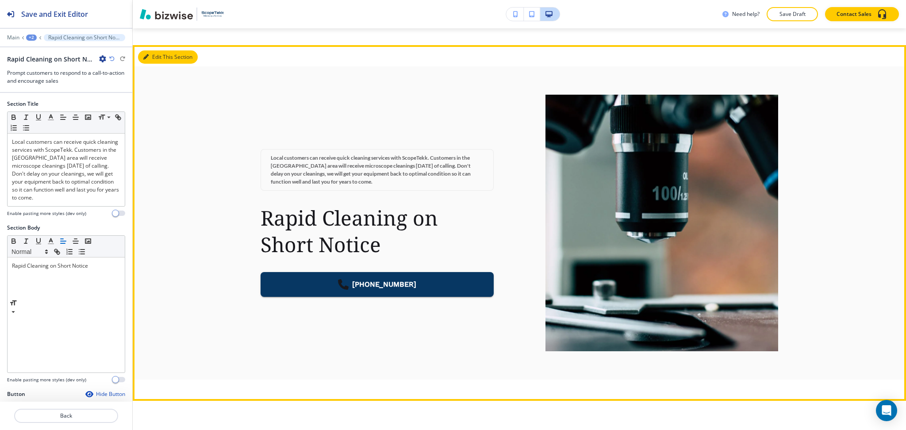
scroll to position [1974, 0]
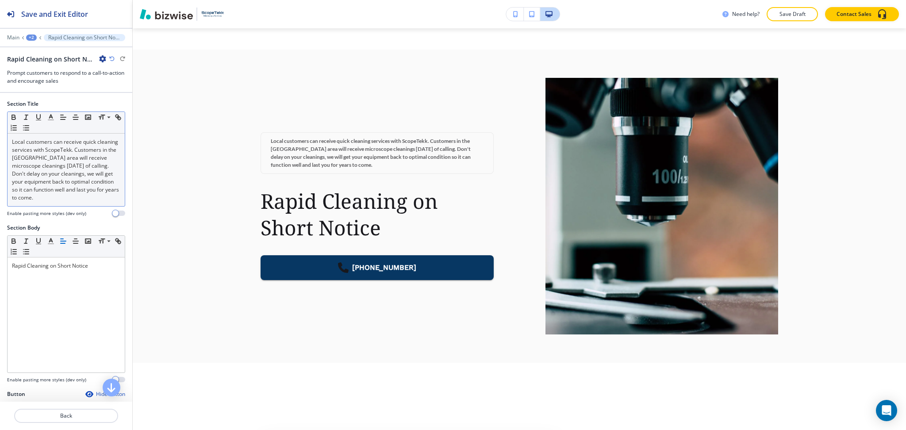
click at [88, 206] on div "Local customers can receive quick cleaning services with ScopeTekk. Customers i…" at bounding box center [66, 170] width 117 height 73
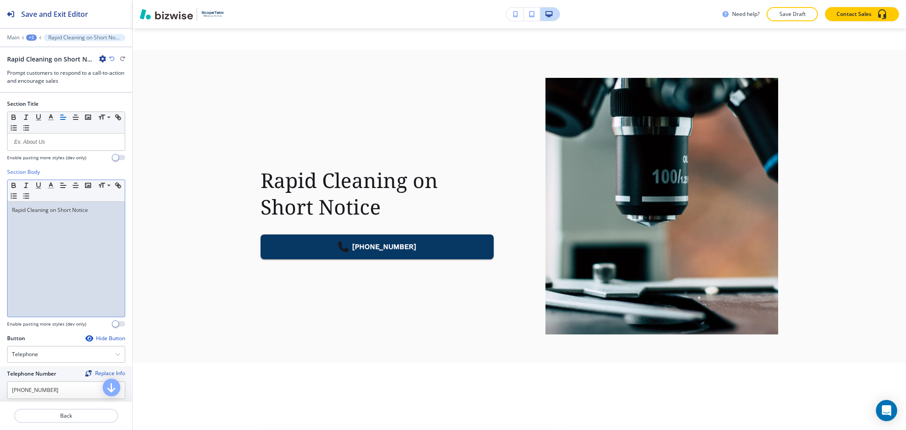
click at [100, 240] on div "Rapid Cleaning on Short Notice" at bounding box center [66, 259] width 117 height 115
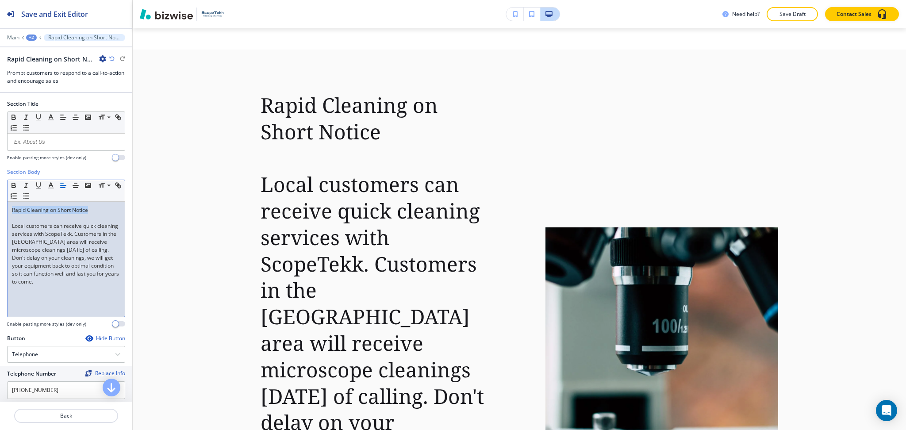
drag, startPoint x: 95, startPoint y: 207, endPoint x: 39, endPoint y: 159, distance: 73.7
click at [0, 164] on div "Section Title Small Normal Large Huge Enable pasting more styles (dev only) Sec…" at bounding box center [66, 247] width 132 height 309
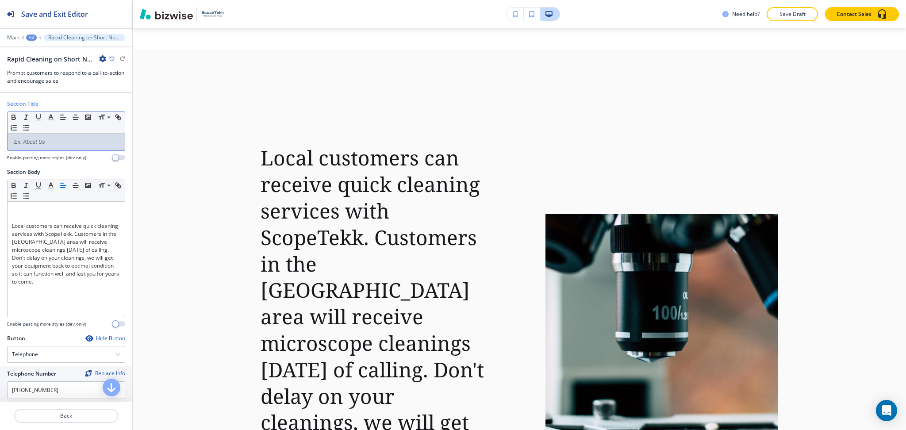
click at [69, 140] on p at bounding box center [66, 142] width 108 height 8
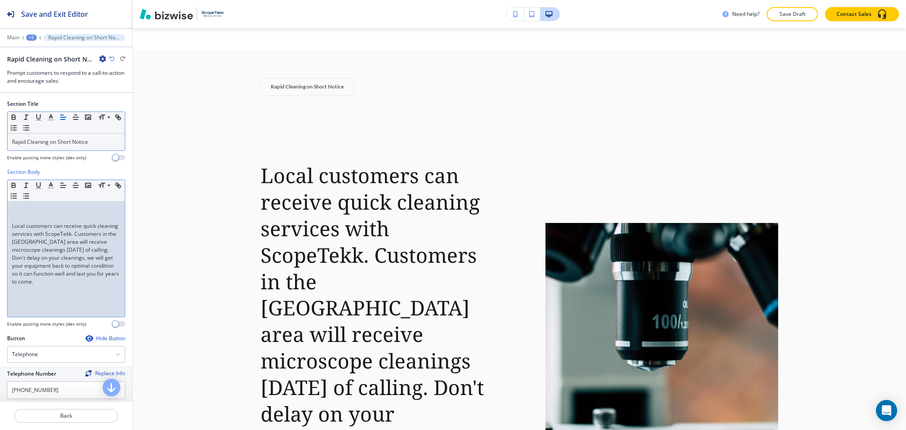
click at [12, 222] on p "Local customers can receive quick cleaning services with ScopeTekk. Customers i…" at bounding box center [66, 254] width 108 height 64
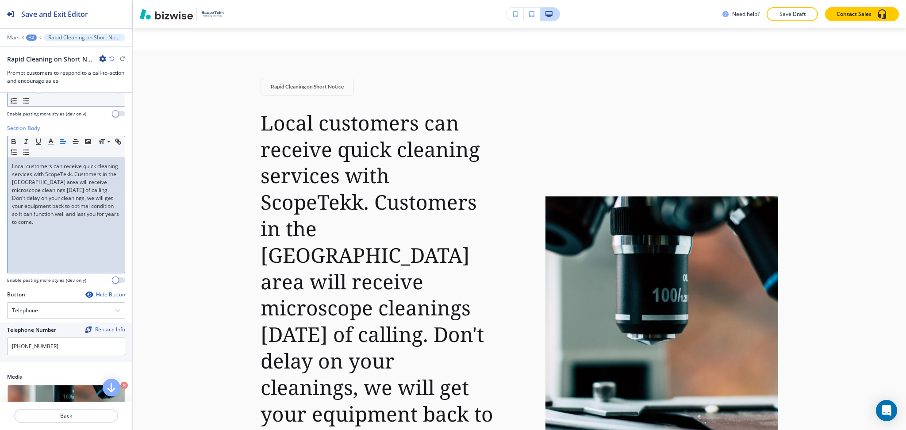
scroll to position [105, 0]
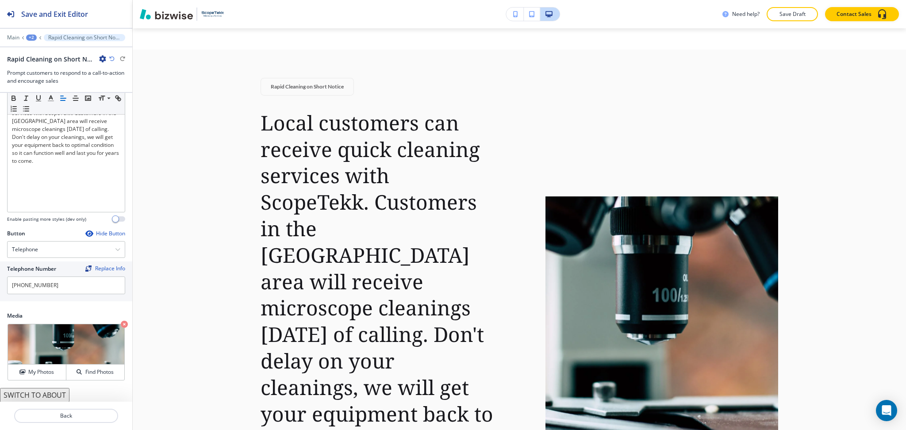
click at [50, 396] on button "SWITCH TO ABOUT" at bounding box center [34, 395] width 69 height 14
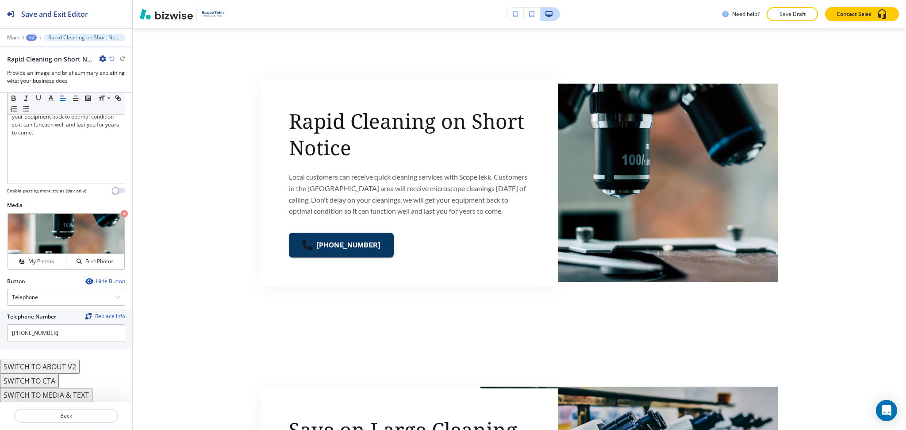
click at [57, 370] on button "SWITCH TO ABOUT V2" at bounding box center [40, 367] width 80 height 14
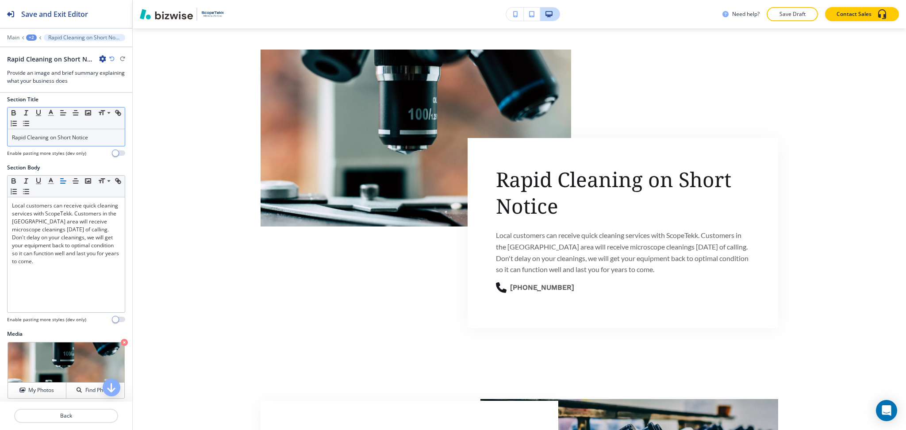
scroll to position [0, 0]
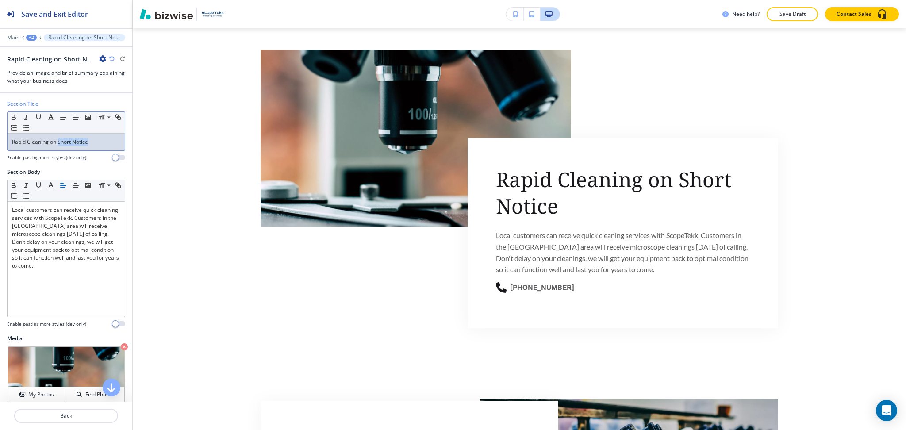
drag, startPoint x: 92, startPoint y: 138, endPoint x: 58, endPoint y: 138, distance: 34.5
click at [58, 138] on p "Rapid Cleaning on Short Notice" at bounding box center [66, 142] width 108 height 8
click at [48, 121] on icon "button" at bounding box center [51, 117] width 8 height 8
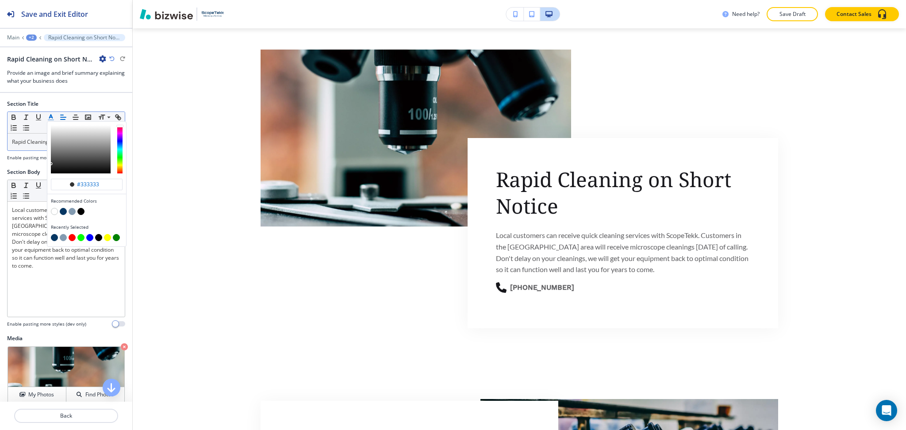
click at [54, 236] on button "button" at bounding box center [54, 237] width 7 height 7
type input "#073763"
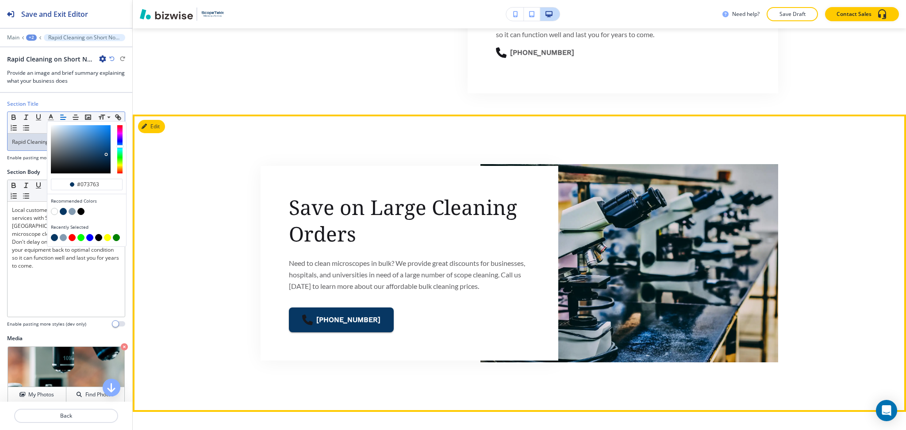
scroll to position [2210, 0]
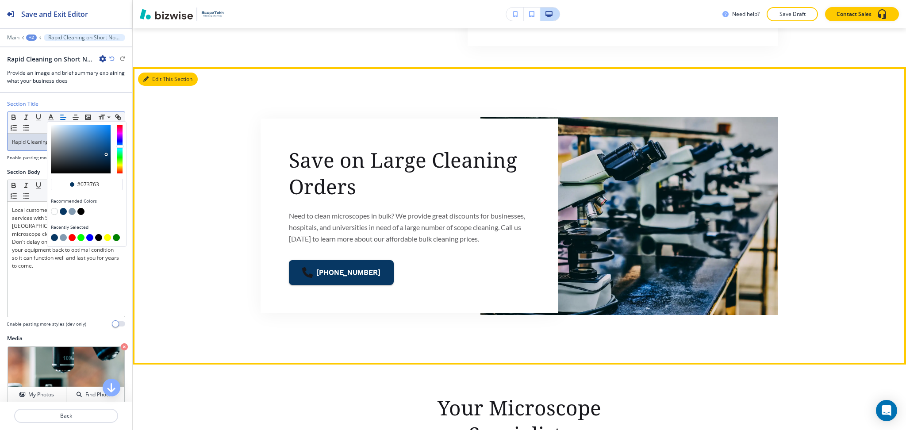
click at [154, 81] on button "Edit This Section" at bounding box center [168, 79] width 60 height 13
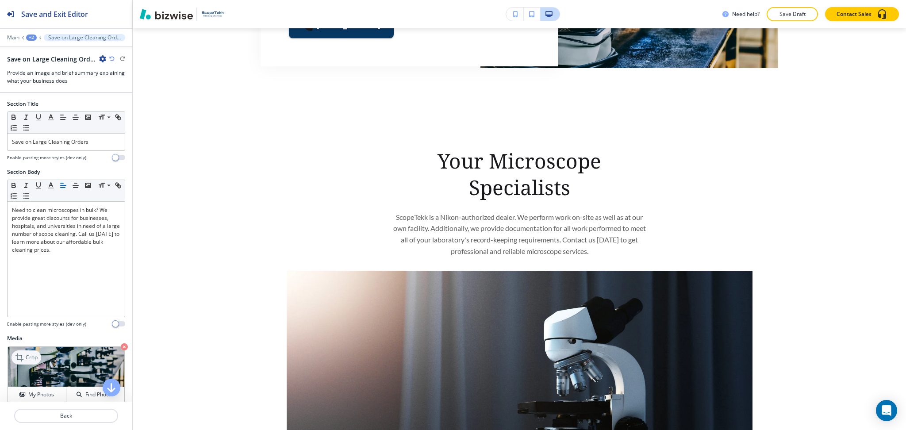
scroll to position [2504, 0]
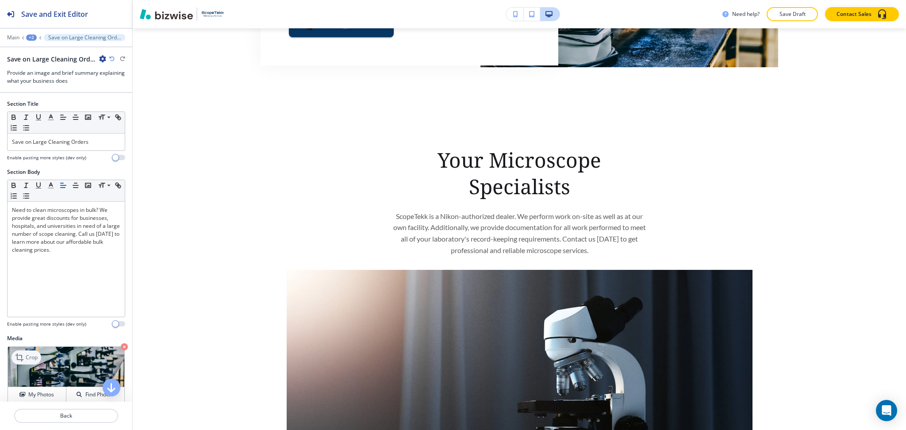
click at [31, 358] on p "Crop" at bounding box center [32, 357] width 12 height 8
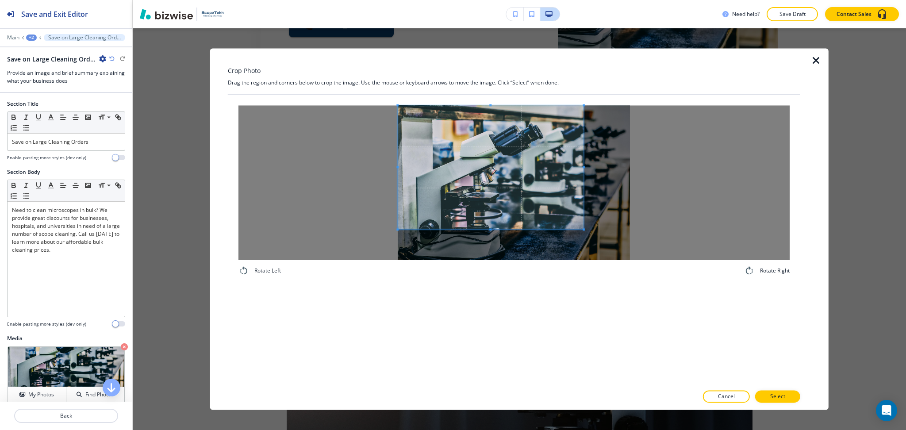
click at [465, 162] on span at bounding box center [491, 167] width 186 height 124
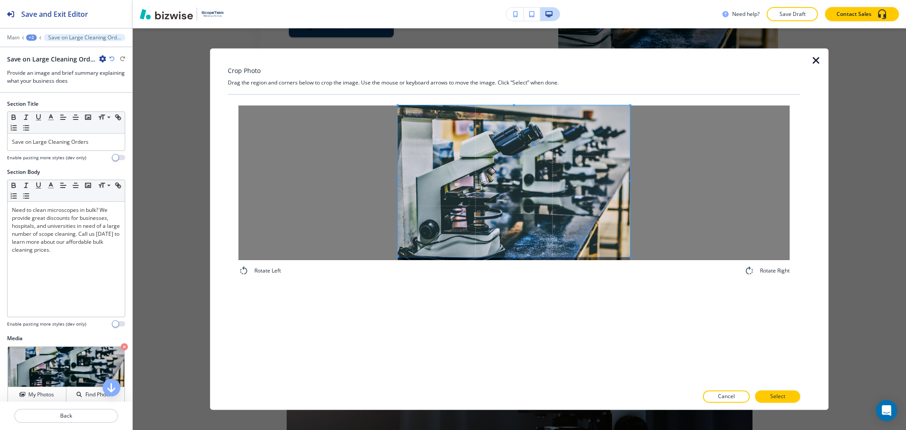
click at [634, 258] on div at bounding box center [513, 182] width 551 height 155
click at [773, 397] on p "Select" at bounding box center [777, 397] width 15 height 8
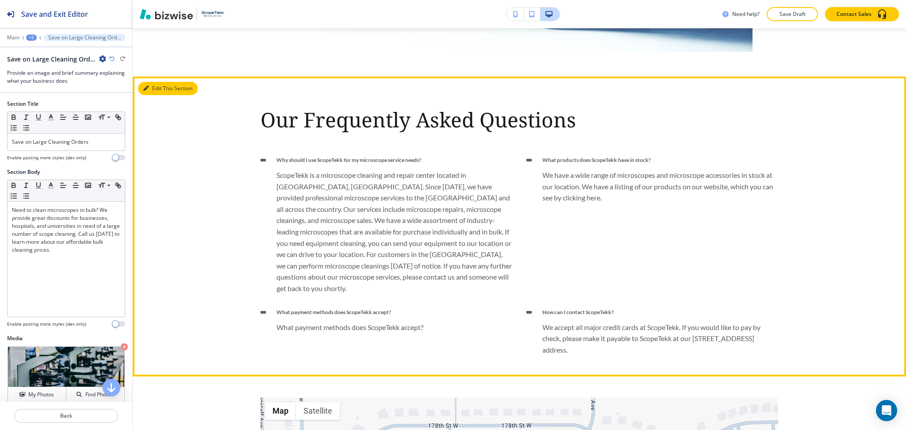
click at [160, 88] on button "Edit This Section" at bounding box center [168, 88] width 60 height 13
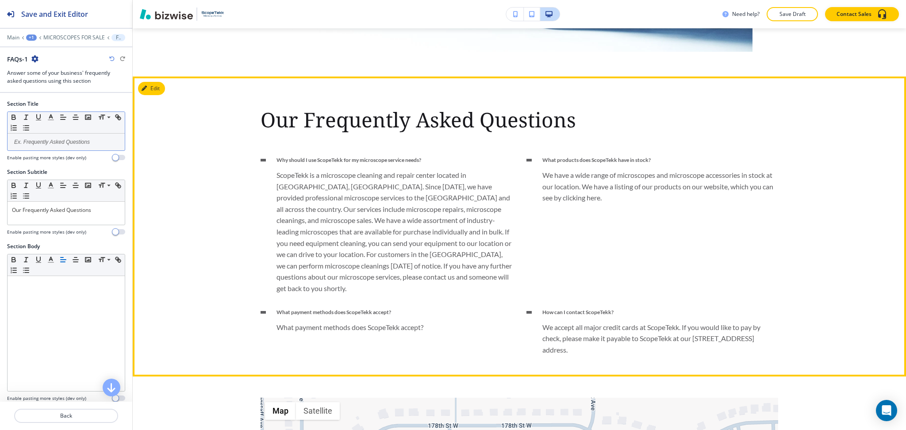
scroll to position [3036, 0]
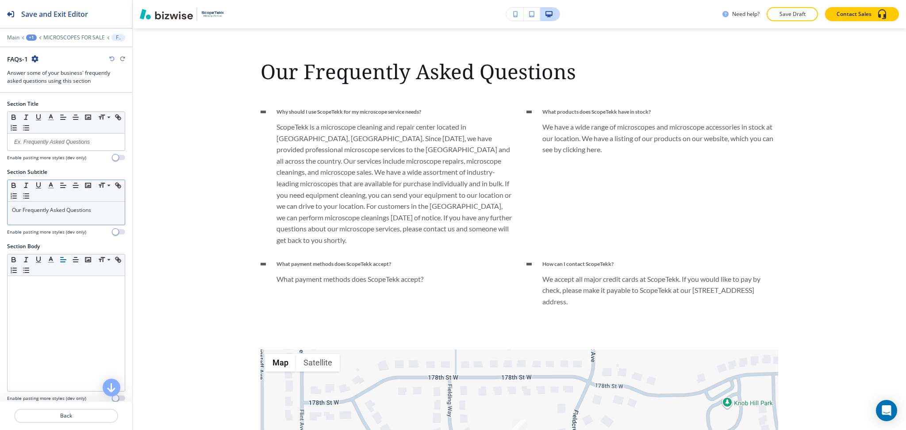
click at [82, 209] on p "Our Frequently Asked Questions" at bounding box center [66, 210] width 108 height 8
click at [53, 186] on polyline "button" at bounding box center [51, 185] width 3 height 4
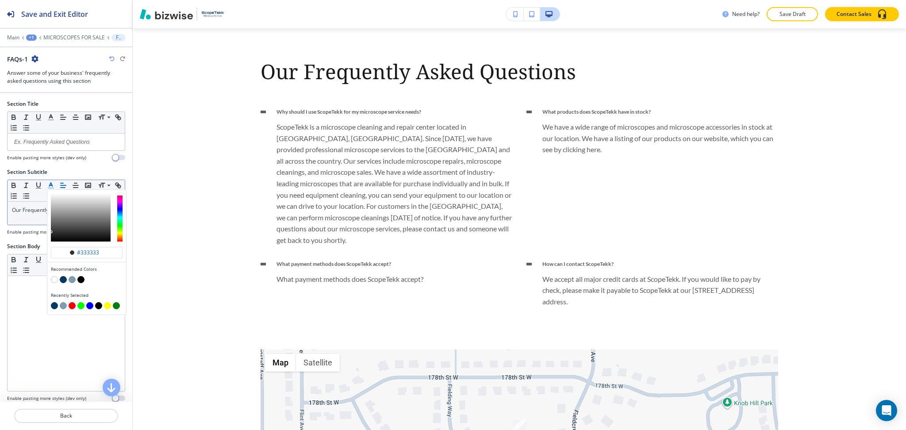
click at [59, 277] on div "button" at bounding box center [87, 280] width 72 height 9
click at [62, 280] on button "button" at bounding box center [63, 279] width 7 height 7
type input "#073763"
click at [63, 276] on button "button" at bounding box center [63, 279] width 7 height 7
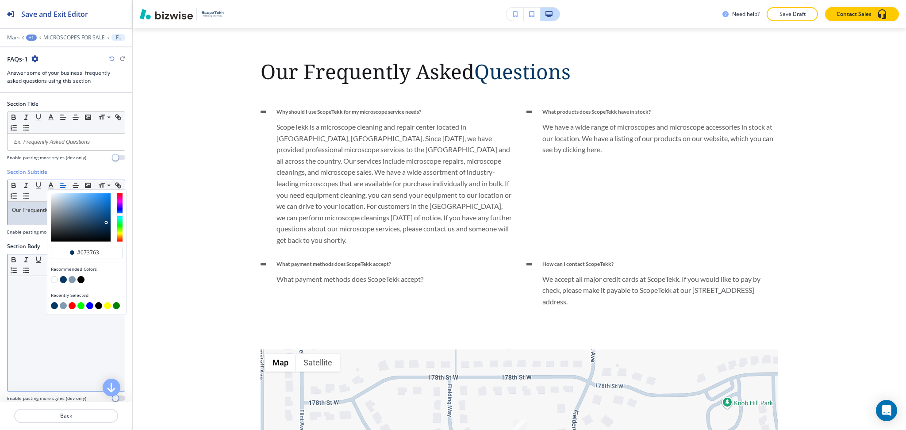
click at [54, 323] on div at bounding box center [66, 333] width 117 height 115
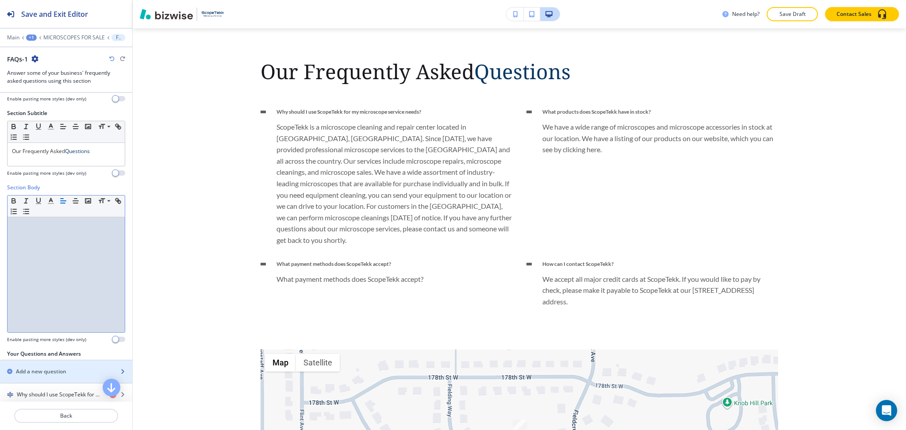
scroll to position [154, 0]
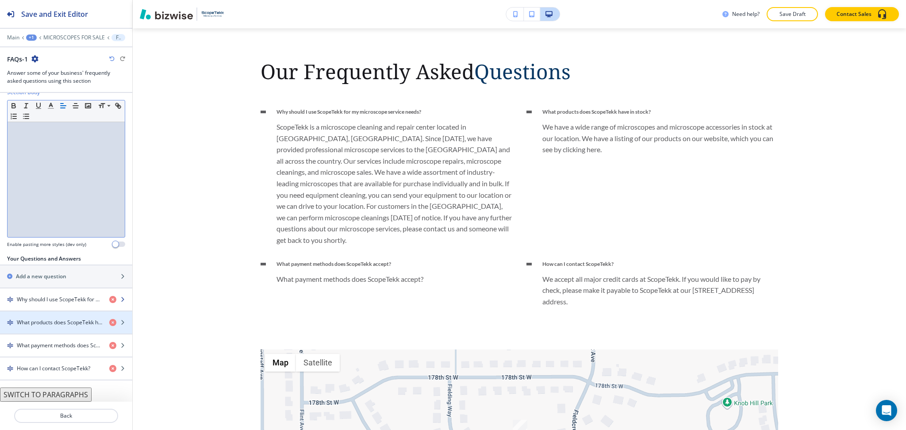
click at [46, 301] on h4 "Why should I use ScopeTekk for my microscope service needs?" at bounding box center [59, 300] width 85 height 8
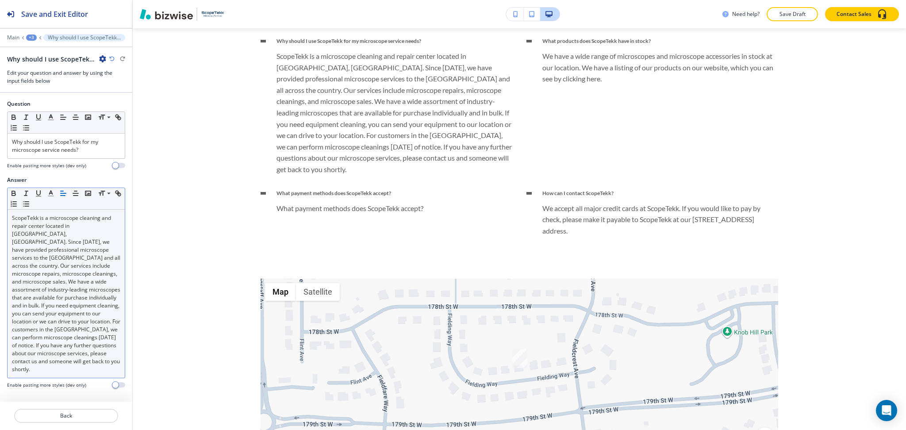
scroll to position [3116, 0]
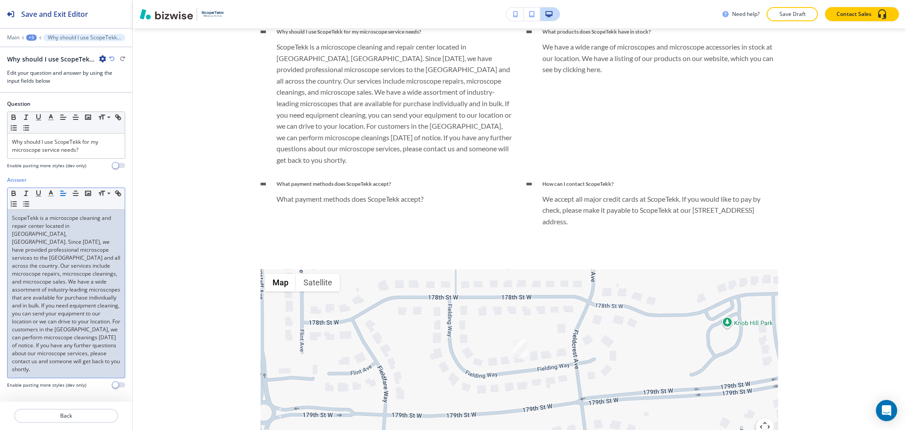
click at [47, 279] on p "ScopeTekk is a microscope cleaning and repair center located in [GEOGRAPHIC_DAT…" at bounding box center [66, 293] width 108 height 159
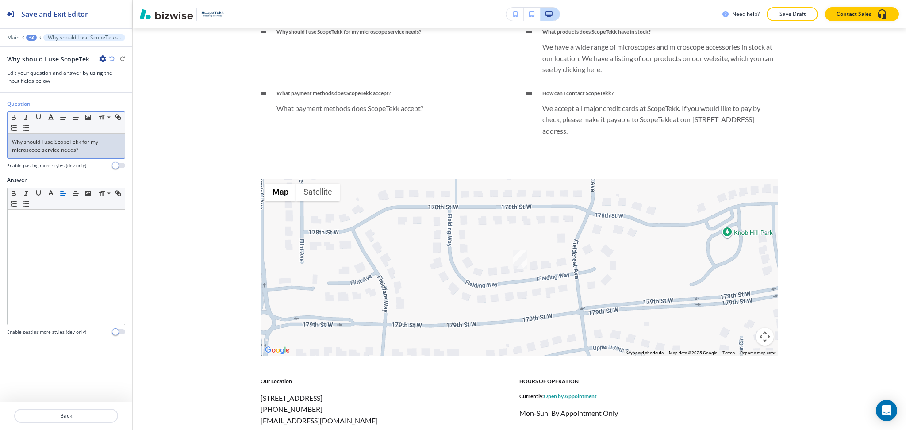
click at [75, 142] on p "Why should I use ScopeTekk for my microscope service needs?" at bounding box center [66, 146] width 108 height 16
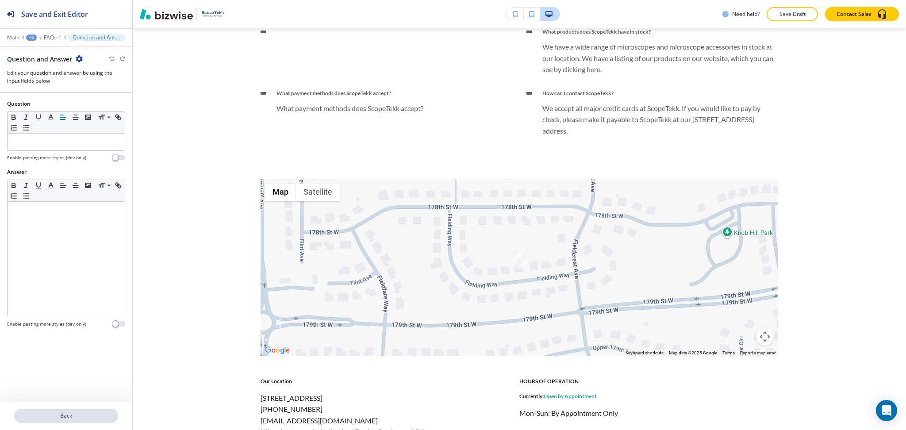
click at [75, 420] on button "Back" at bounding box center [66, 416] width 104 height 14
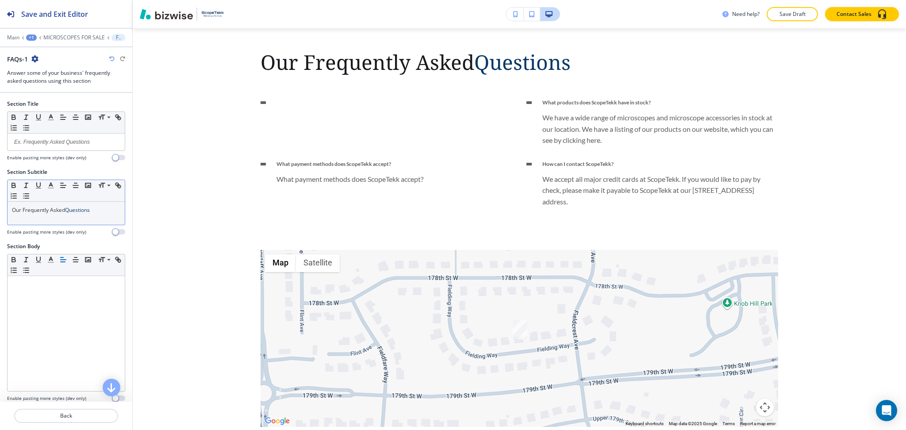
scroll to position [3036, 0]
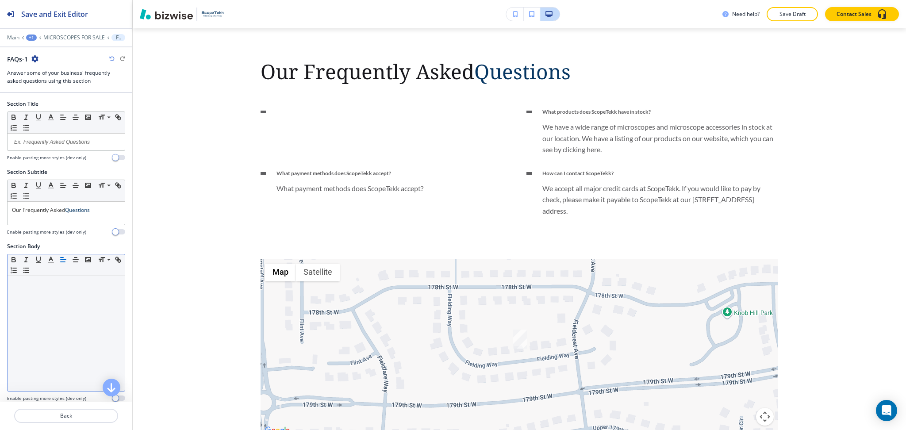
click at [49, 293] on div at bounding box center [66, 333] width 117 height 115
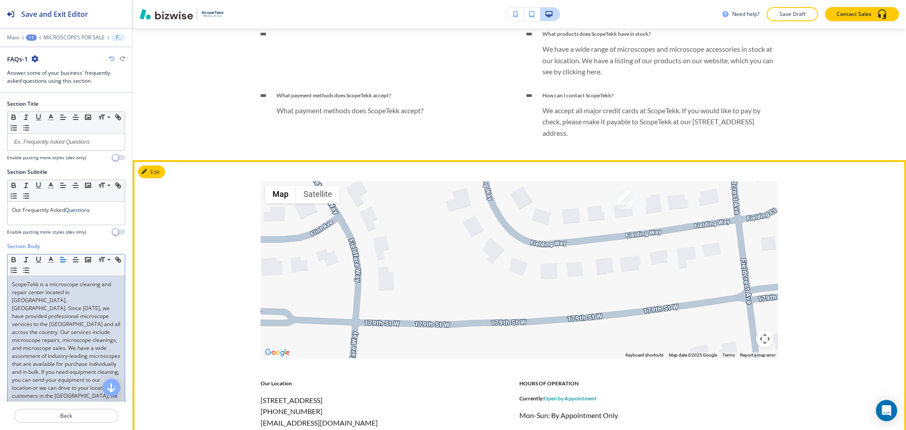
scroll to position [3177, 0]
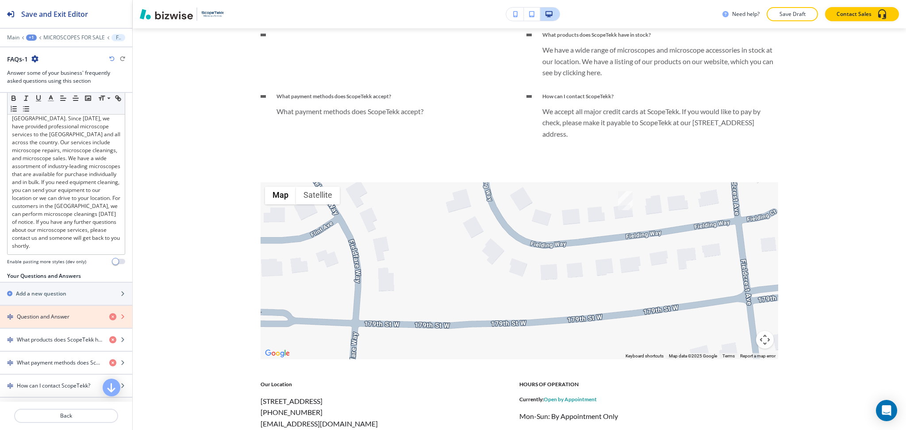
click at [109, 319] on icon "button" at bounding box center [112, 316] width 7 height 7
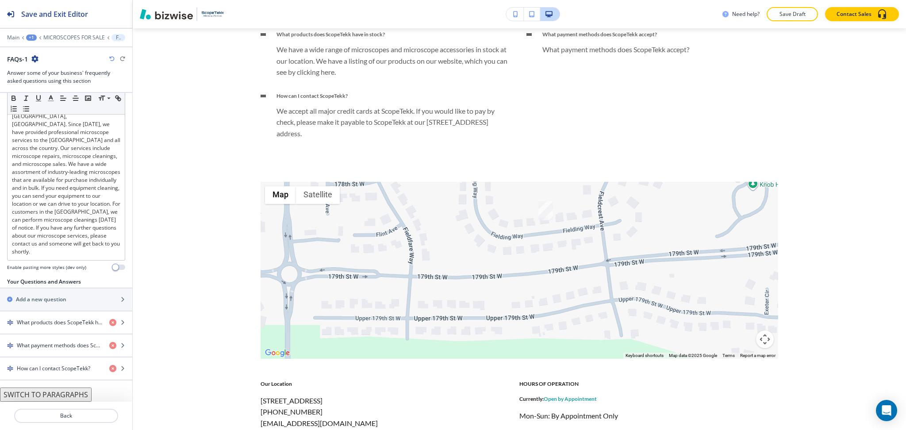
scroll to position [3601, 0]
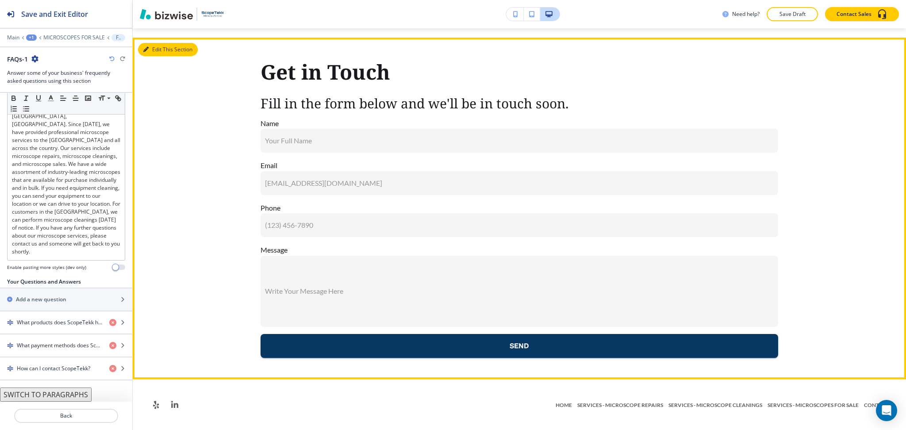
click at [143, 48] on icon "button" at bounding box center [145, 49] width 5 height 5
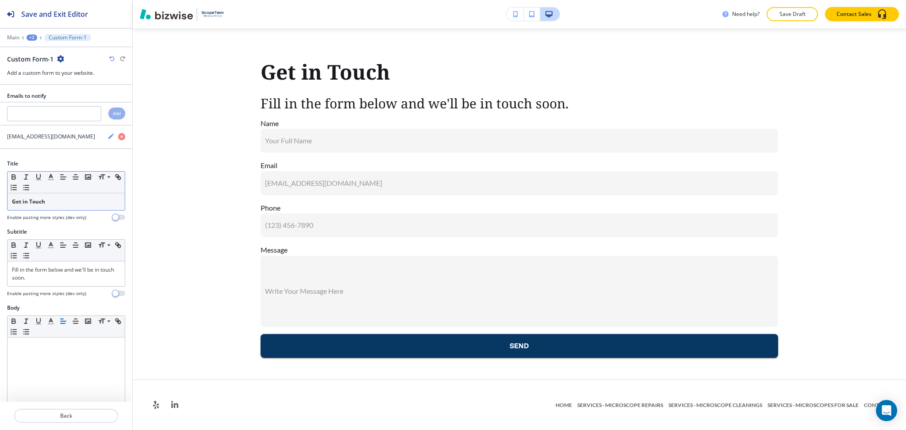
click at [40, 200] on strong "Get in Touch" at bounding box center [28, 202] width 33 height 8
click at [51, 179] on icon "button" at bounding box center [51, 177] width 8 height 8
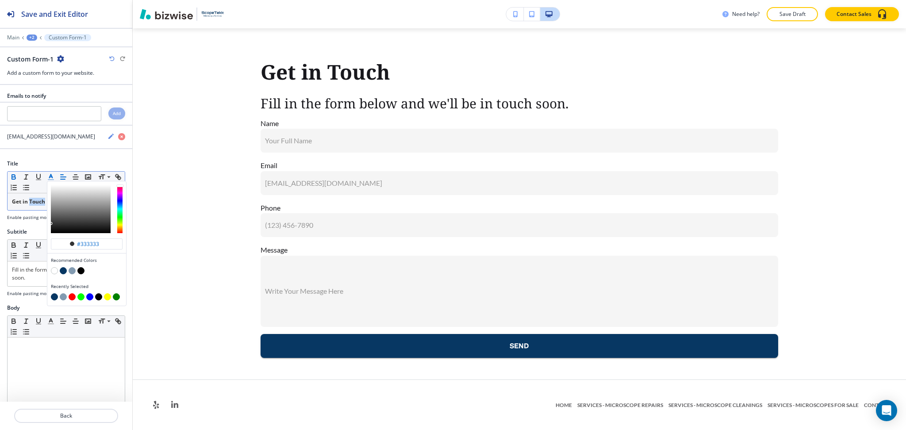
click at [62, 272] on button "button" at bounding box center [63, 270] width 7 height 7
type input "#073763"
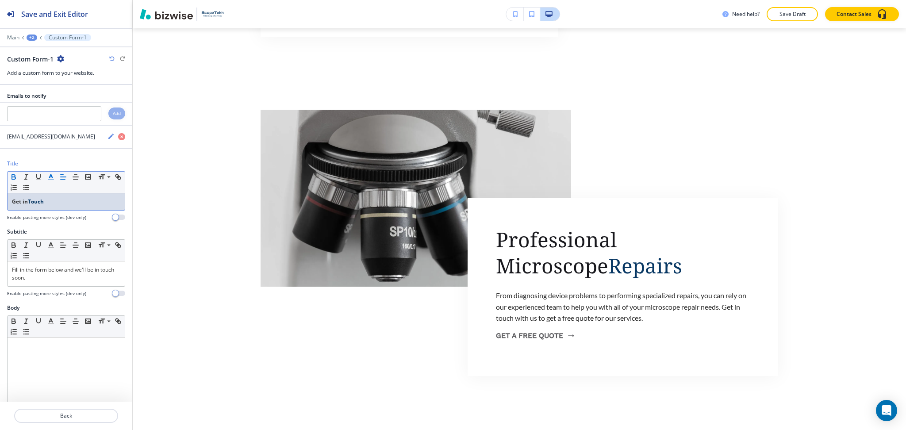
scroll to position [0, 0]
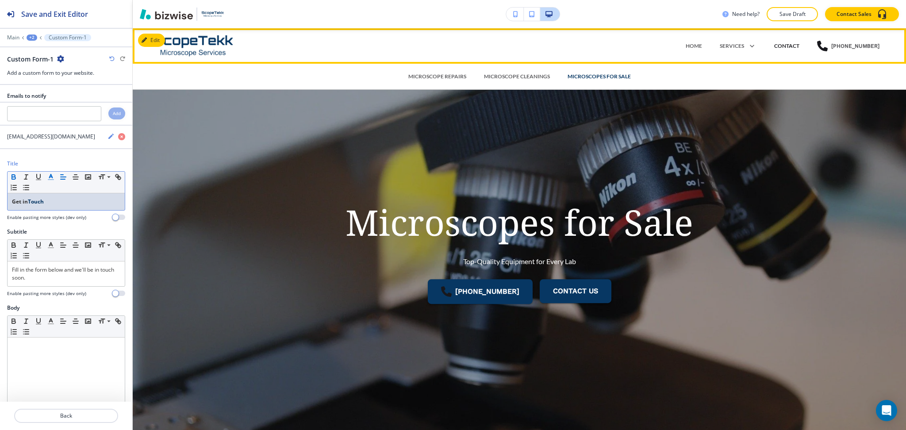
click at [797, 45] on p "CONTACT" at bounding box center [786, 46] width 25 height 8
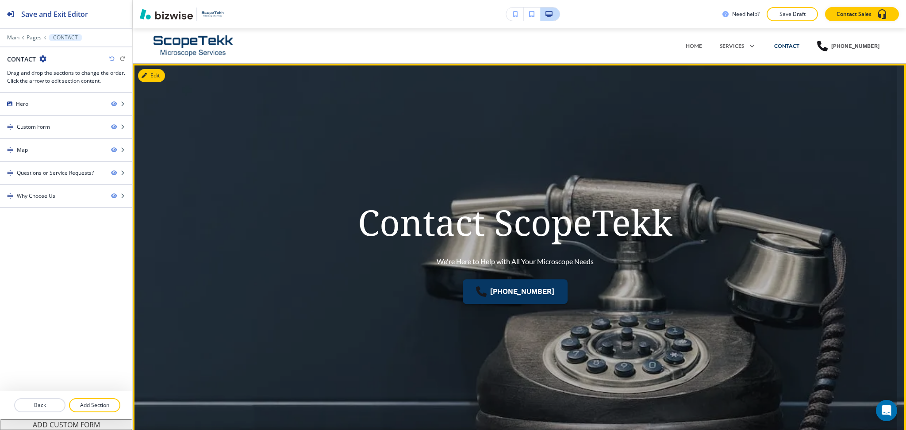
click at [145, 73] on icon "button" at bounding box center [144, 75] width 5 height 5
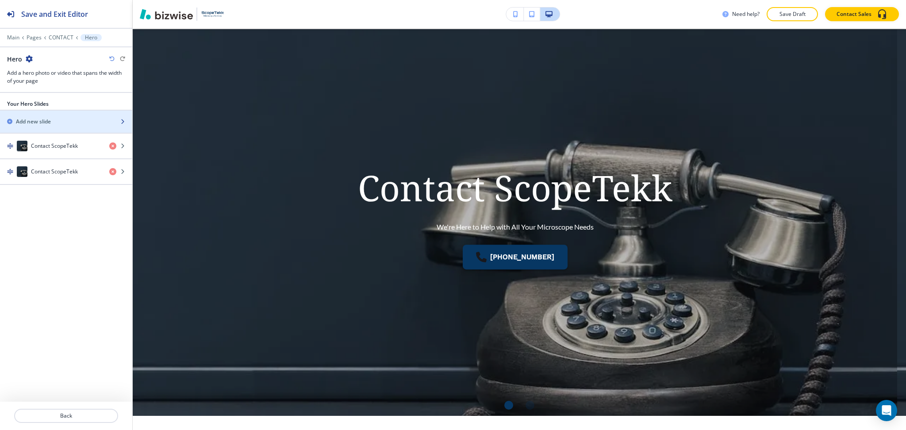
scroll to position [35, 0]
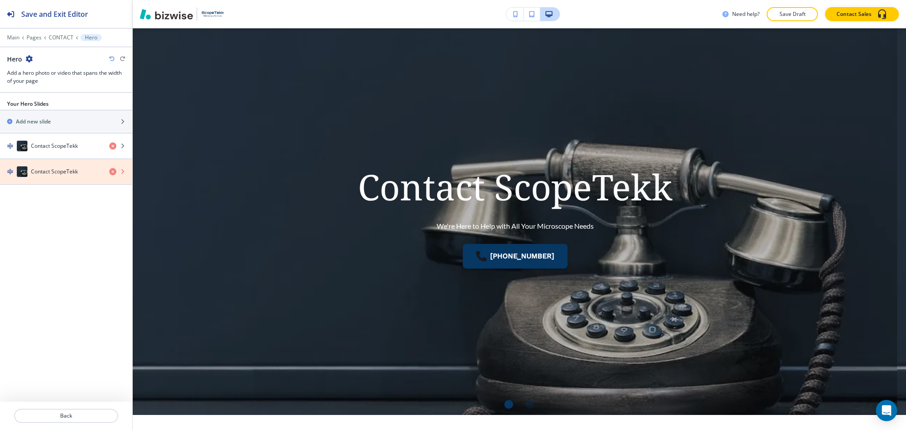
click at [110, 172] on icon "button" at bounding box center [112, 171] width 7 height 7
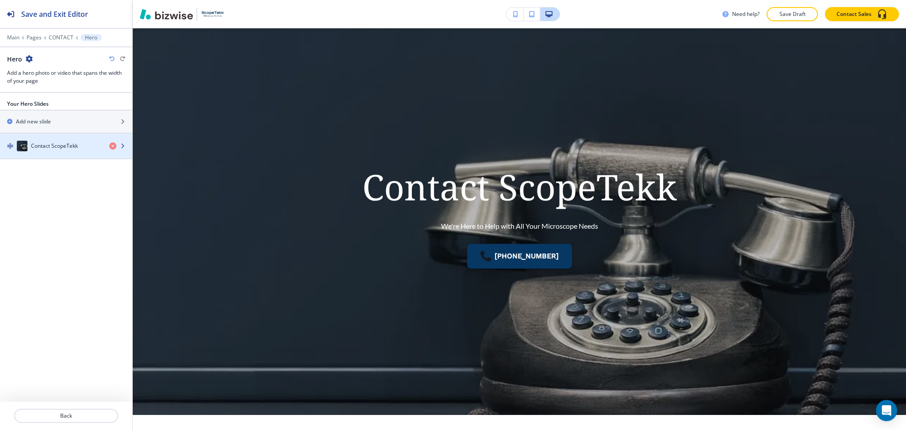
click at [58, 149] on h4 "Contact ScopeTekk" at bounding box center [54, 146] width 47 height 8
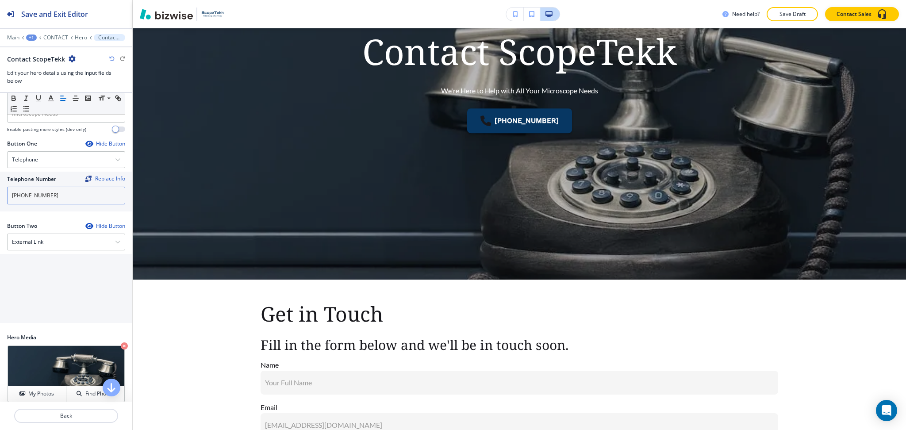
scroll to position [112, 0]
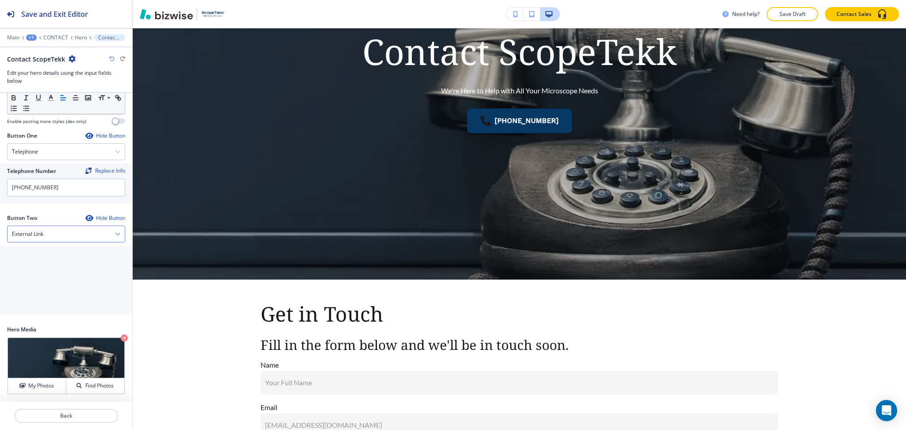
click at [74, 232] on div "External Link" at bounding box center [66, 234] width 117 height 16
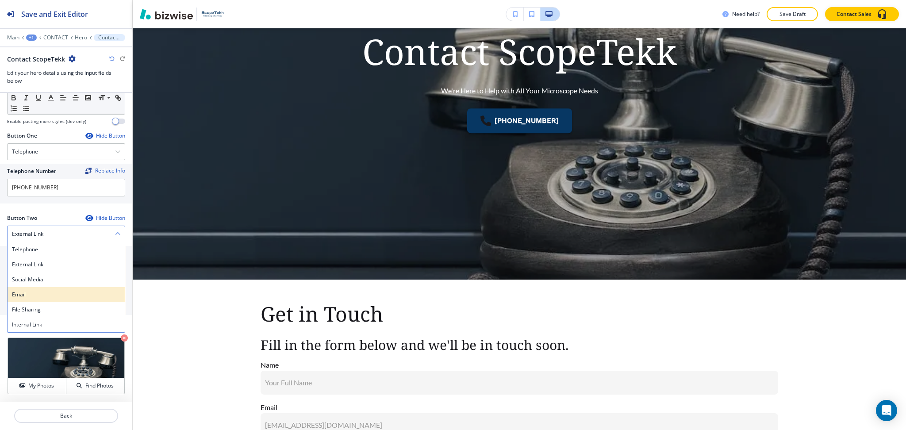
click at [75, 289] on div "Email" at bounding box center [66, 294] width 117 height 15
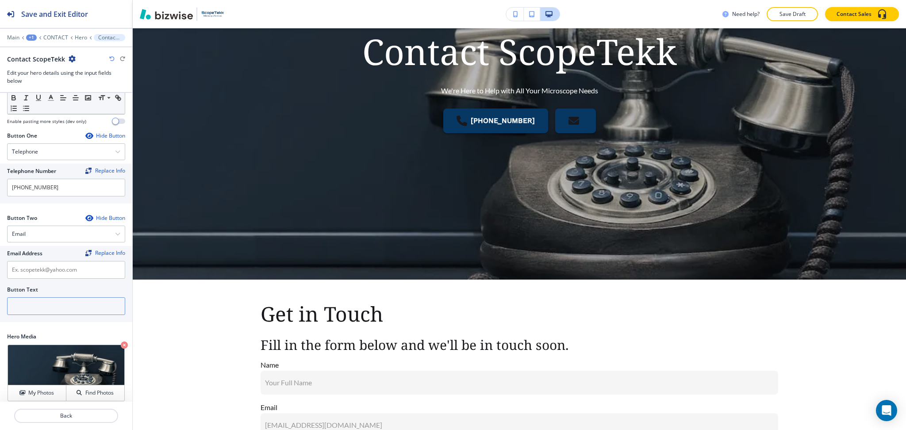
click at [80, 310] on input "text" at bounding box center [66, 306] width 118 height 18
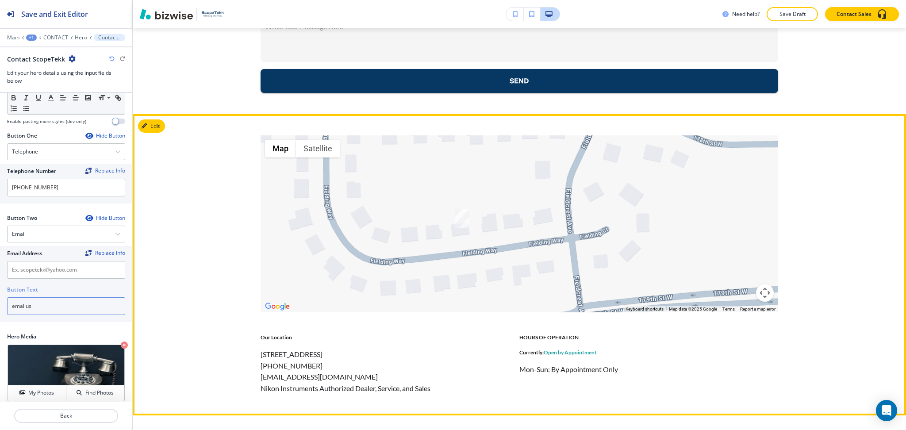
scroll to position [677, 0]
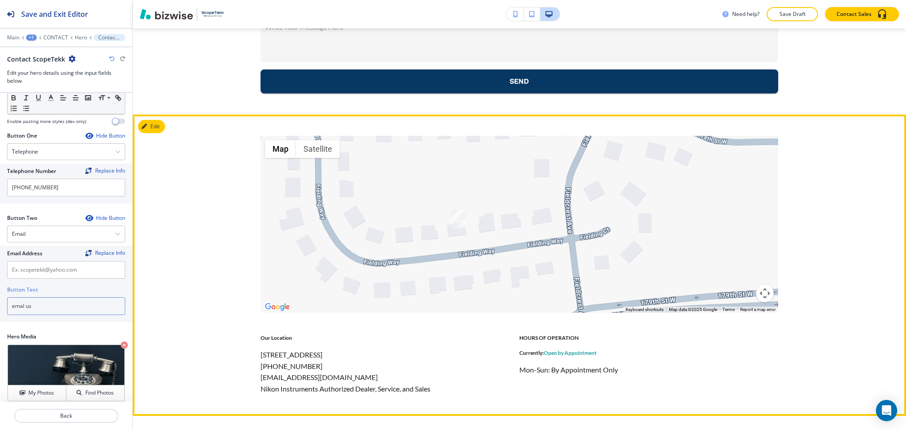
type input "emal us"
drag, startPoint x: 330, startPoint y: 377, endPoint x: 258, endPoint y: 378, distance: 71.7
click at [261, 378] on div "[EMAIL_ADDRESS][DOMAIN_NAME]" at bounding box center [364, 378] width 207 height 12
click at [261, 378] on p "[EMAIL_ADDRESS][DOMAIN_NAME]" at bounding box center [319, 378] width 117 height 12
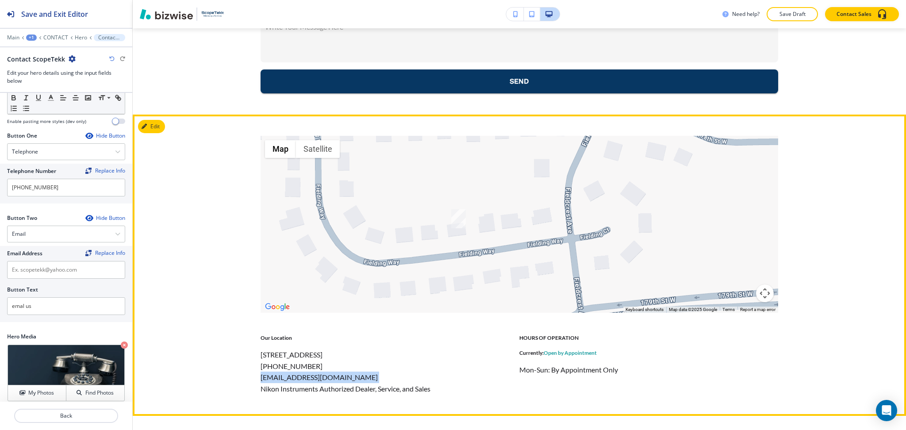
click at [261, 378] on p "[EMAIL_ADDRESS][DOMAIN_NAME]" at bounding box center [319, 378] width 117 height 12
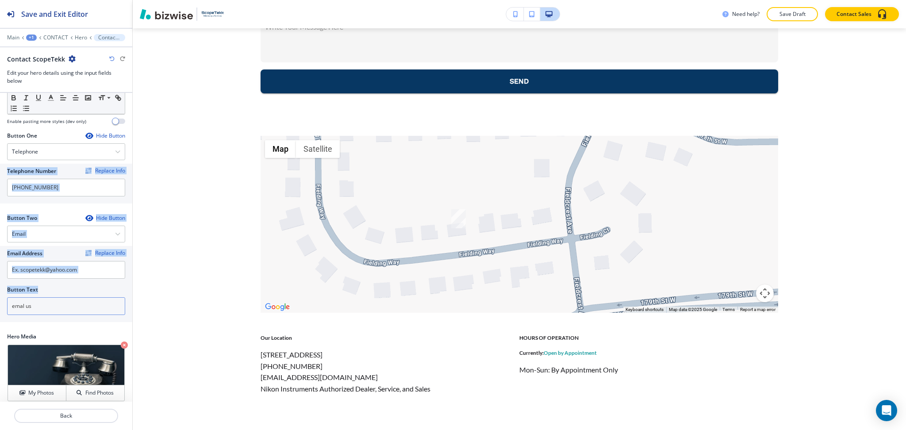
drag, startPoint x: 67, startPoint y: 232, endPoint x: 88, endPoint y: 305, distance: 76.3
click at [88, 303] on div "Hero Title Small Normal Large Huge Contact ScopeTekk Enable pasting more styles…" at bounding box center [66, 247] width 132 height 309
click at [79, 277] on input "text" at bounding box center [66, 270] width 118 height 18
click at [85, 273] on input "text" at bounding box center [66, 270] width 118 height 18
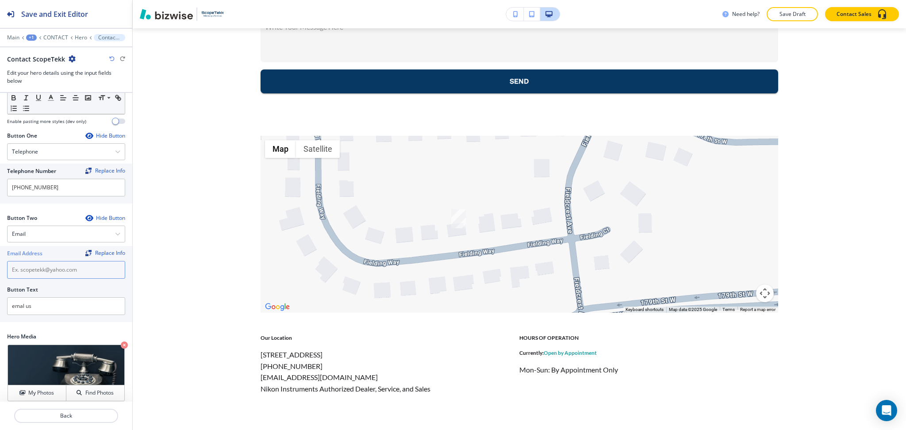
paste input "[EMAIL_ADDRESS][DOMAIN_NAME]"
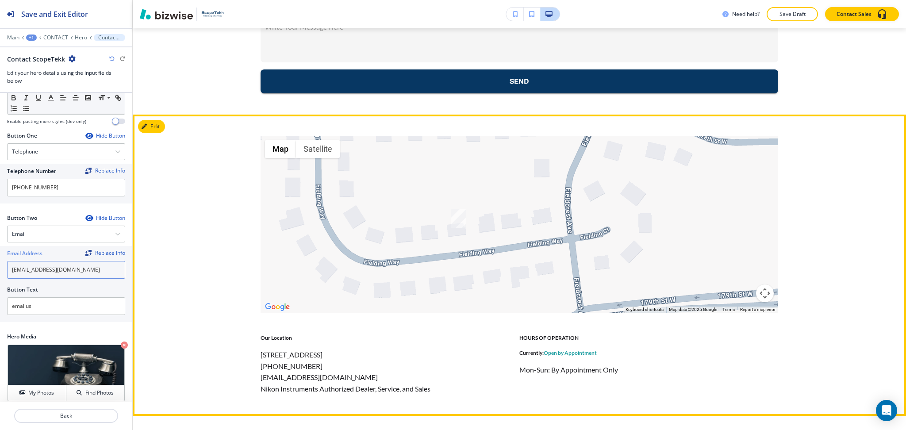
type input "[EMAIL_ADDRESS][DOMAIN_NAME]"
click at [181, 270] on div "← Move left → Move right ↑ Move up ↓ Move down + Zoom in - Zoom out Home Jump l…" at bounding box center [519, 265] width 773 height 258
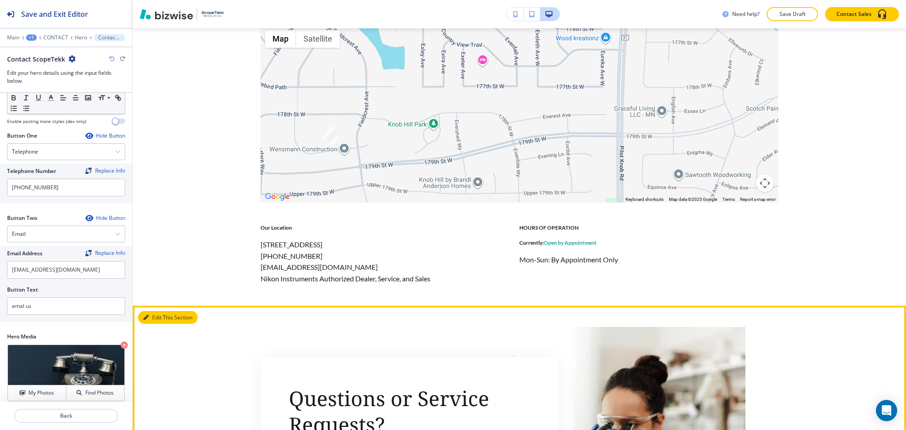
click at [158, 319] on button "Edit This Section" at bounding box center [168, 317] width 60 height 13
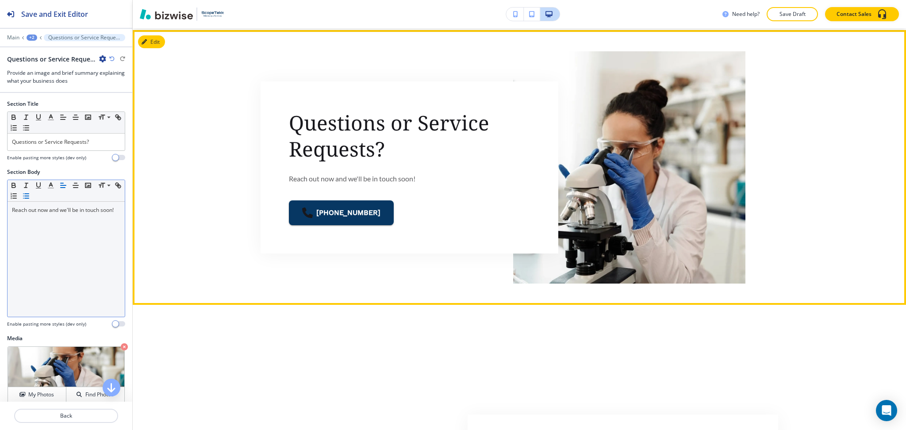
scroll to position [1064, 0]
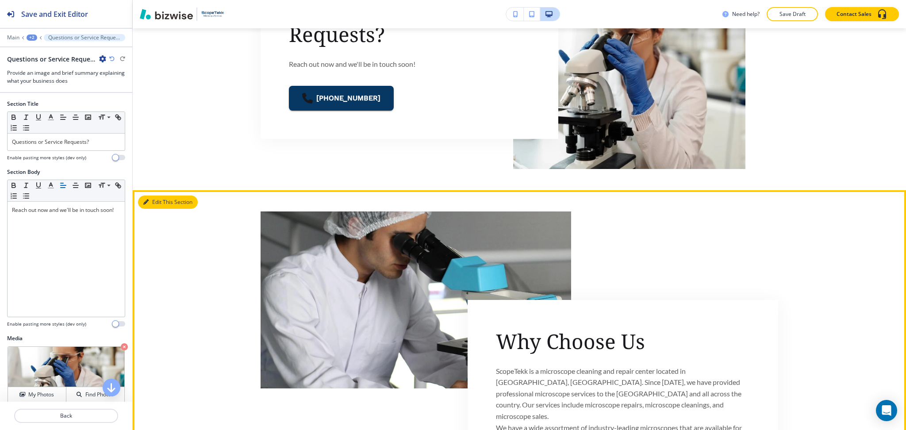
click at [154, 204] on button "Edit This Section" at bounding box center [168, 202] width 60 height 13
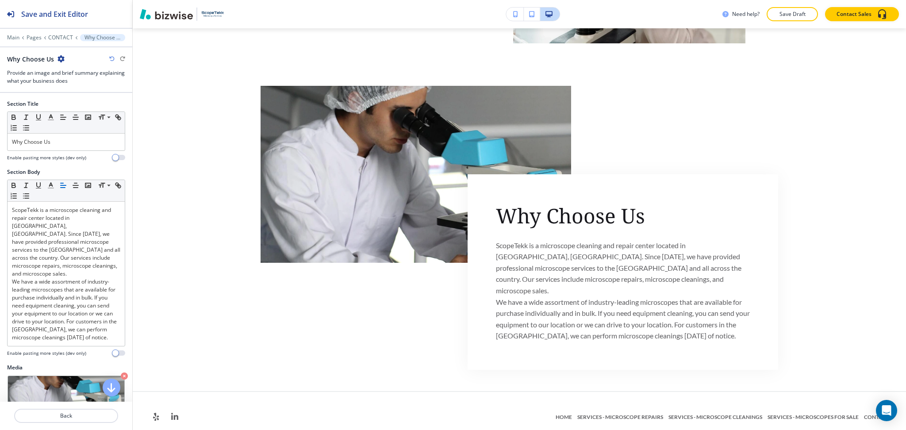
scroll to position [1304, 0]
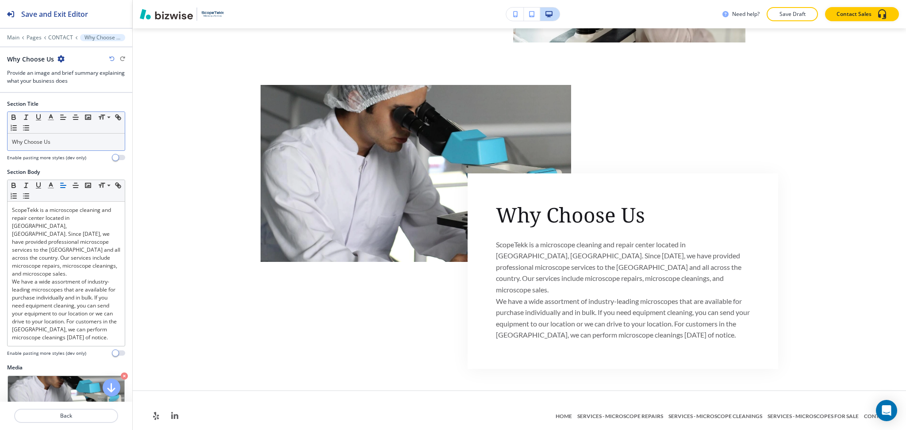
click at [55, 149] on div "Why Choose Us" at bounding box center [66, 142] width 117 height 17
click at [46, 141] on p "Why Choose Us?" at bounding box center [66, 142] width 108 height 8
click at [54, 116] on icon "button" at bounding box center [51, 117] width 8 height 8
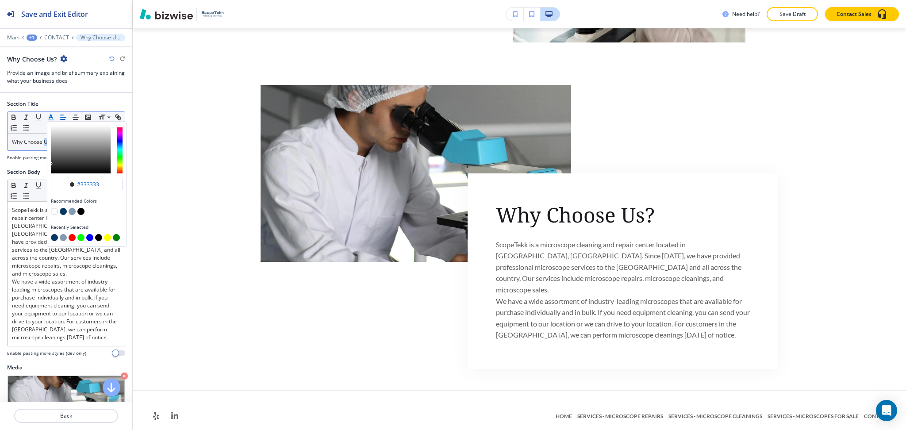
click at [63, 211] on button "button" at bounding box center [63, 211] width 7 height 7
type input "#073763"
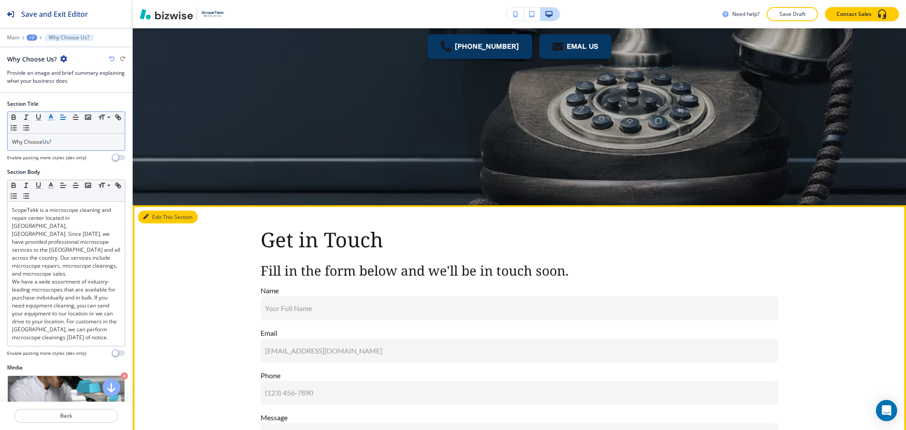
click at [164, 215] on button "Edit This Section" at bounding box center [168, 217] width 60 height 13
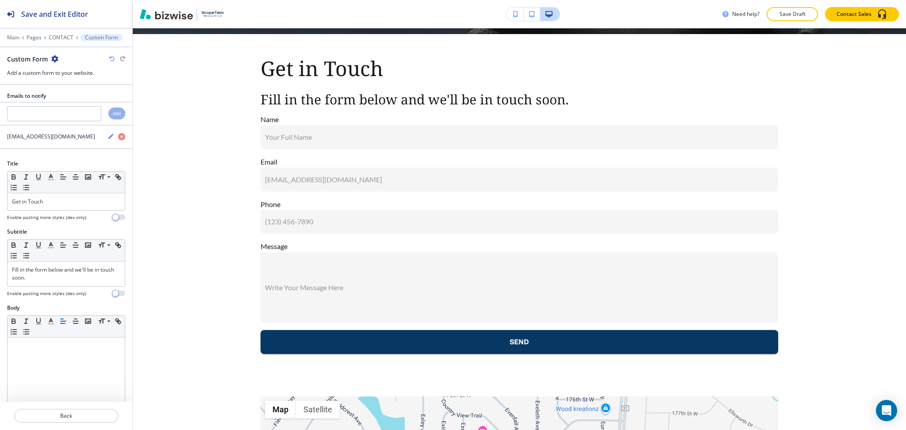
scroll to position [422, 0]
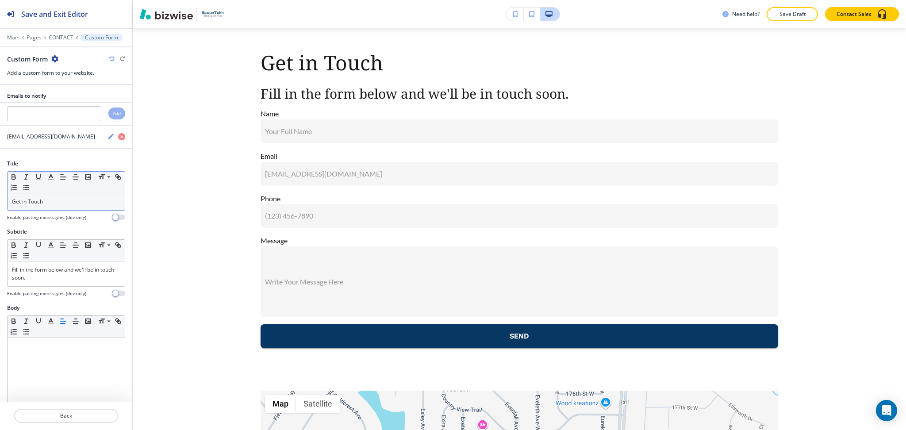
click at [32, 206] on p "Get in Touch" at bounding box center [66, 202] width 108 height 8
click at [51, 177] on line "button" at bounding box center [51, 177] width 2 height 0
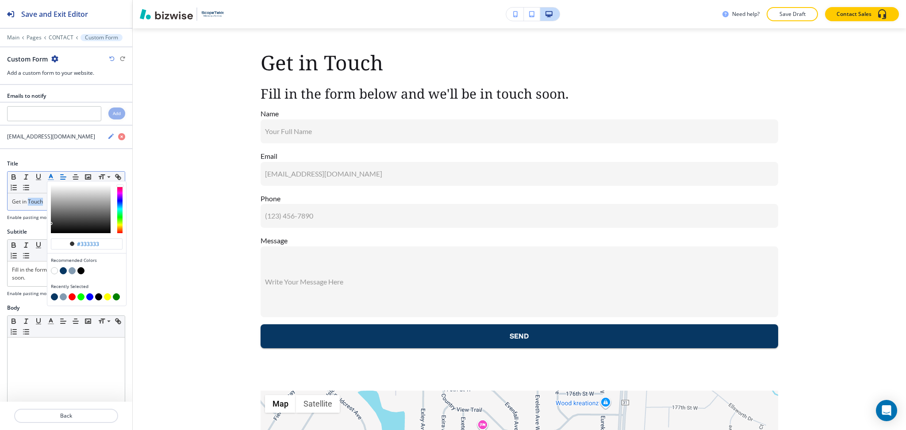
click at [62, 272] on button "button" at bounding box center [63, 270] width 7 height 7
type input "#073763"
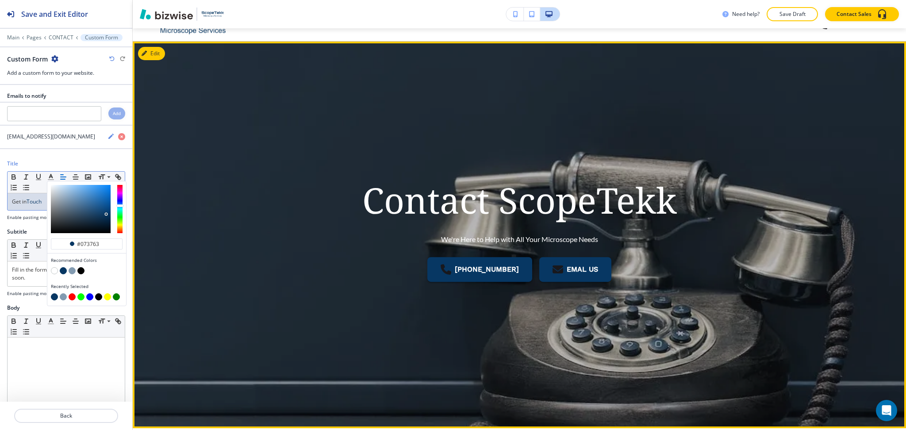
scroll to position [0, 0]
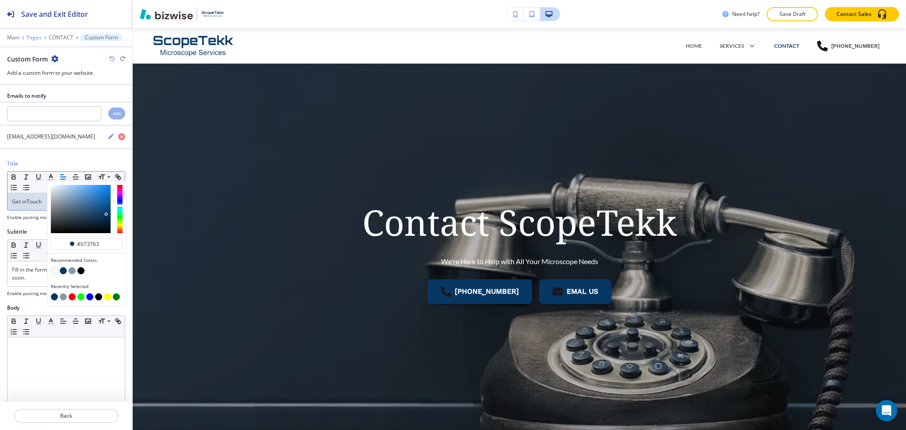
click at [33, 37] on p "Pages" at bounding box center [34, 38] width 15 height 6
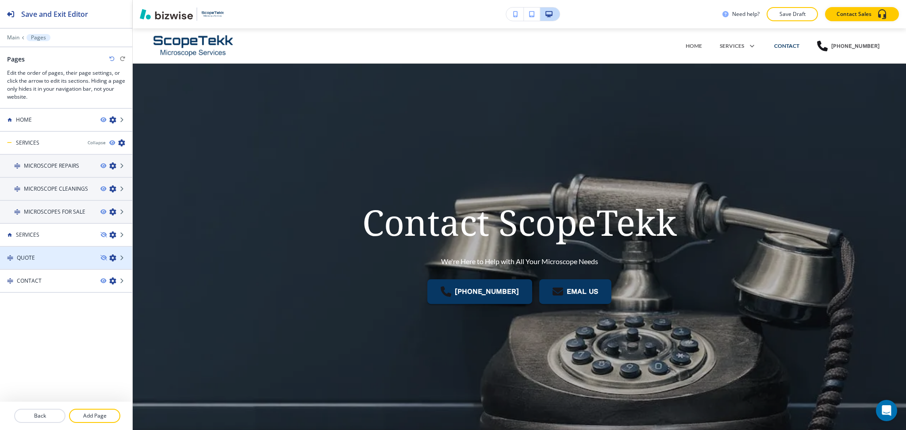
click at [38, 257] on div "QUOTE" at bounding box center [46, 258] width 93 height 8
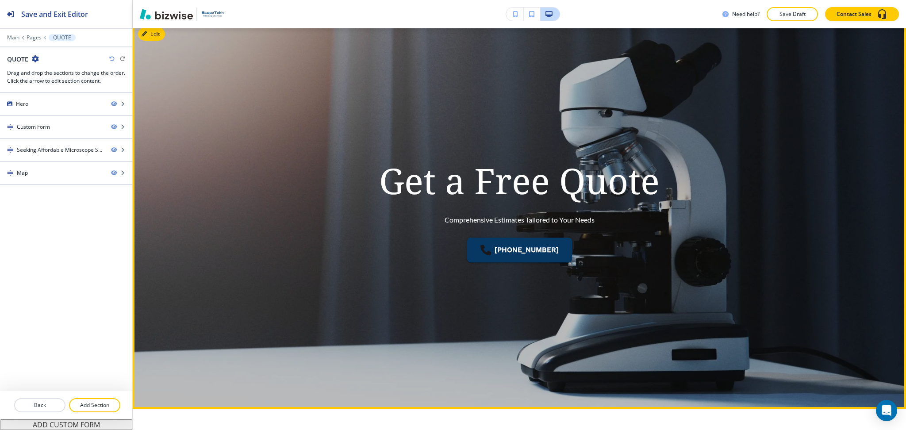
scroll to position [41, 0]
click at [151, 38] on button "Edit This Section" at bounding box center [168, 34] width 60 height 13
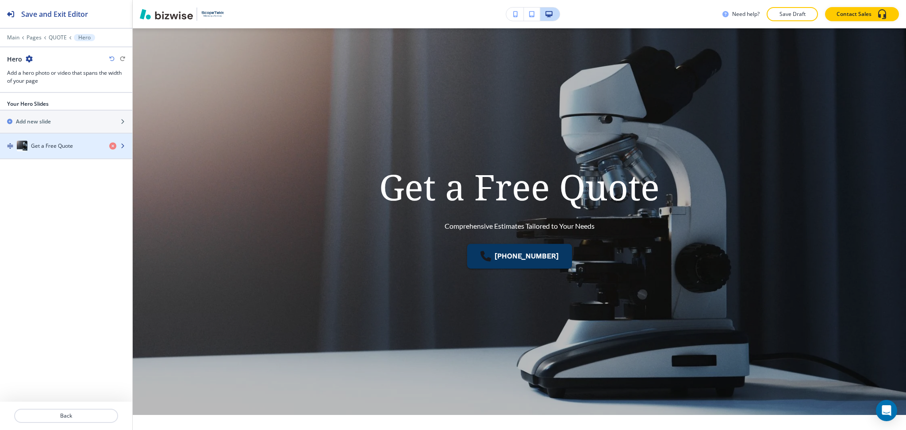
click at [61, 140] on div "button" at bounding box center [66, 137] width 132 height 7
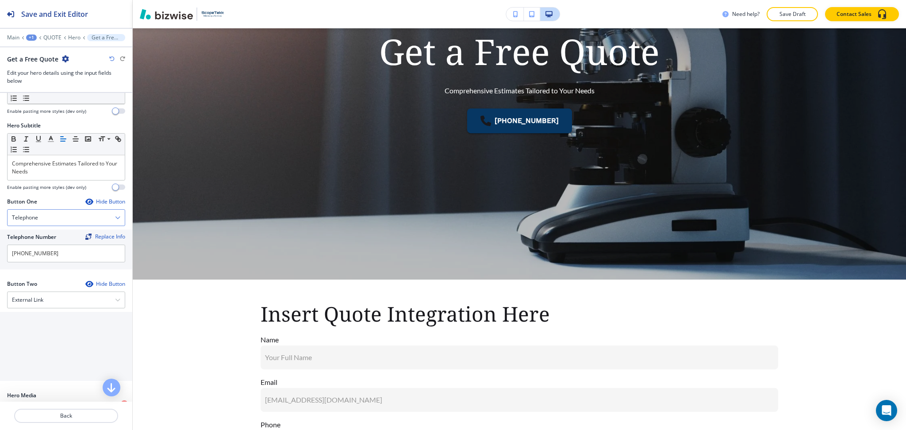
scroll to position [112, 0]
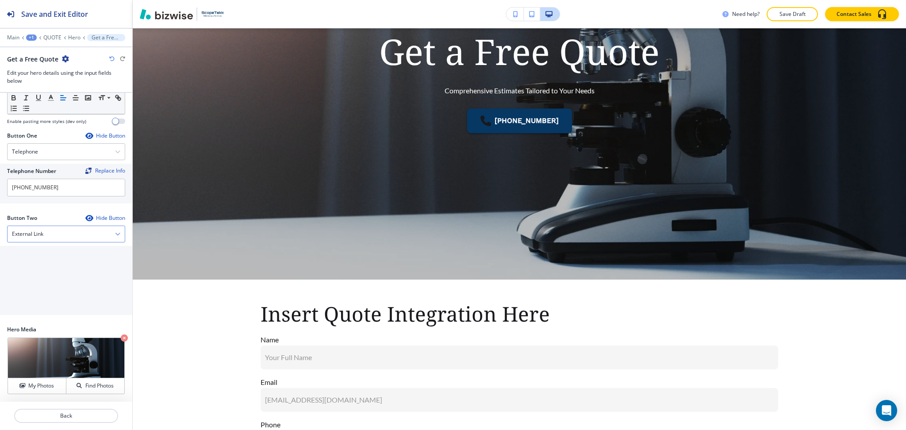
click at [48, 242] on div "External Link" at bounding box center [66, 234] width 117 height 16
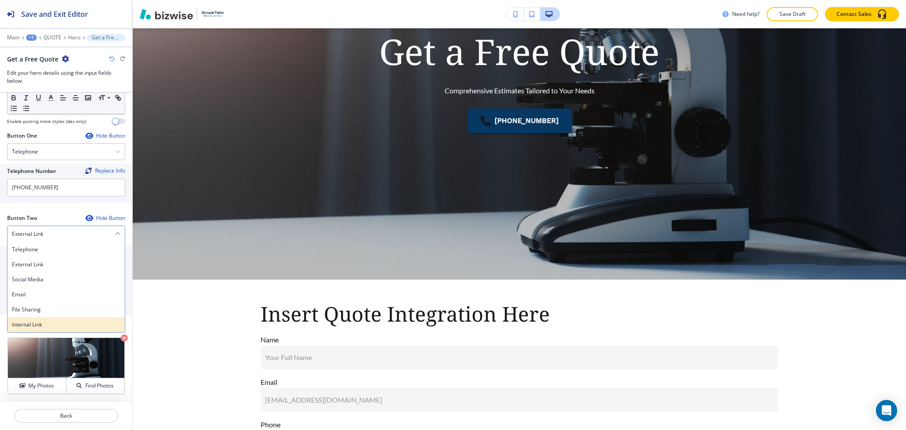
click at [40, 320] on div "Internal Link" at bounding box center [66, 324] width 117 height 15
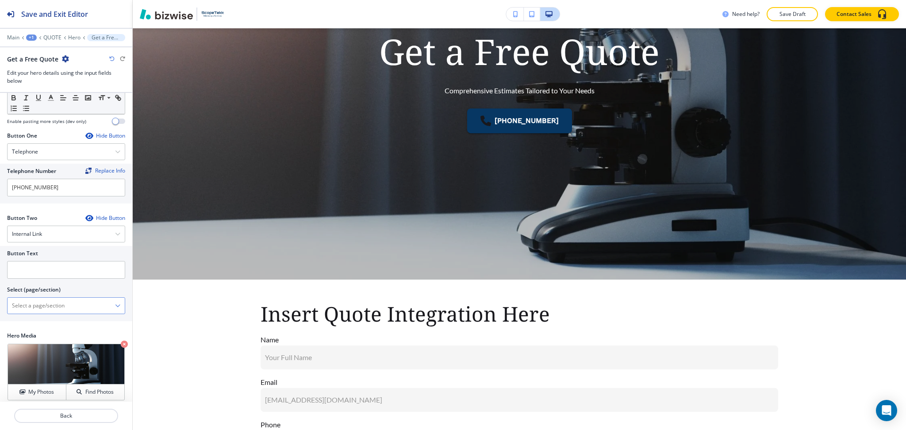
click at [38, 308] on \(page\/section\) "Manual Input" at bounding box center [62, 305] width 108 height 15
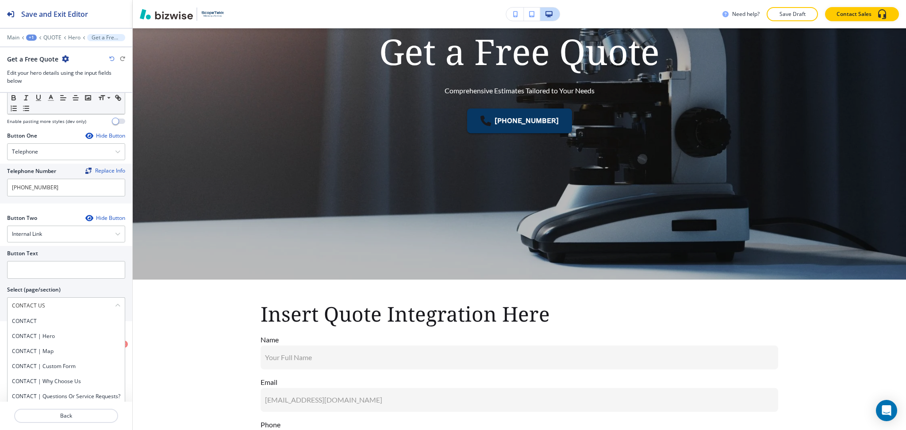
drag, startPoint x: 56, startPoint y: 303, endPoint x: 0, endPoint y: 303, distance: 55.7
click at [0, 303] on div "Button Text Select (page/section) CONTACT US CONTACT CONTACT | Hero CONTACT | M…" at bounding box center [66, 283] width 132 height 75
click at [35, 319] on h4 "CONTACT" at bounding box center [66, 321] width 108 height 8
type \(page\/section\) "CONTACT"
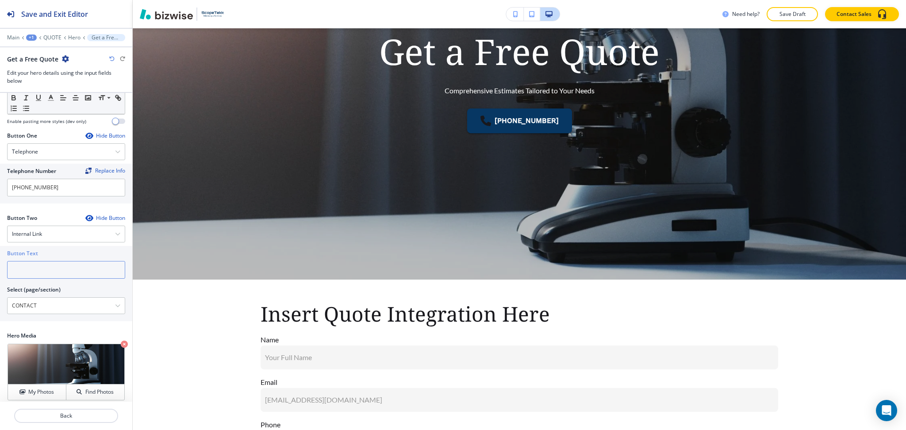
click at [23, 269] on input "text" at bounding box center [66, 270] width 118 height 18
paste input "CONTACT US"
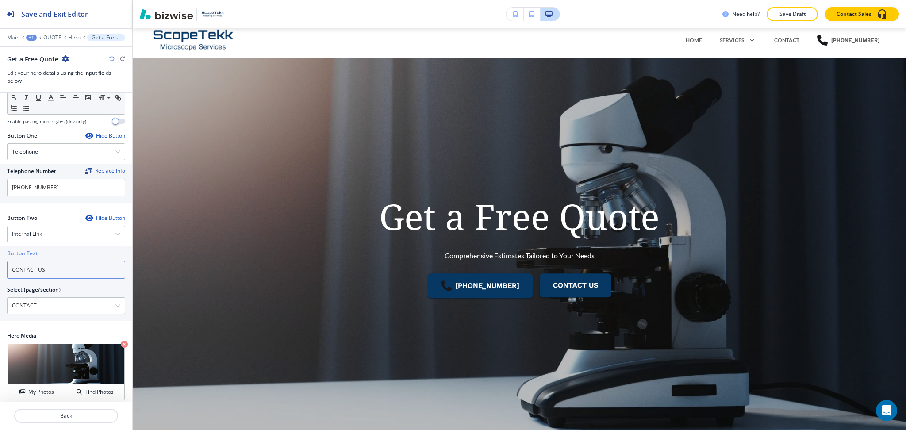
scroll to position [0, 0]
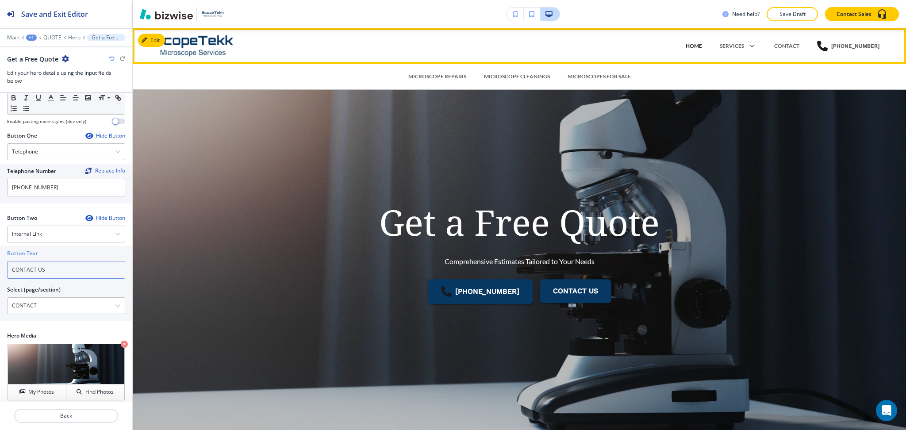
type input "CONTACT US"
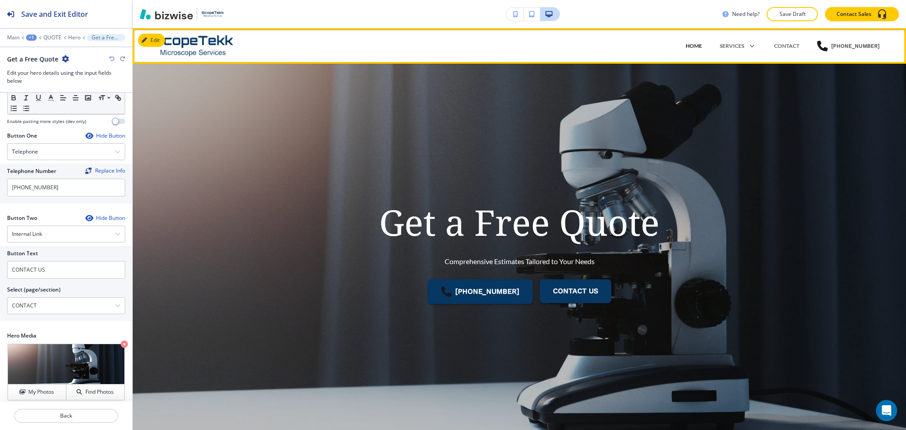
click at [691, 50] on p "HOME" at bounding box center [694, 46] width 16 height 8
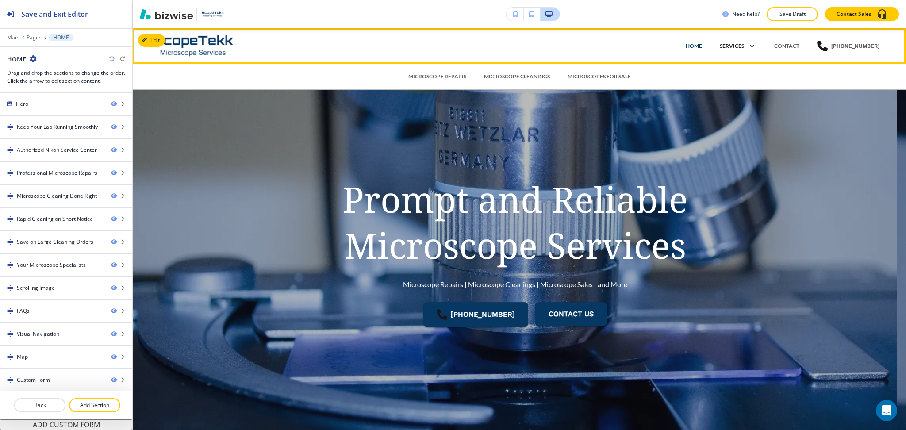
click at [731, 49] on p "SERVICES" at bounding box center [732, 46] width 24 height 8
click at [789, 49] on p "CONTACT" at bounding box center [786, 46] width 25 height 8
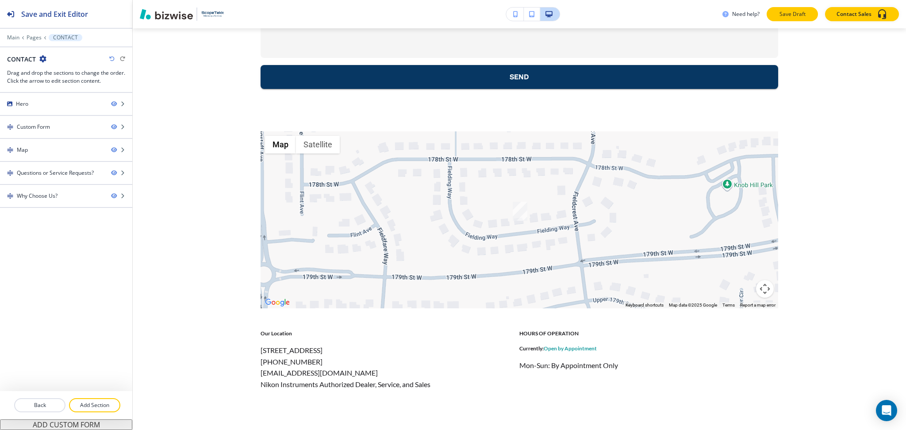
scroll to position [682, 0]
click at [793, 14] on p "Save Draft" at bounding box center [792, 14] width 28 height 8
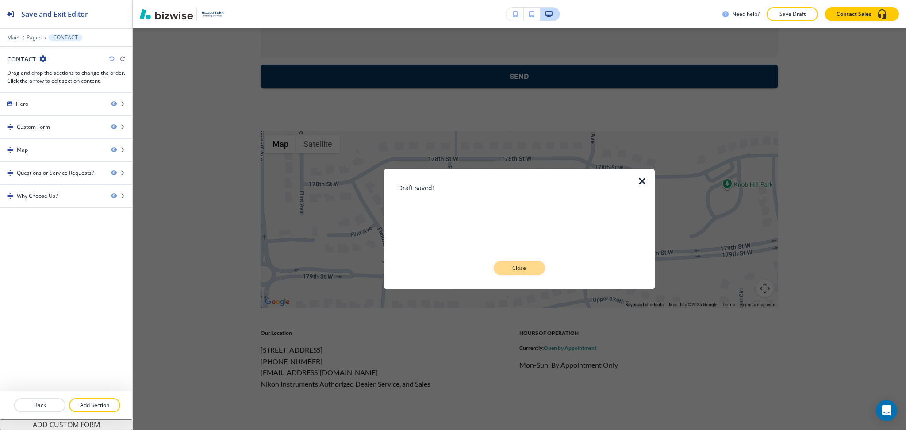
click at [514, 263] on button "Close" at bounding box center [519, 268] width 51 height 14
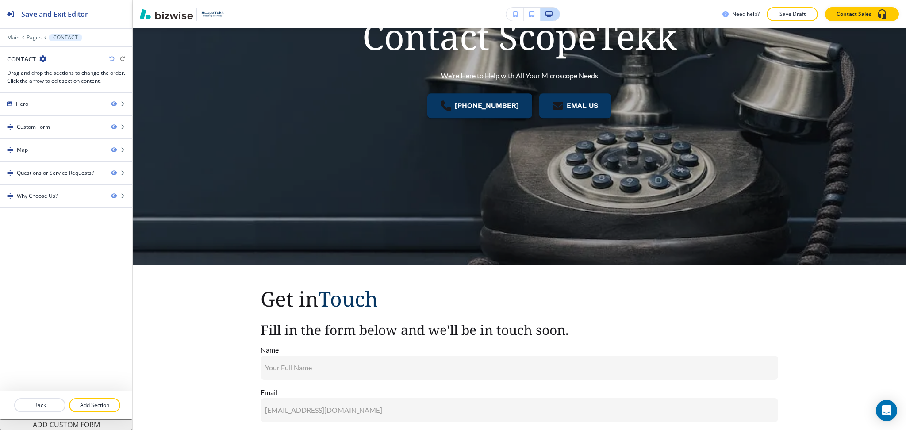
scroll to position [0, 0]
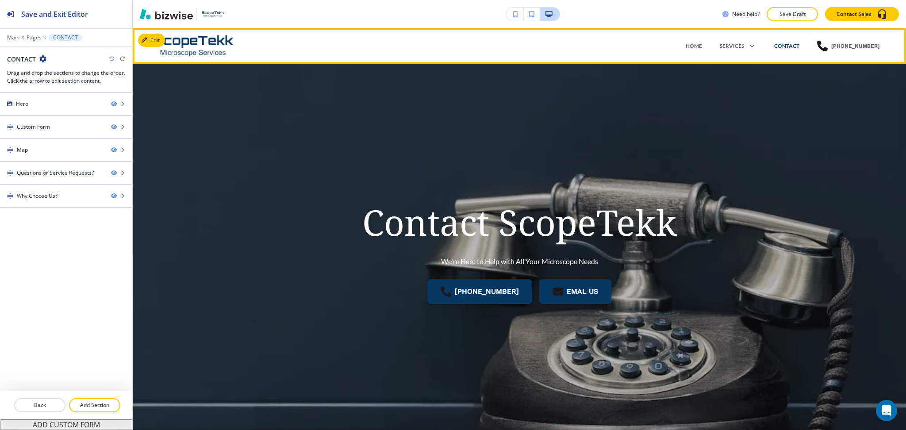
click at [713, 37] on div "SERVICES MICROSCOPE REPAIRS MICROSCOPE CLEANINGS MICROSCOPES FOR SALE" at bounding box center [738, 46] width 54 height 27
click at [694, 46] on p "HOME" at bounding box center [694, 46] width 16 height 8
